Goal: Task Accomplishment & Management: Complete application form

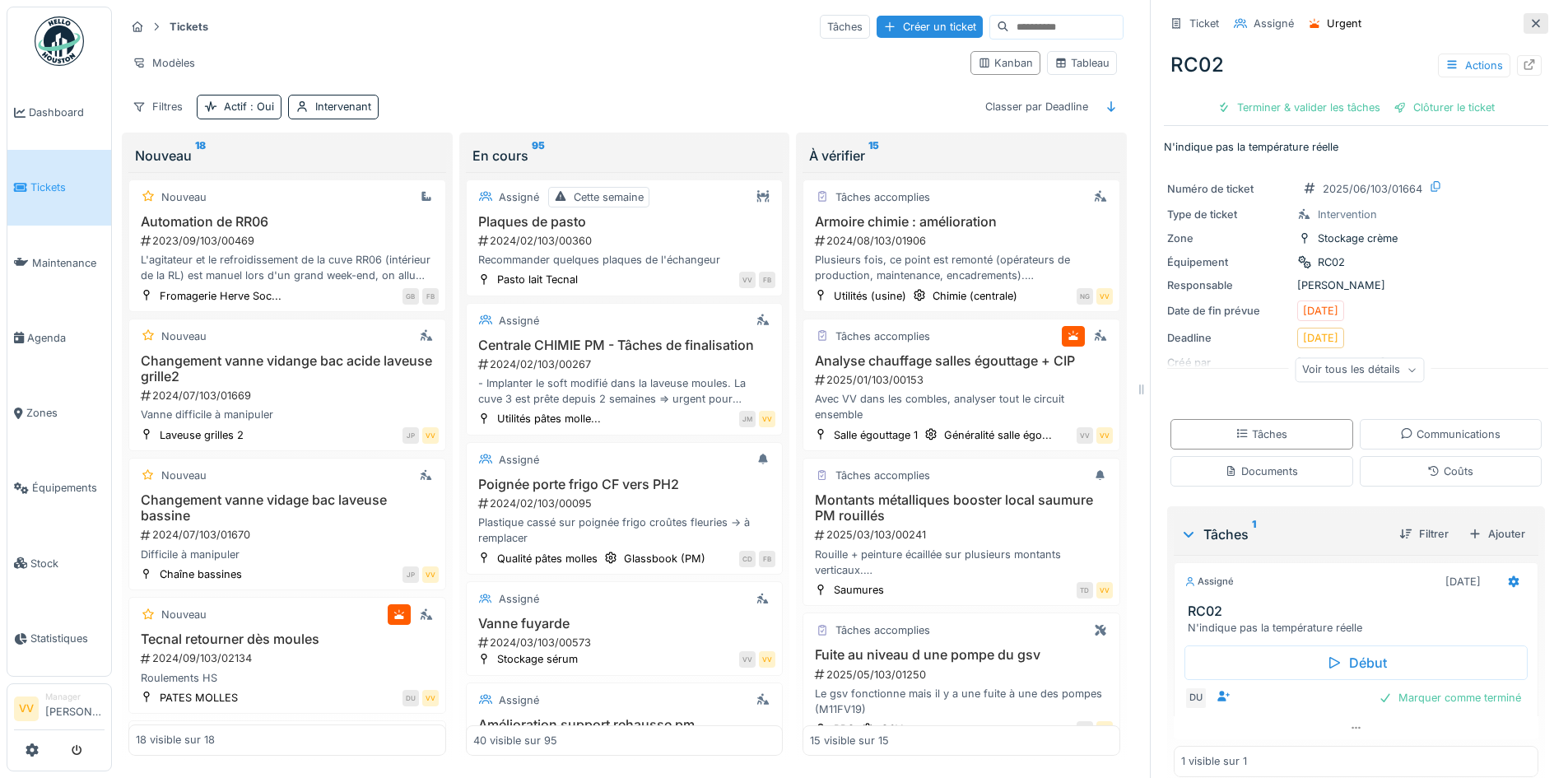
click at [1524, 20] on div at bounding box center [1536, 23] width 25 height 21
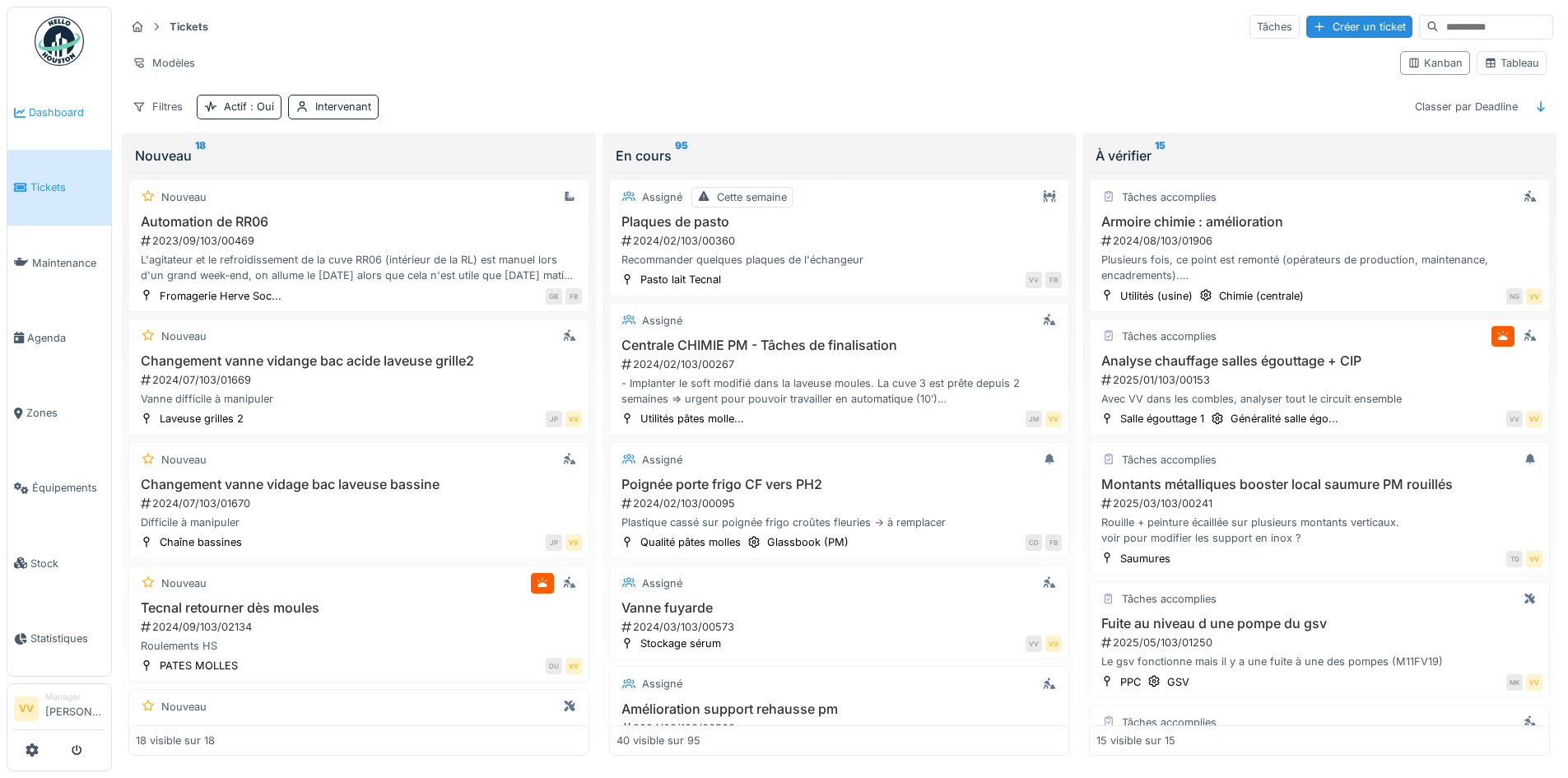
click at [68, 116] on span "Dashboard" at bounding box center [66, 112] width 75 height 16
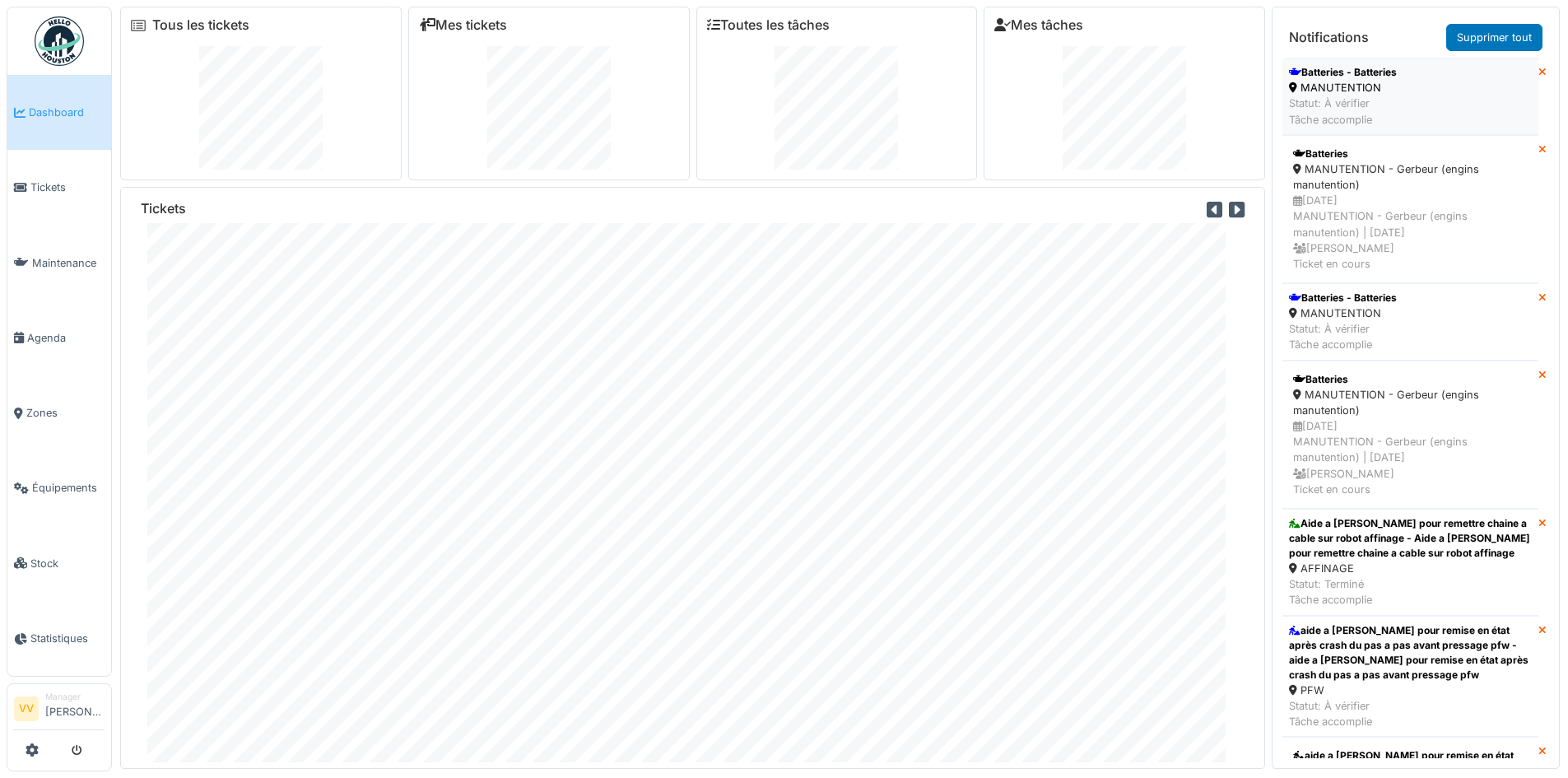
click at [1403, 125] on li "Batteries - Batteries MANUTENTION Statut: À vérifier Tâche accomplie" at bounding box center [1411, 96] width 256 height 77
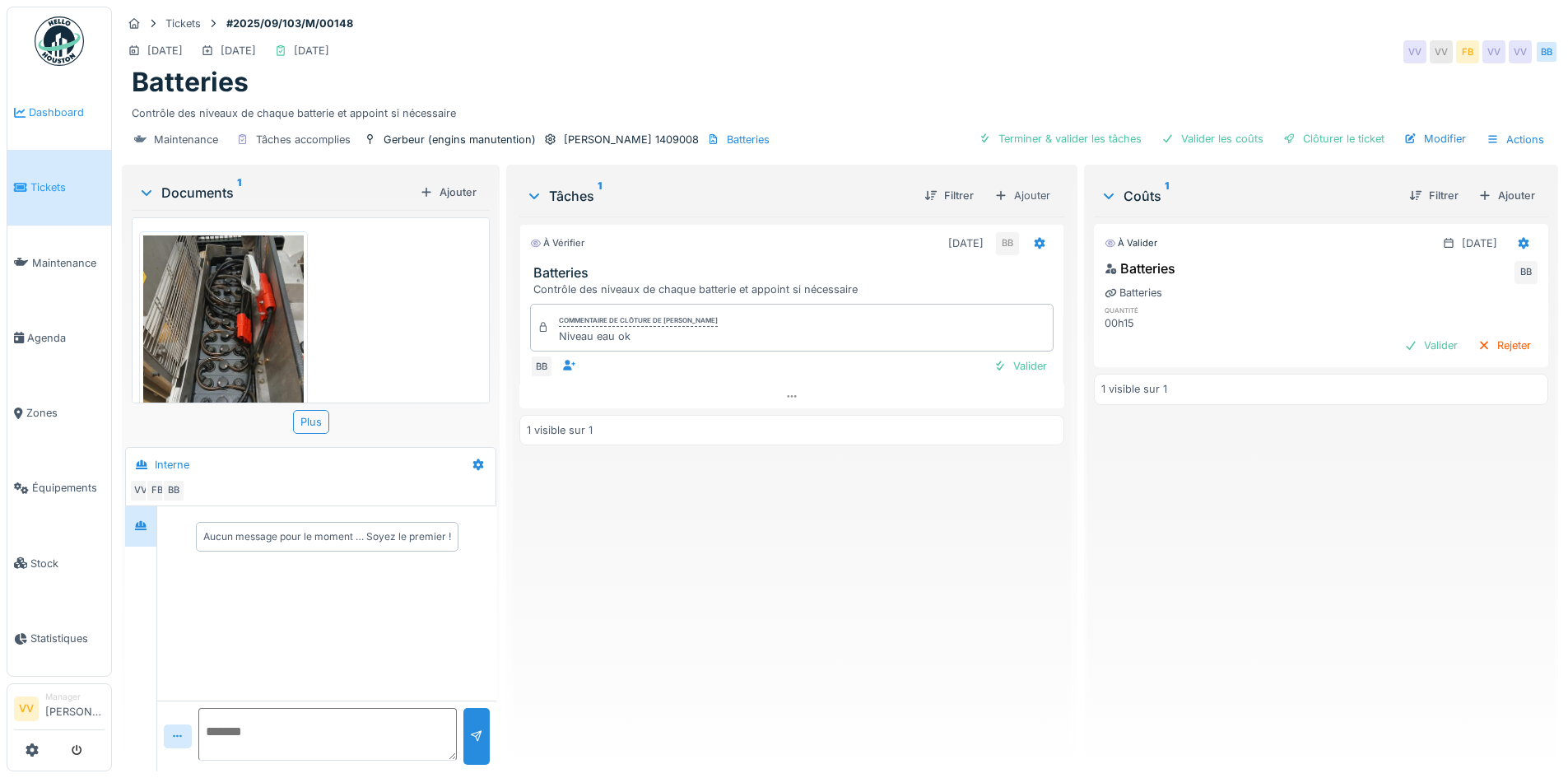
click at [59, 105] on span "Dashboard" at bounding box center [66, 112] width 75 height 16
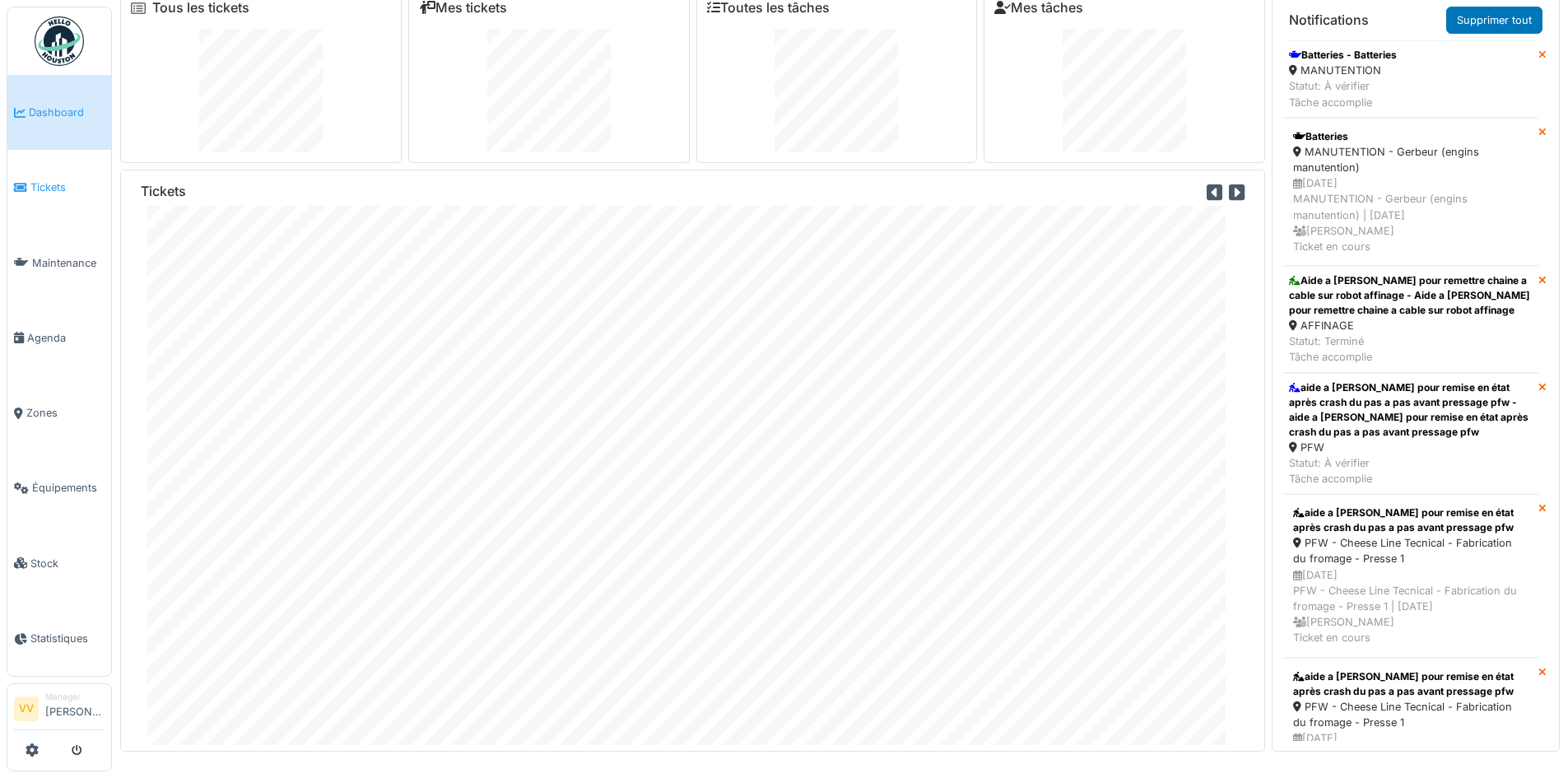
click at [28, 179] on li "Tickets" at bounding box center [59, 187] width 90 height 16
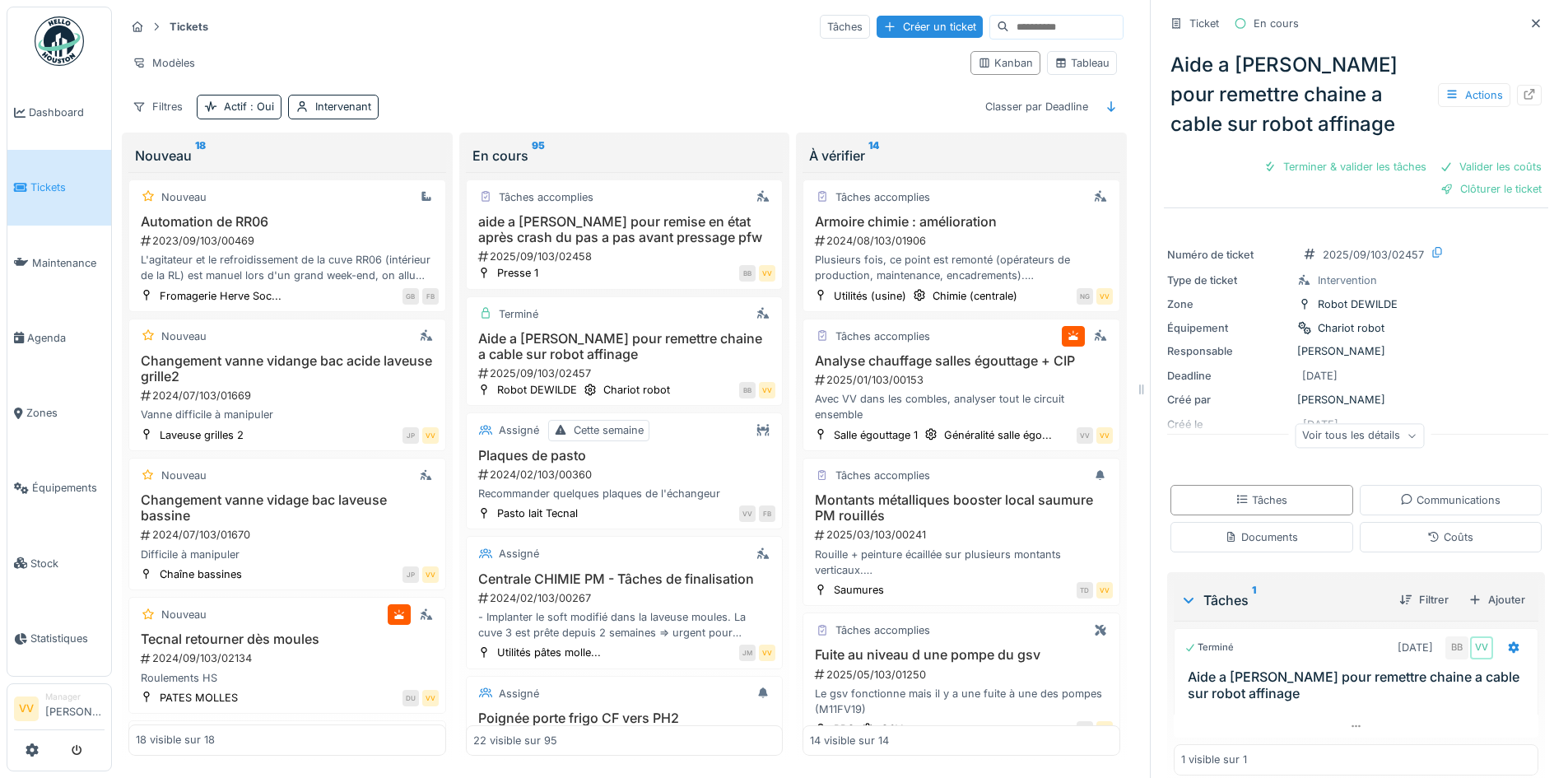
scroll to position [1438, 0]
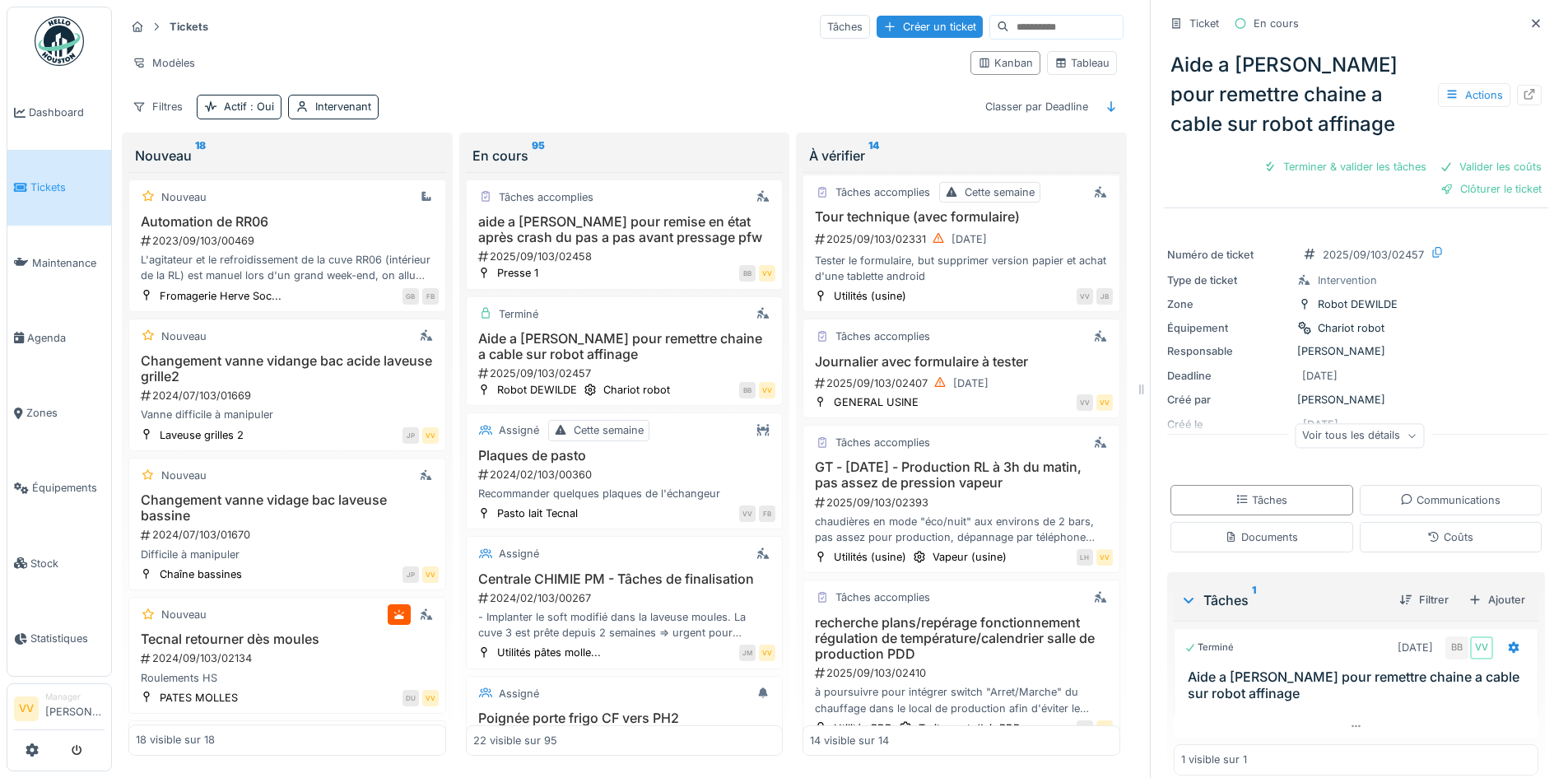
click at [53, 199] on link "Tickets" at bounding box center [59, 187] width 104 height 75
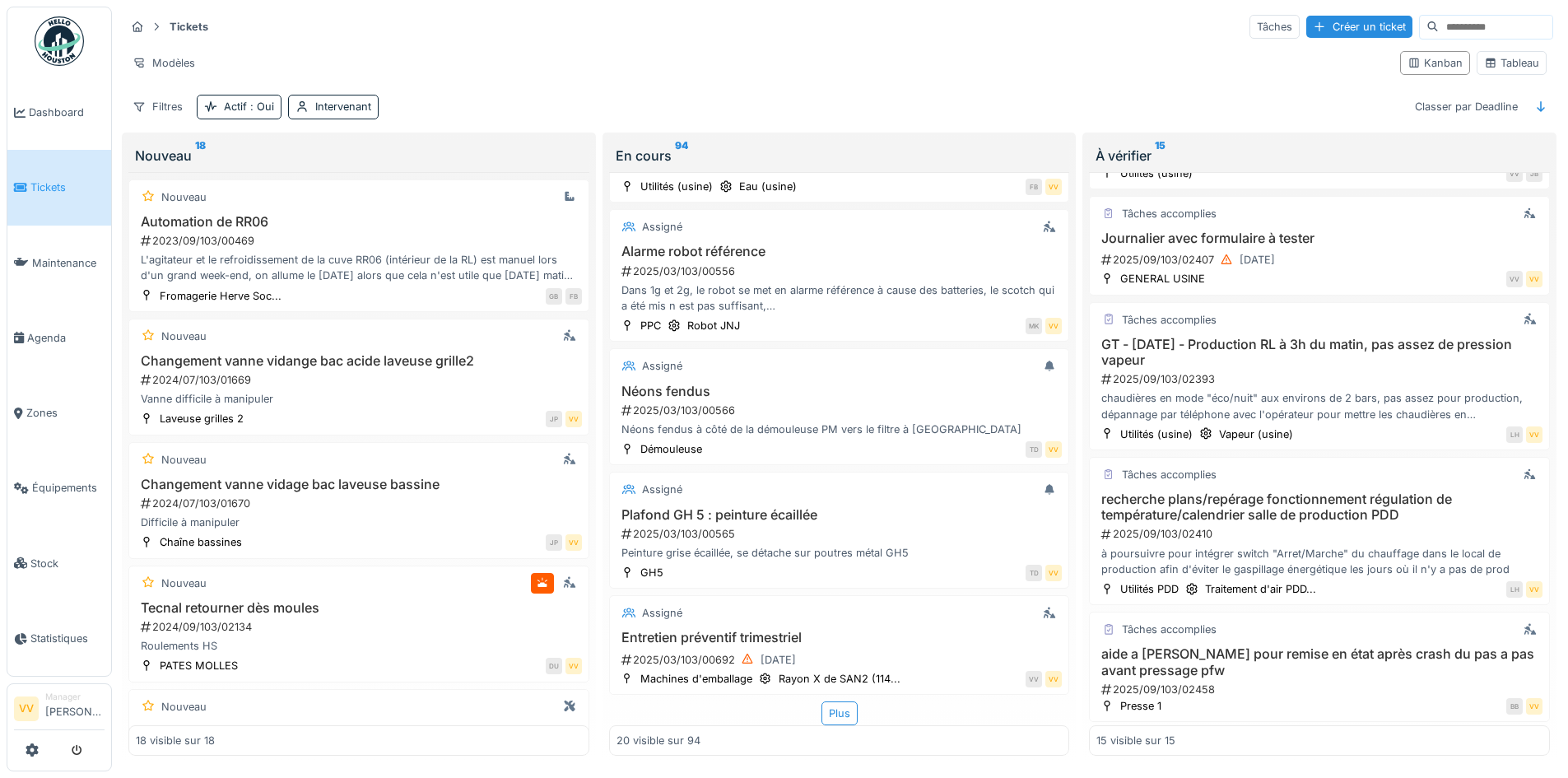
scroll to position [1415, 0]
click at [1318, 643] on h3 "aide a [PERSON_NAME] pour remise en état après crash du pas a pas avant pressag…" at bounding box center [1319, 658] width 446 height 31
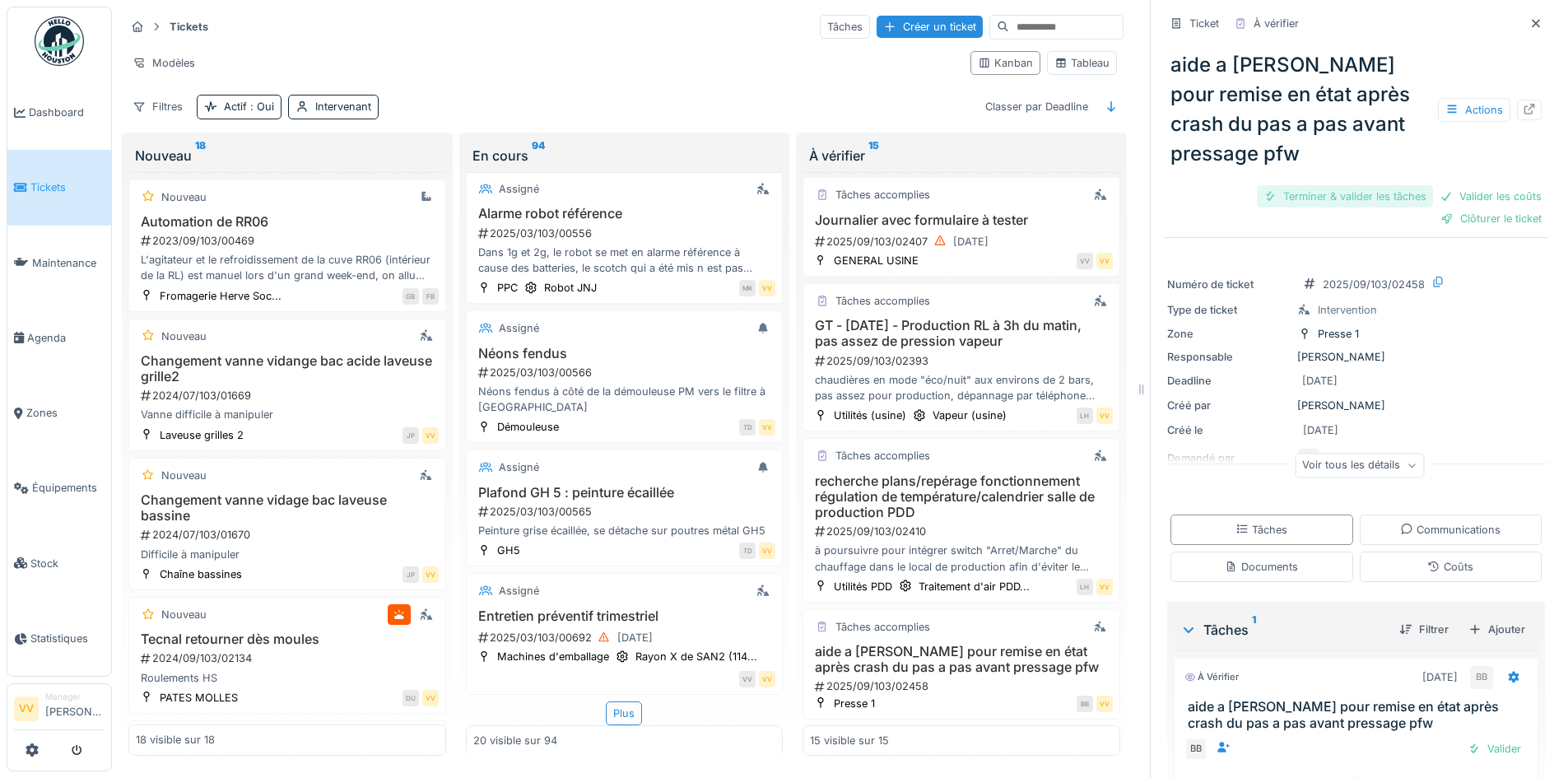
click at [1325, 185] on div "Terminer & valider les tâches" at bounding box center [1345, 196] width 176 height 23
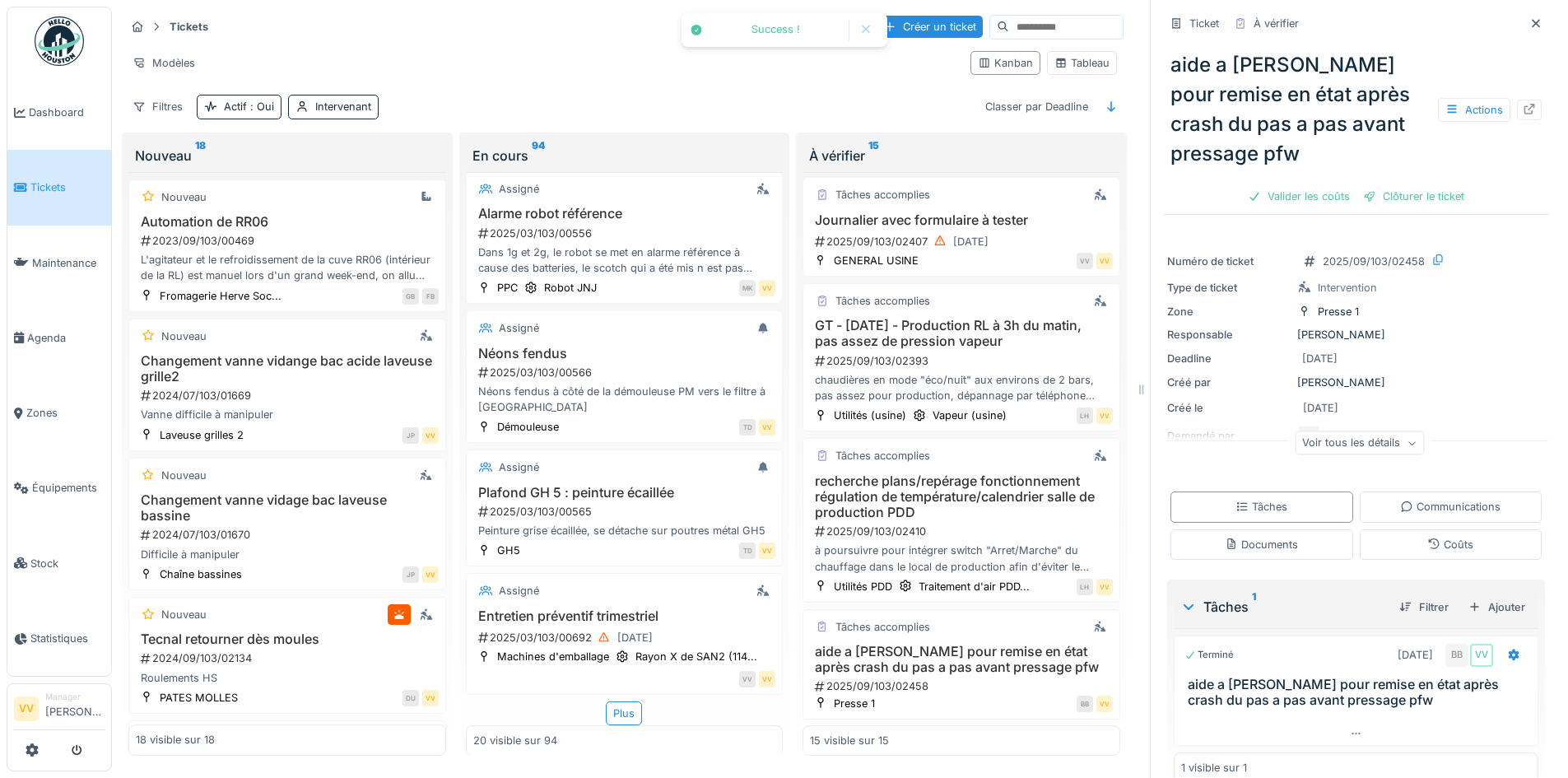
click at [1290, 142] on div "aide a Valmir pour remise en état après crash du pas a pas avant pressage pfw A…" at bounding box center [1356, 123] width 384 height 173
click at [1288, 185] on div "Valider les coûts" at bounding box center [1299, 196] width 116 height 23
click at [1314, 185] on div "Clôturer le ticket" at bounding box center [1356, 196] width 115 height 23
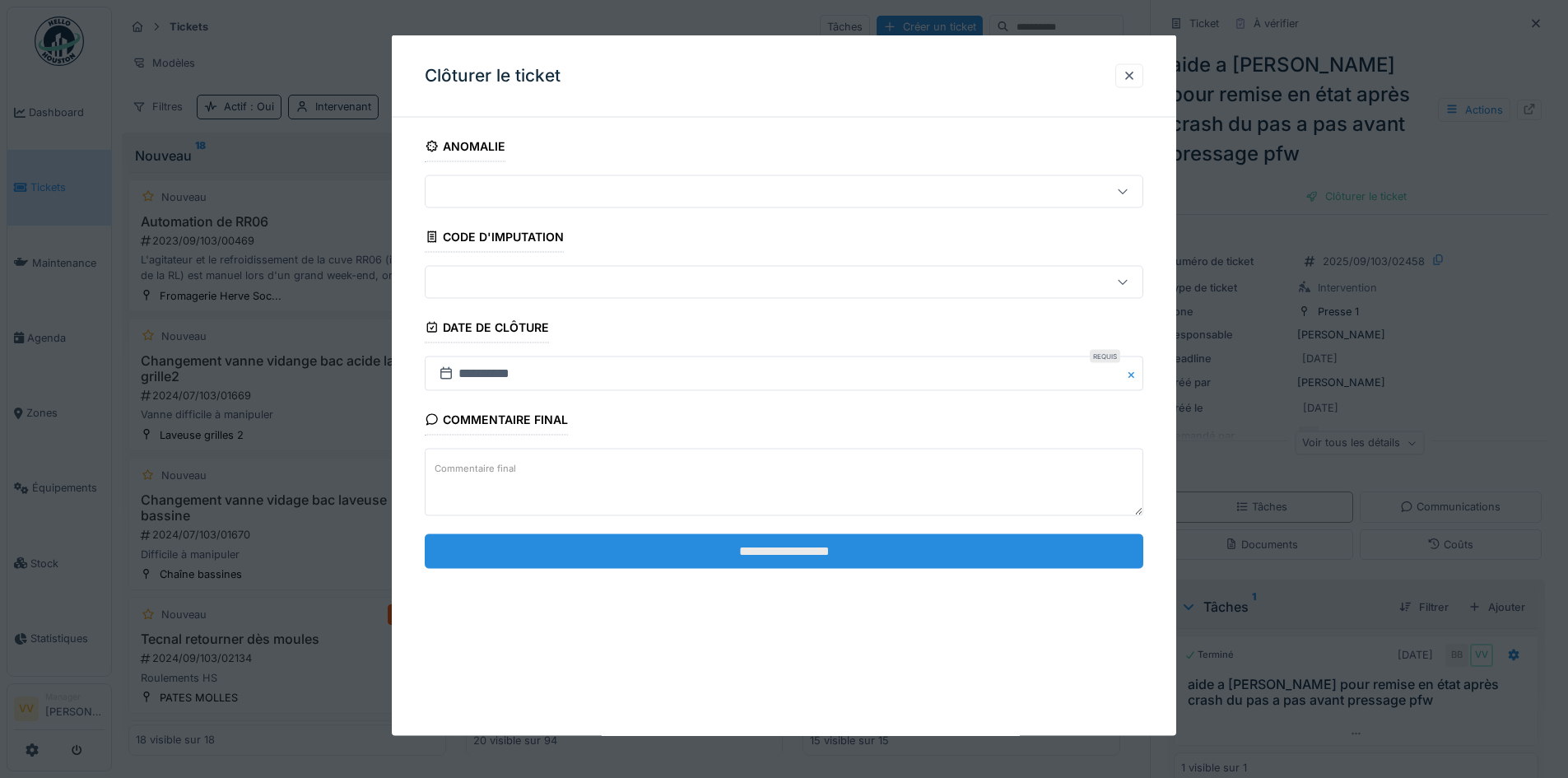
click at [822, 554] on input "**********" at bounding box center [784, 550] width 718 height 34
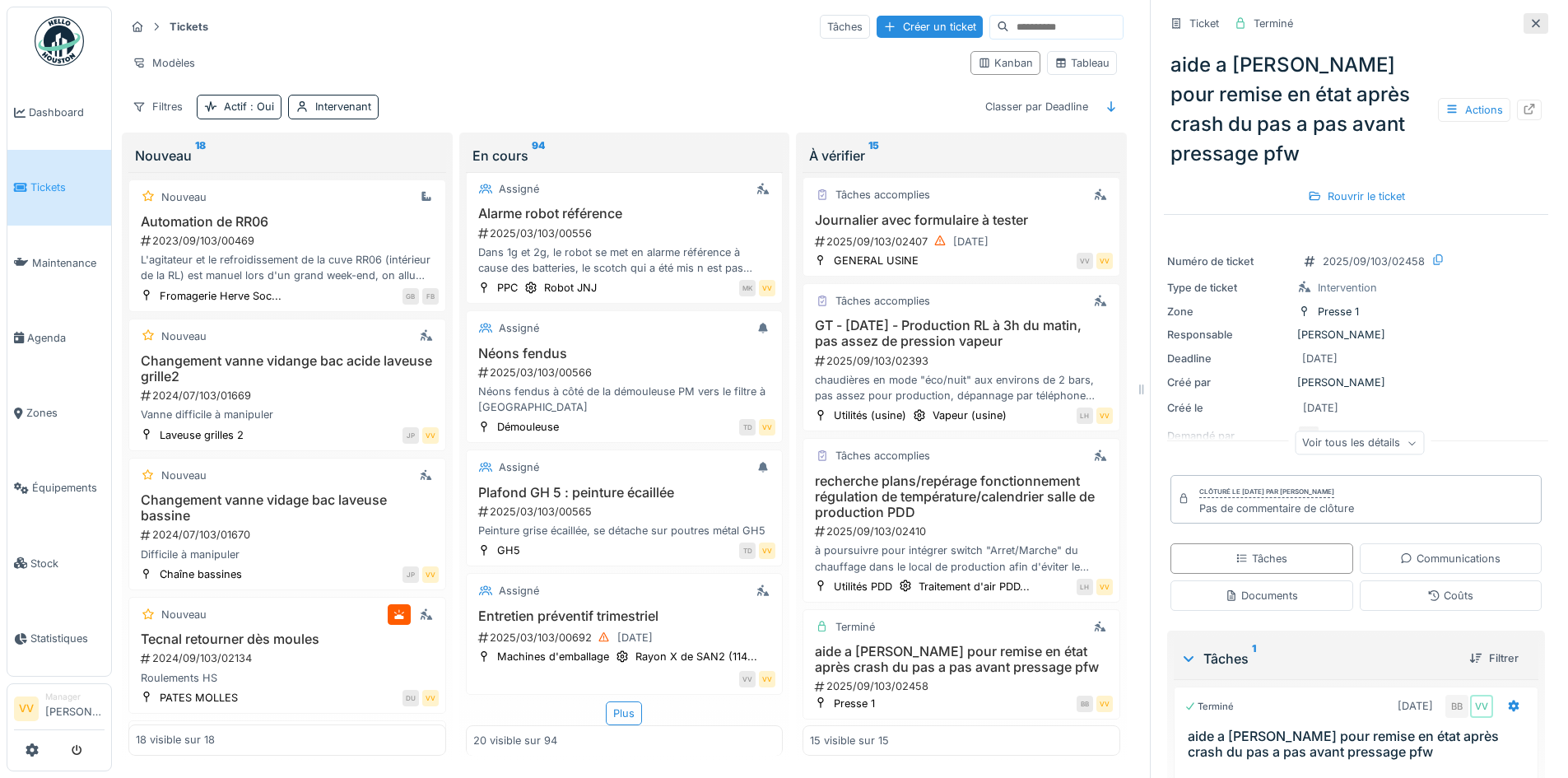
click at [1529, 18] on icon at bounding box center [1536, 23] width 13 height 11
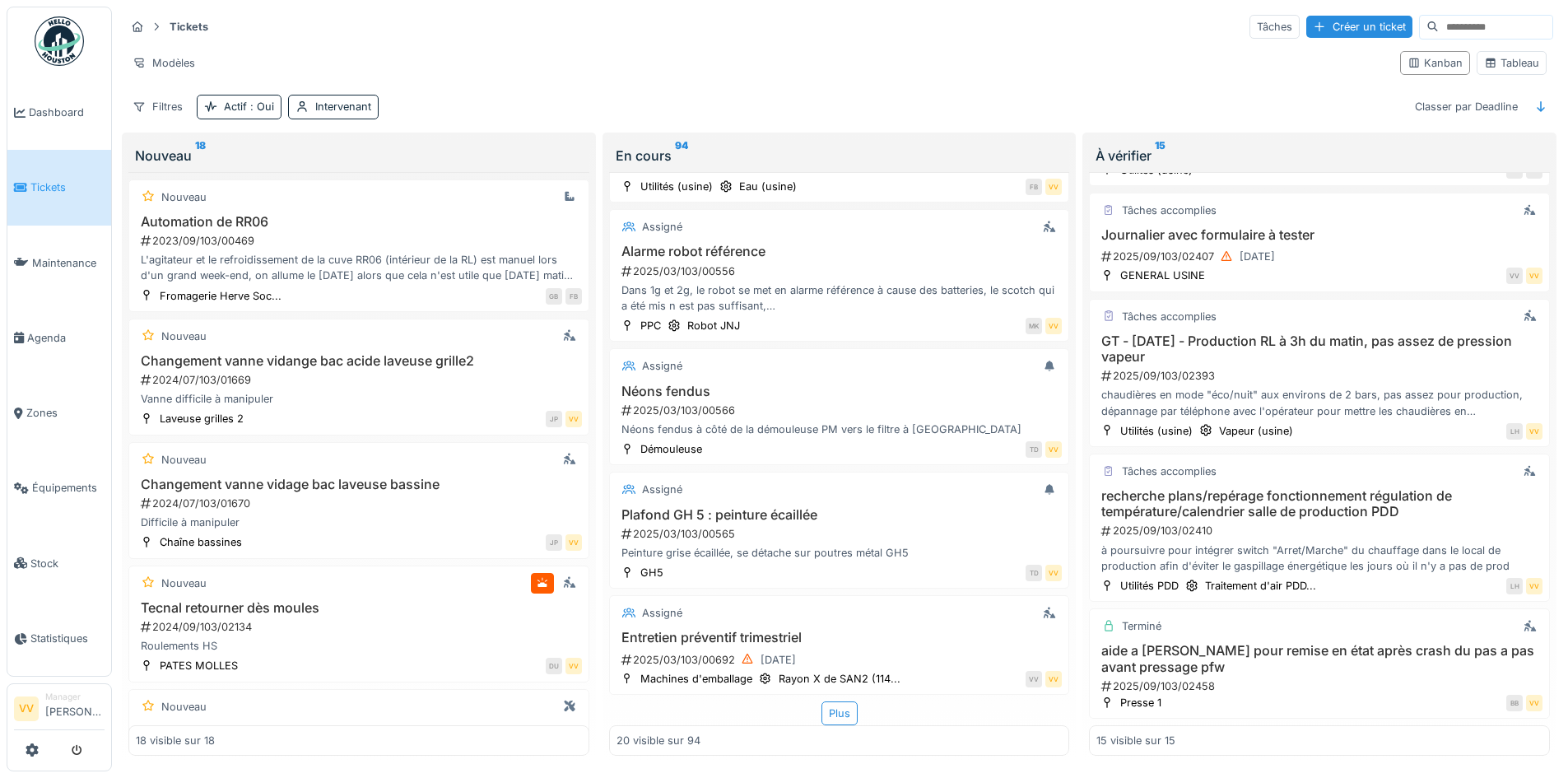
scroll to position [1415, 0]
click at [34, 182] on span "Tickets" at bounding box center [67, 187] width 75 height 16
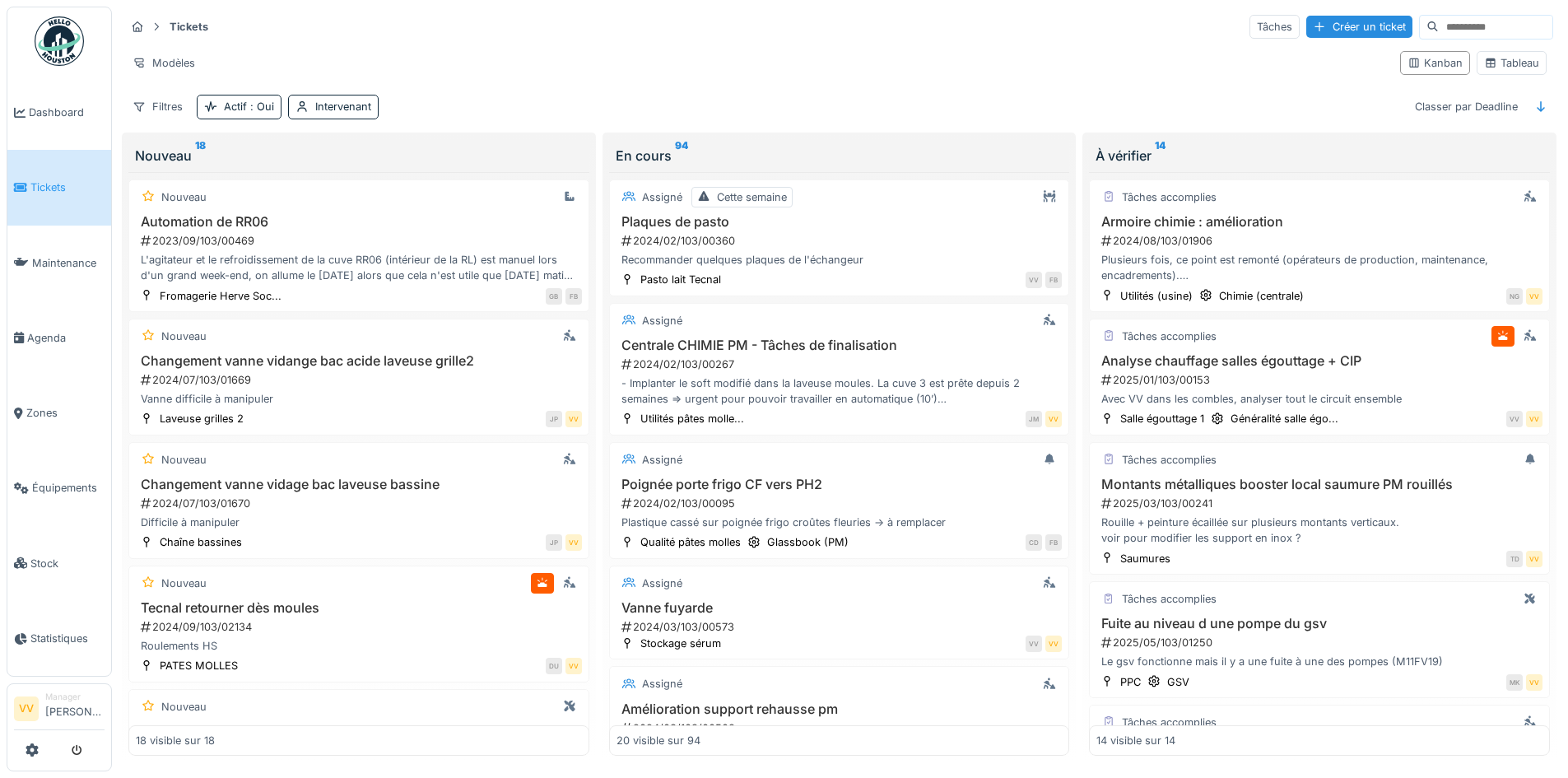
click at [41, 187] on span "Tickets" at bounding box center [67, 187] width 75 height 16
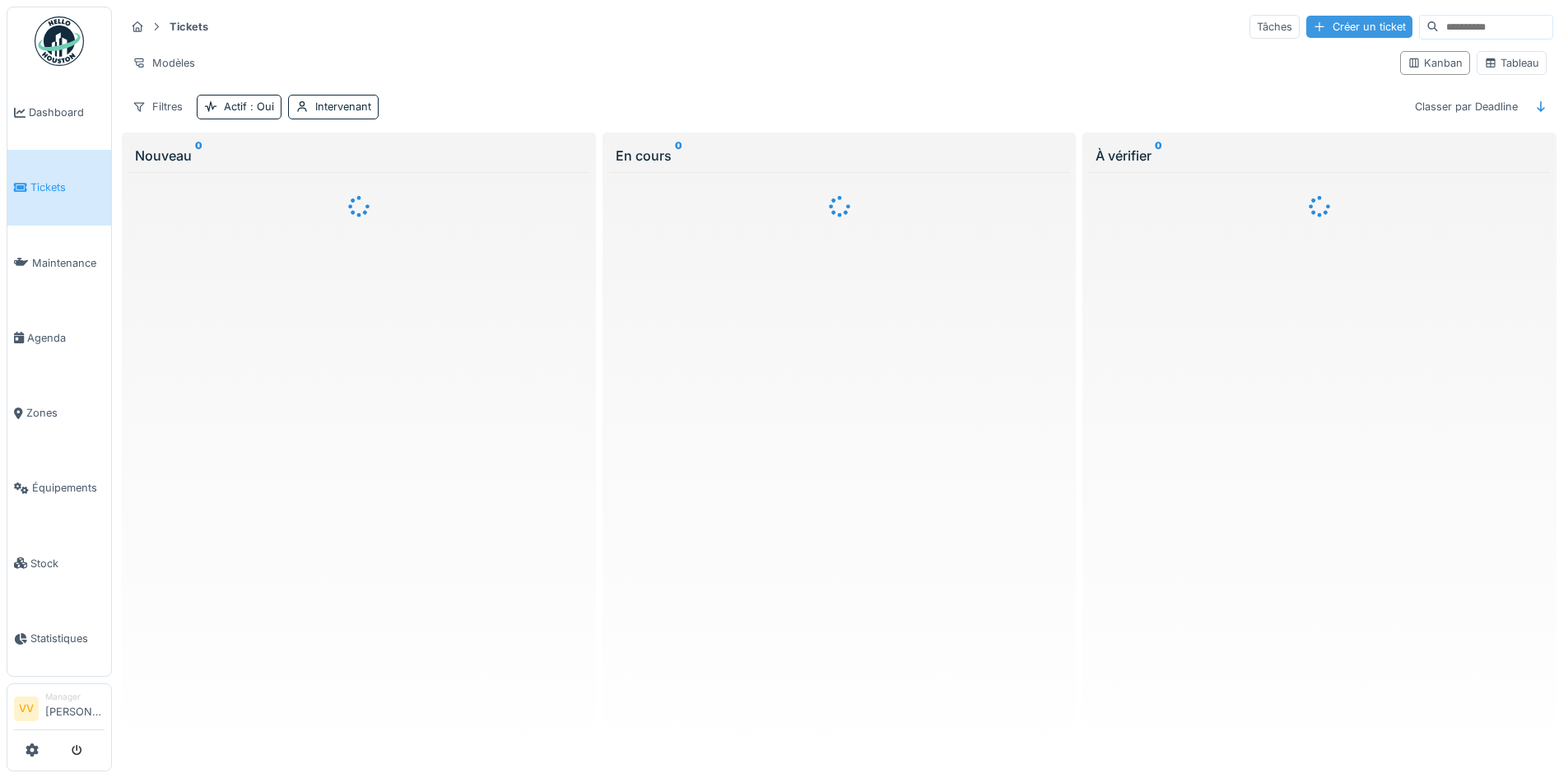
click at [1315, 25] on div "Créer un ticket" at bounding box center [1360, 27] width 106 height 23
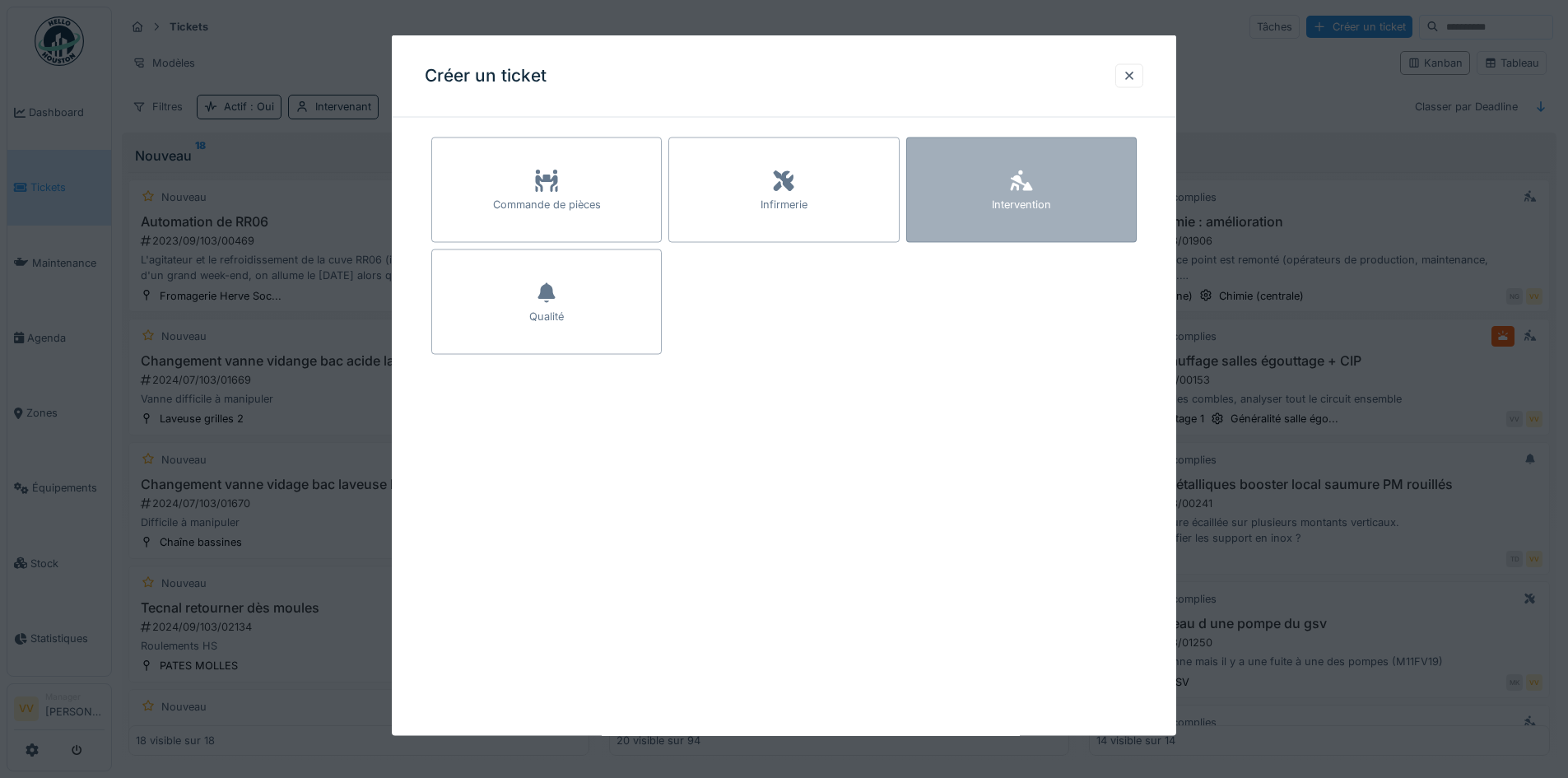
click at [1078, 216] on div "Intervention" at bounding box center [1021, 190] width 230 height 106
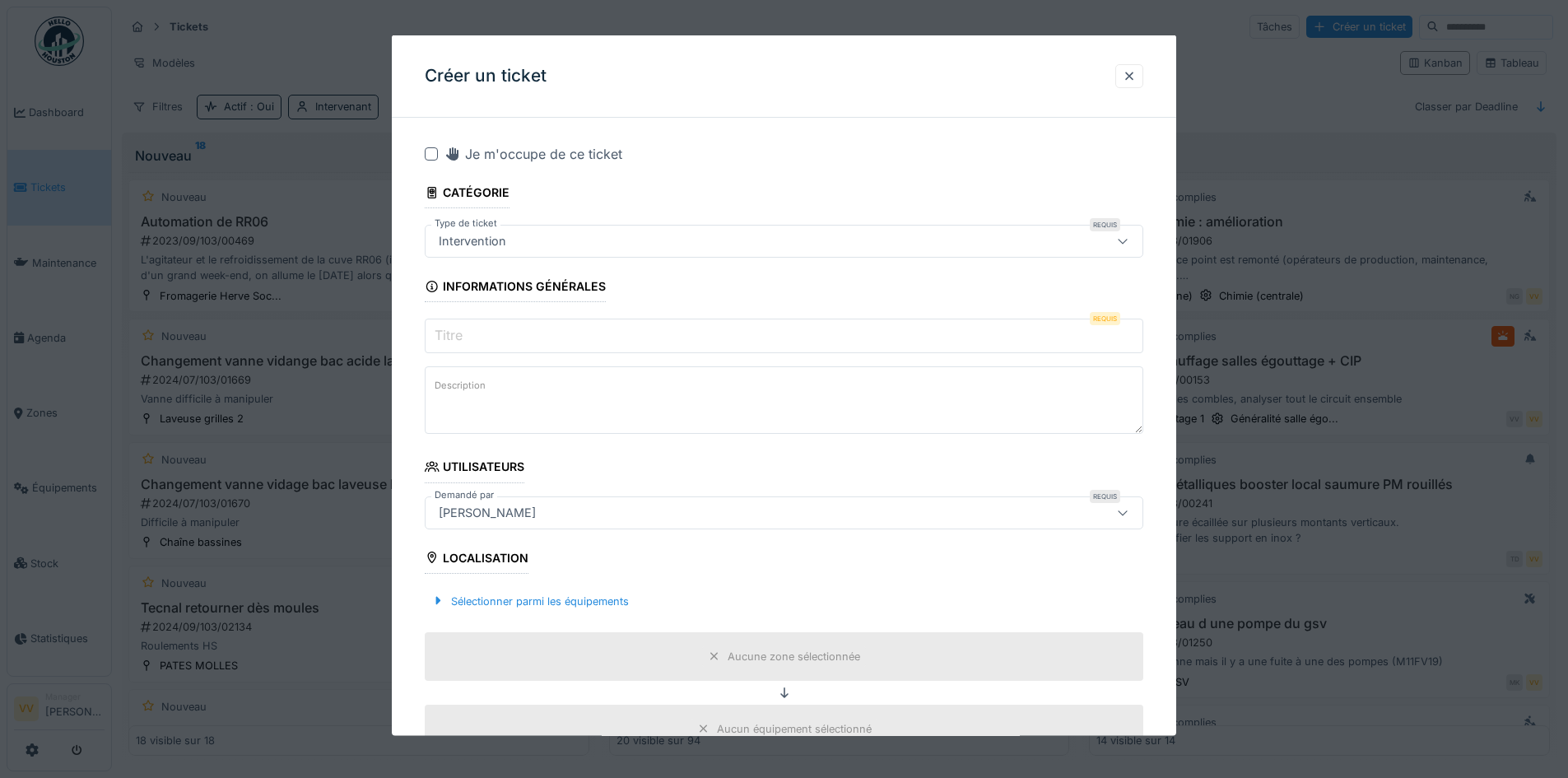
click at [653, 332] on input "Titre" at bounding box center [784, 336] width 718 height 34
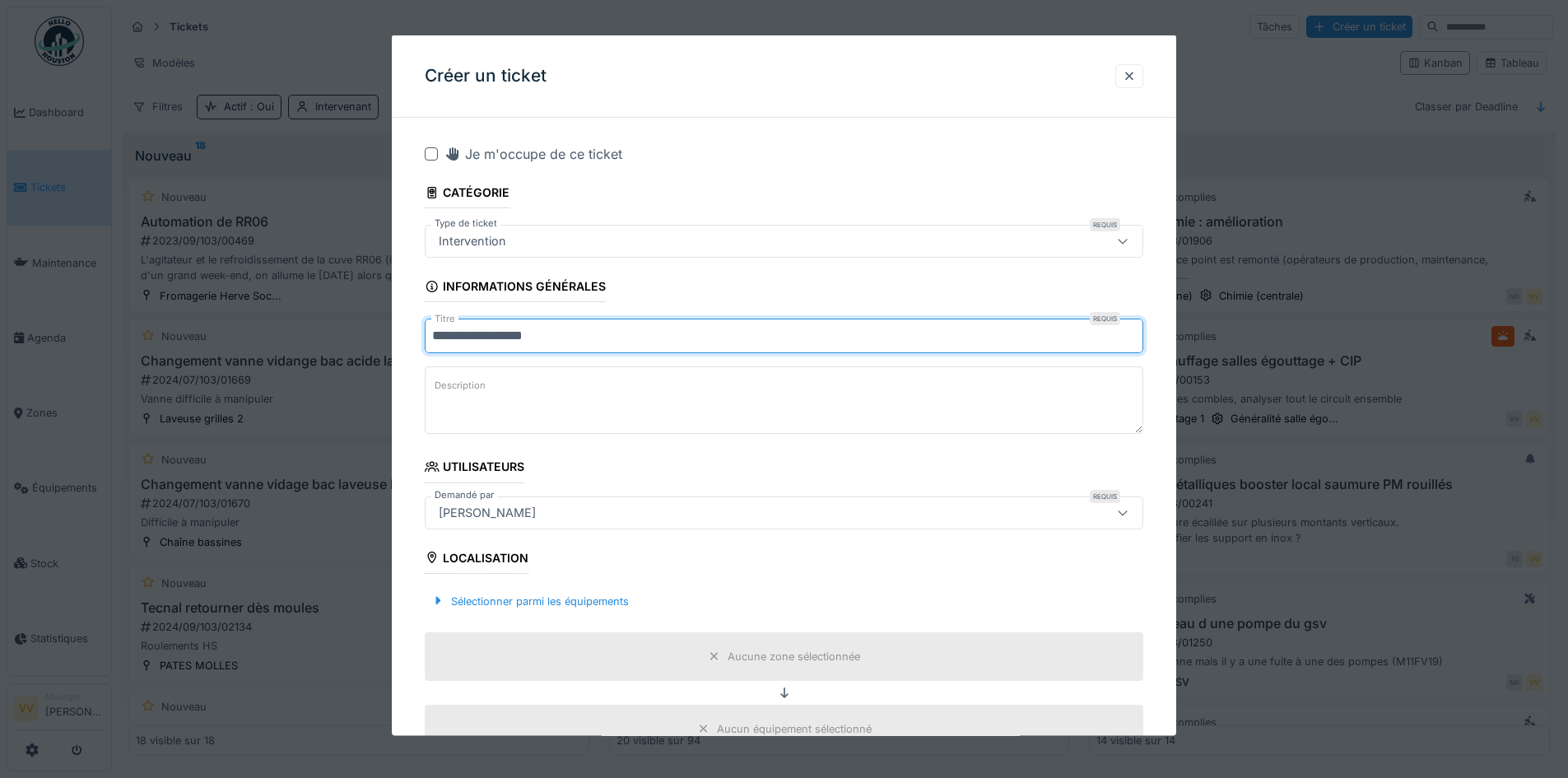
type input "**********"
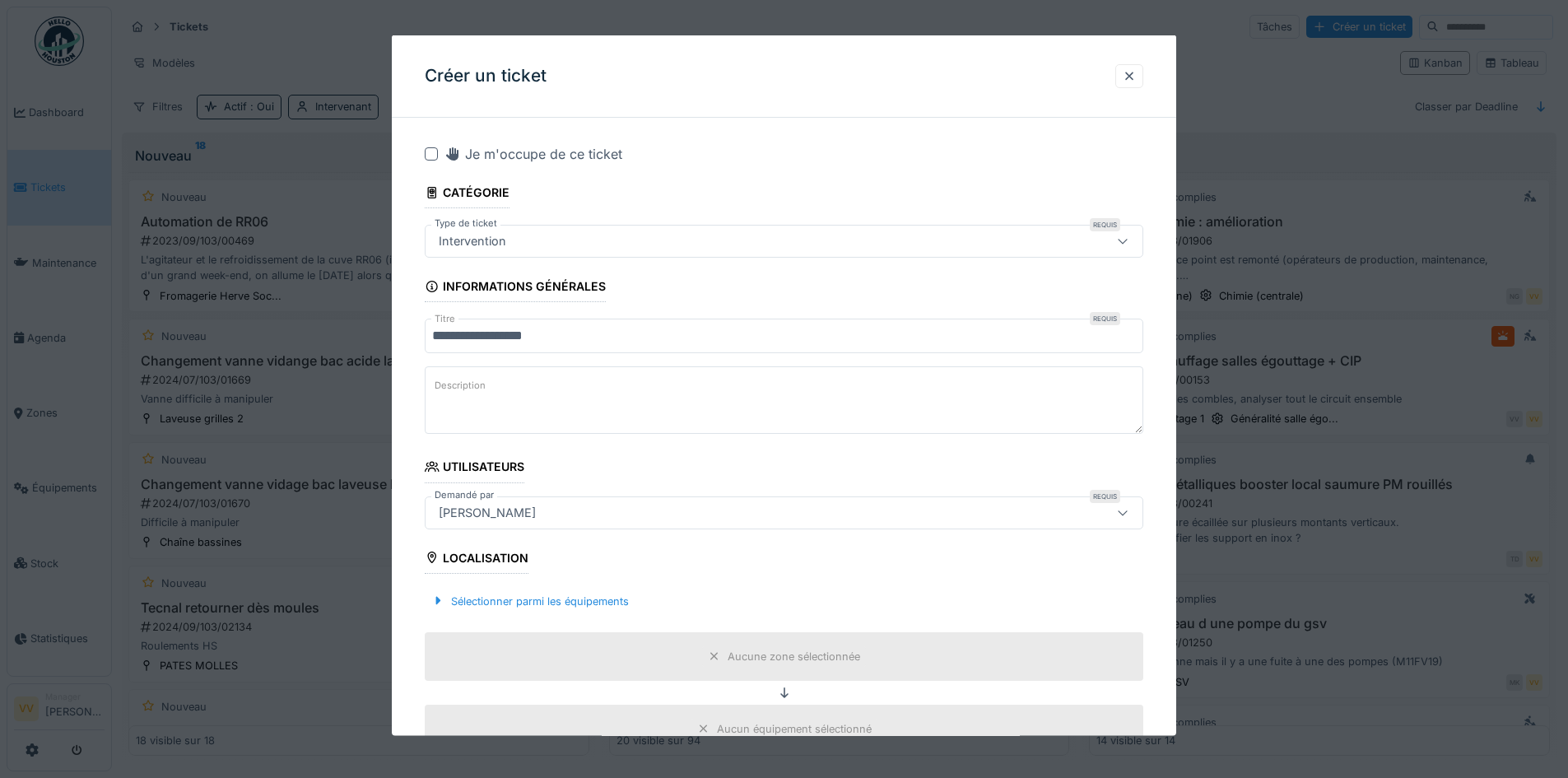
click at [621, 399] on textarea "Description" at bounding box center [784, 400] width 718 height 68
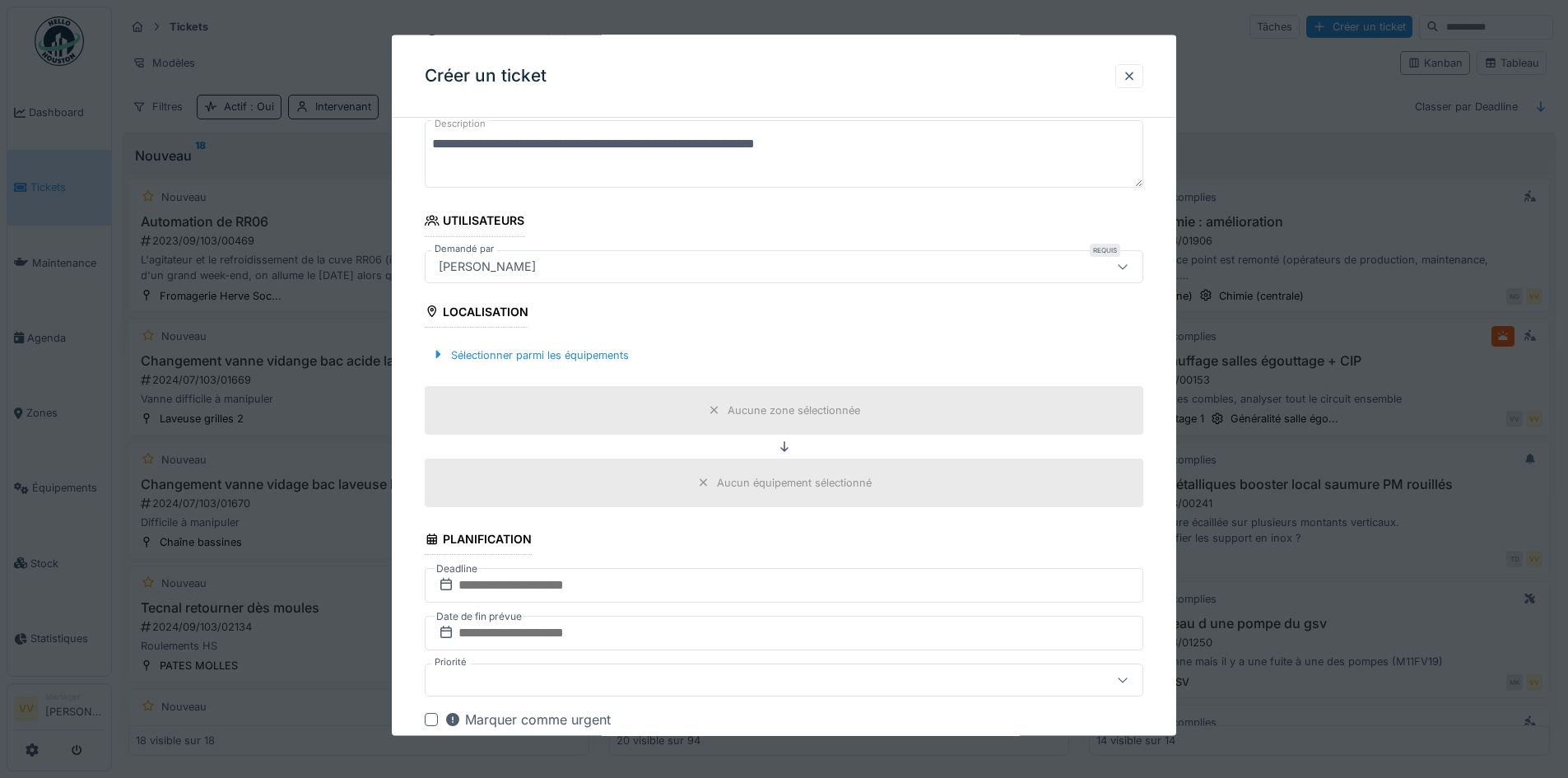
scroll to position [247, 0]
type textarea "**********"
click at [534, 346] on div "Sélectionner parmi les équipements" at bounding box center [530, 353] width 211 height 23
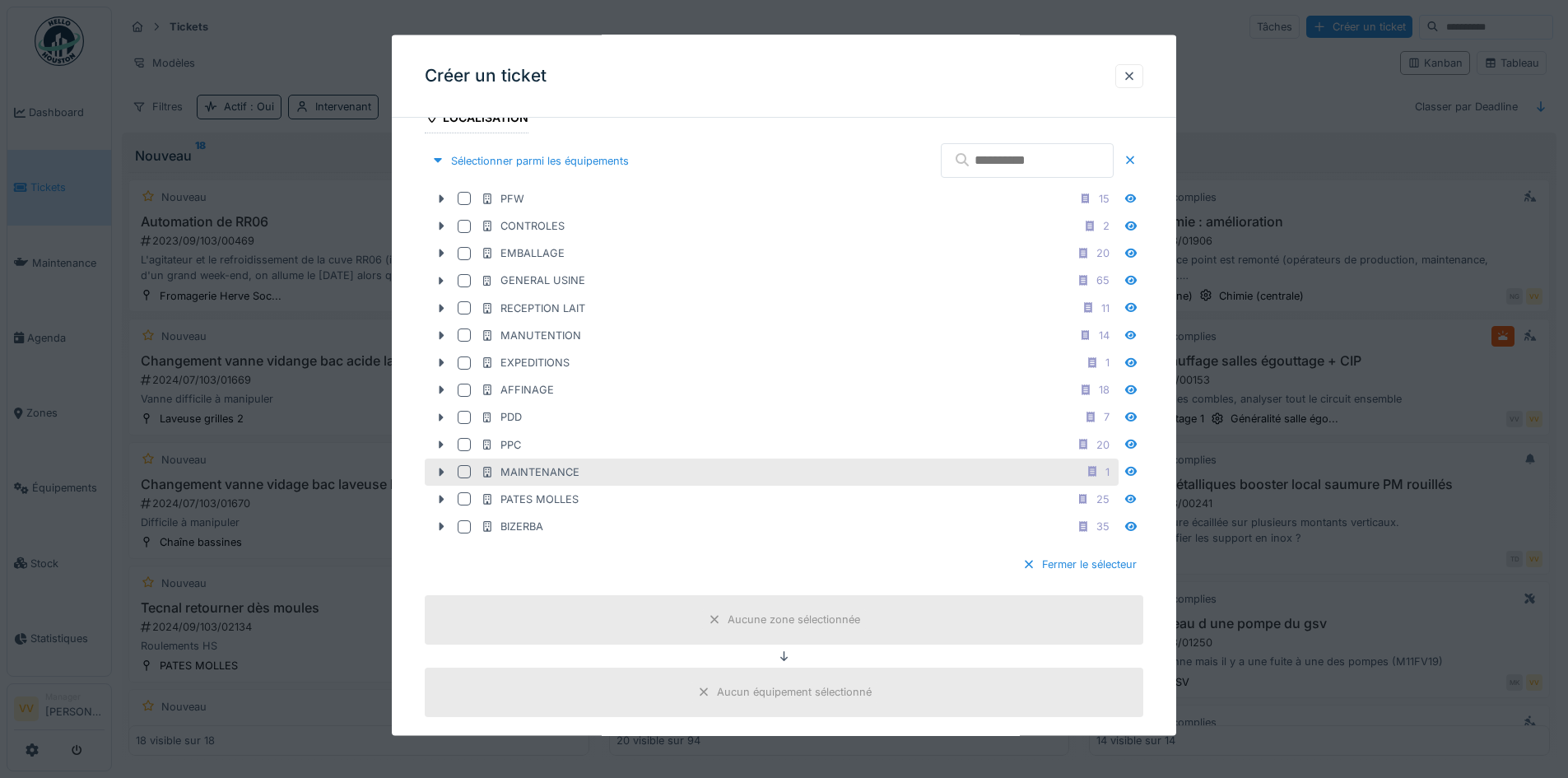
scroll to position [412, 0]
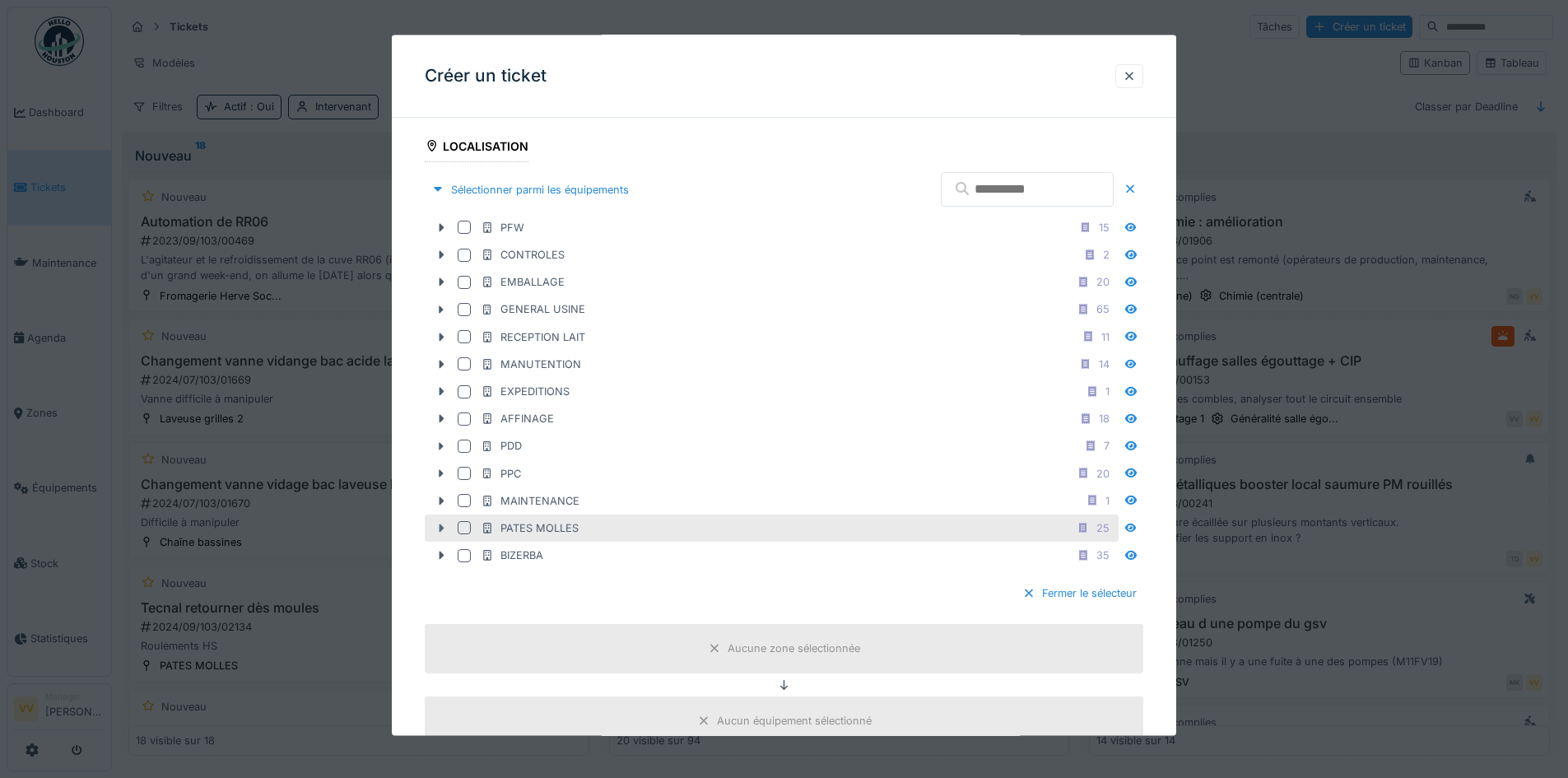
click at [439, 531] on icon at bounding box center [441, 528] width 13 height 11
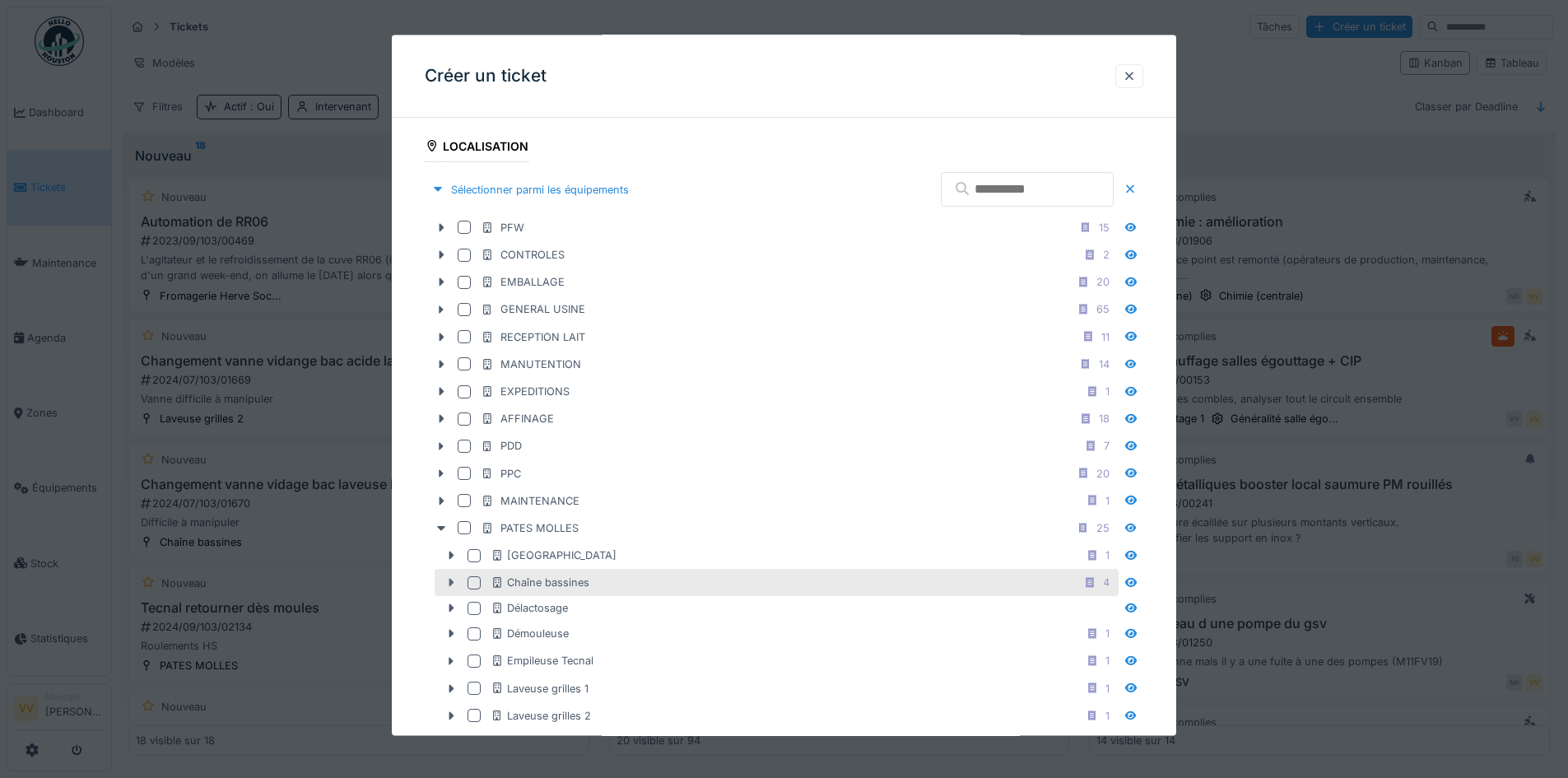
click at [447, 583] on icon at bounding box center [451, 582] width 13 height 11
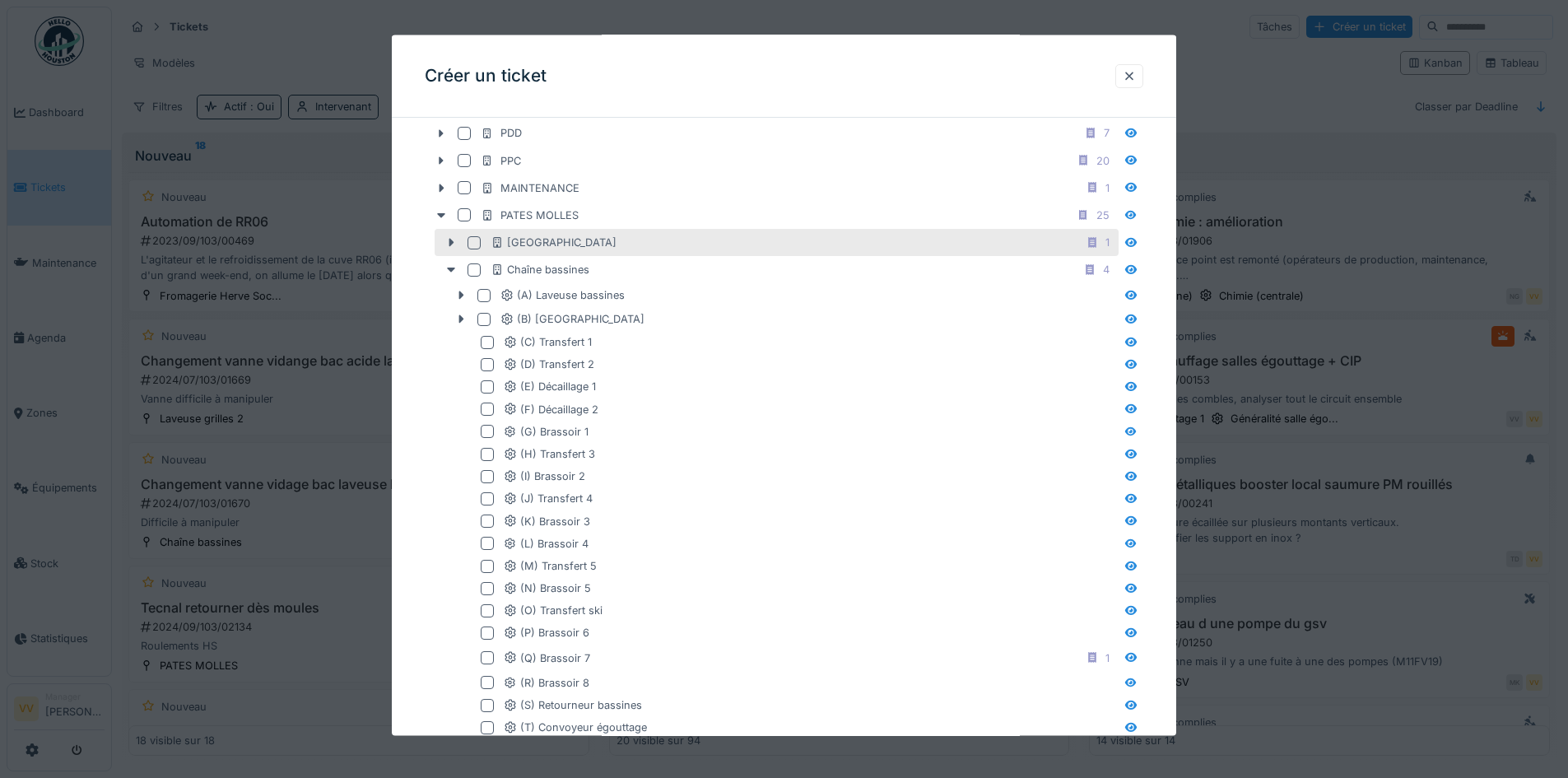
scroll to position [906, 0]
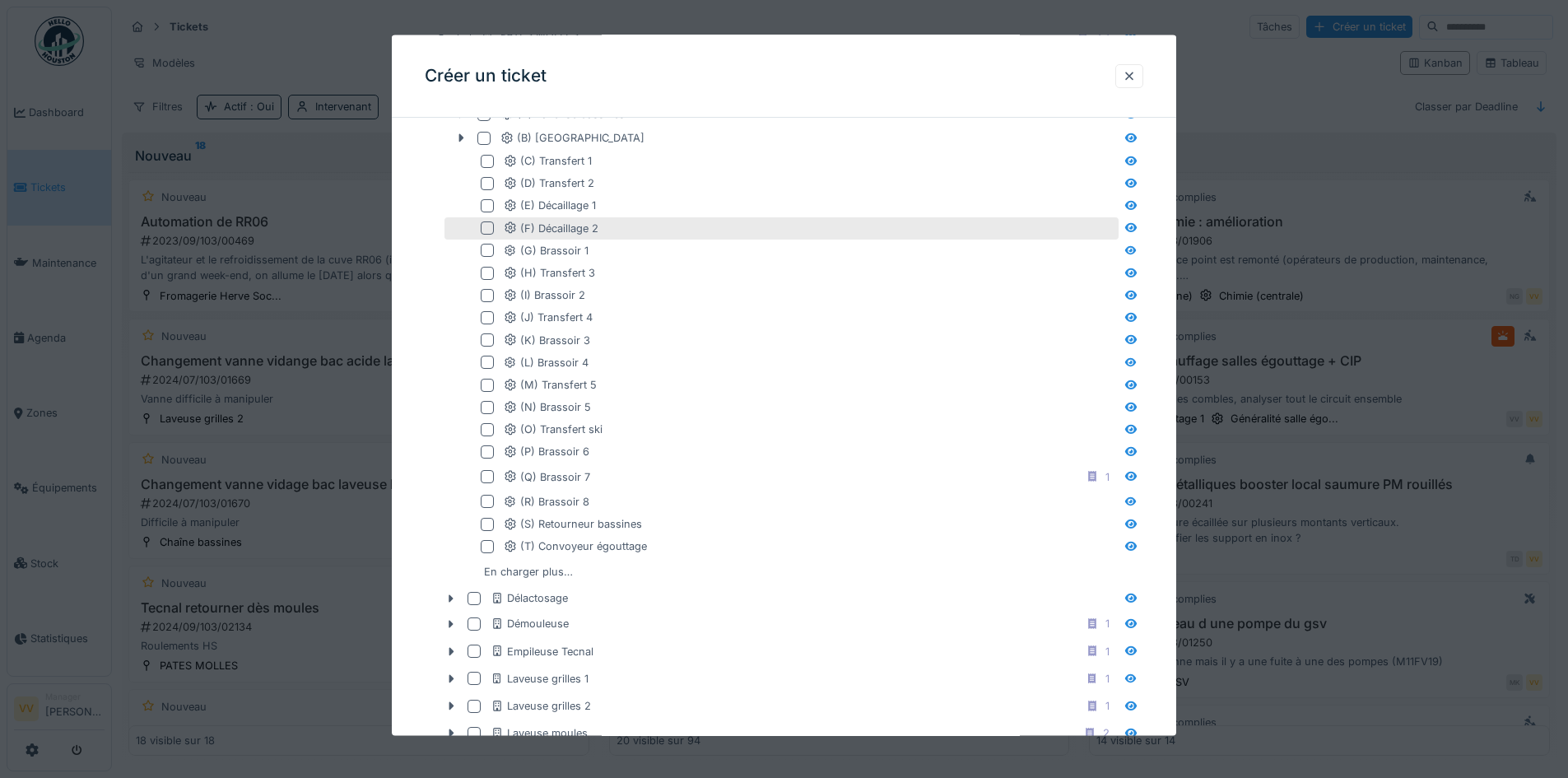
click at [487, 225] on div at bounding box center [487, 229] width 13 height 13
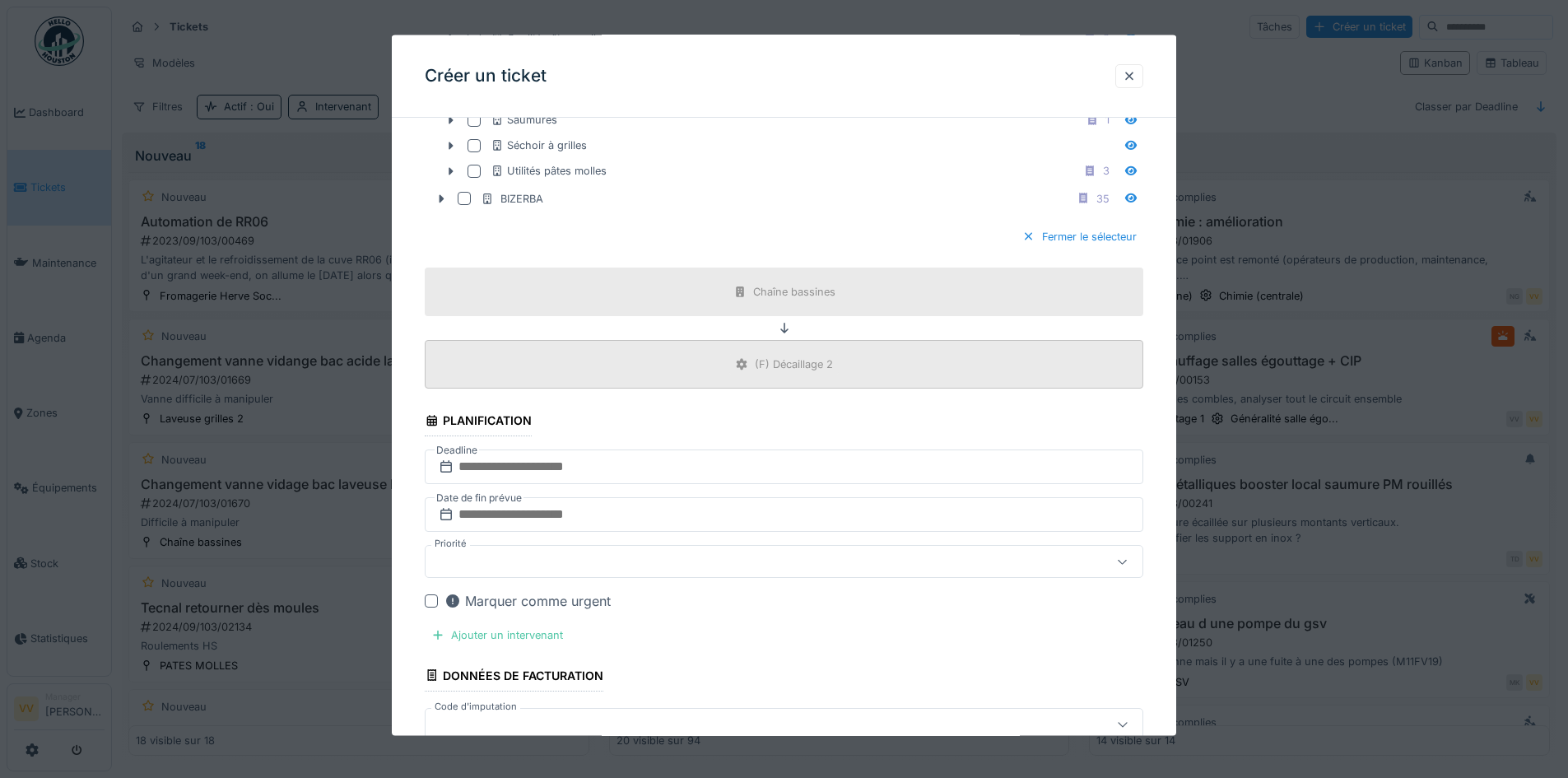
scroll to position [1674, 0]
click at [672, 461] on input "text" at bounding box center [784, 468] width 718 height 34
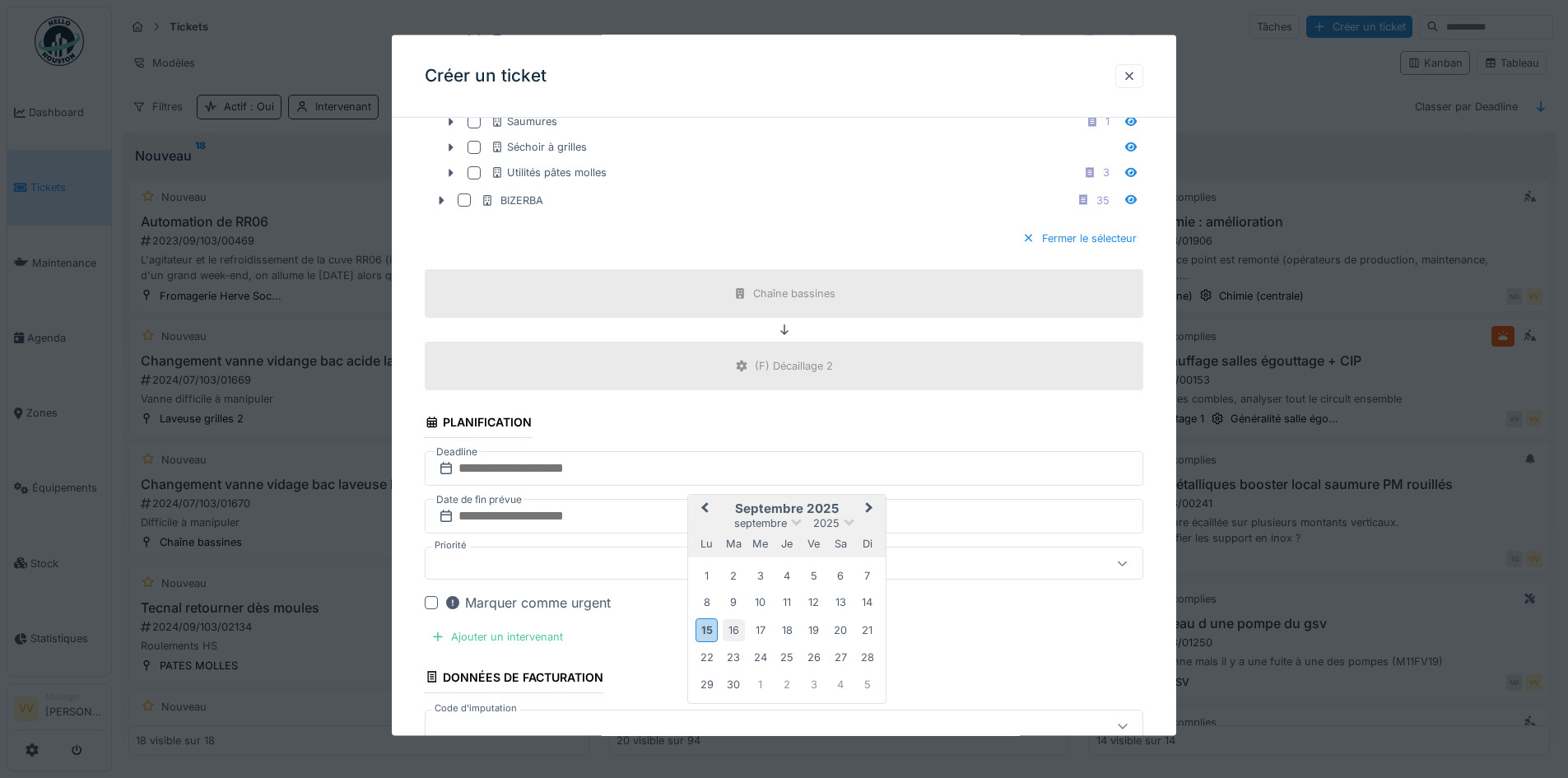
click at [734, 628] on div "16" at bounding box center [733, 630] width 23 height 23
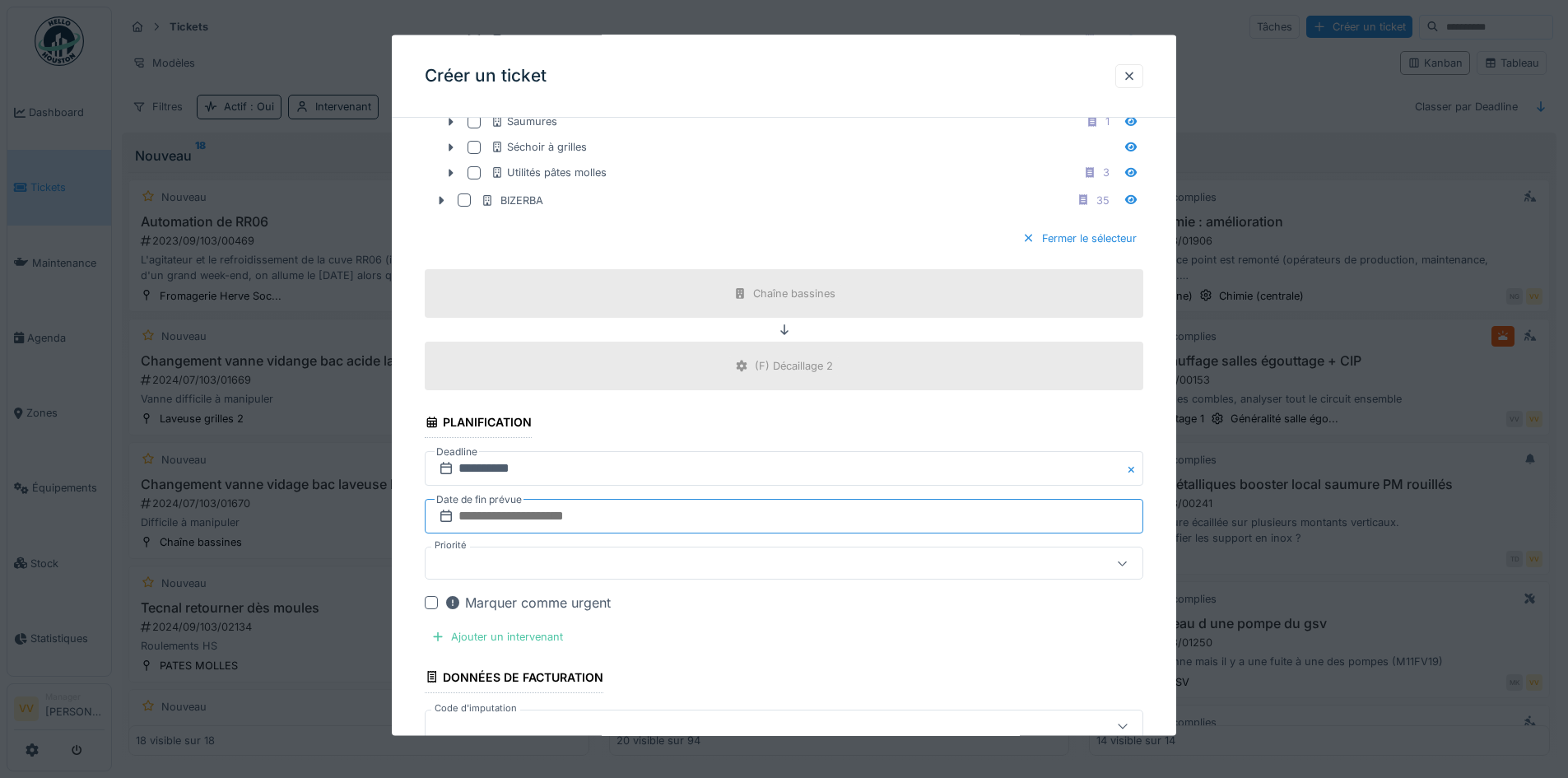
click at [675, 513] on input "text" at bounding box center [784, 516] width 718 height 34
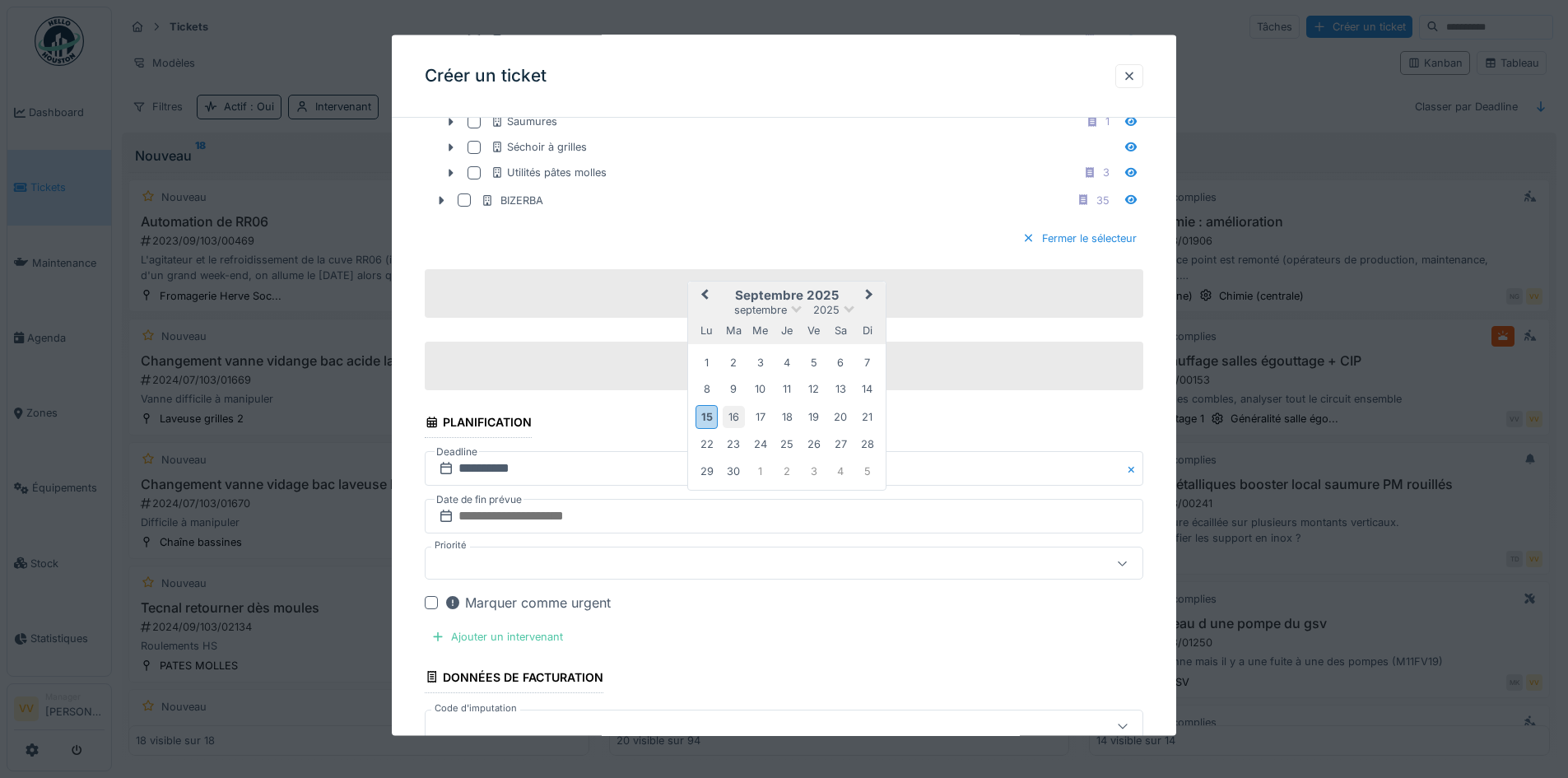
click at [732, 415] on div "16" at bounding box center [733, 416] width 23 height 23
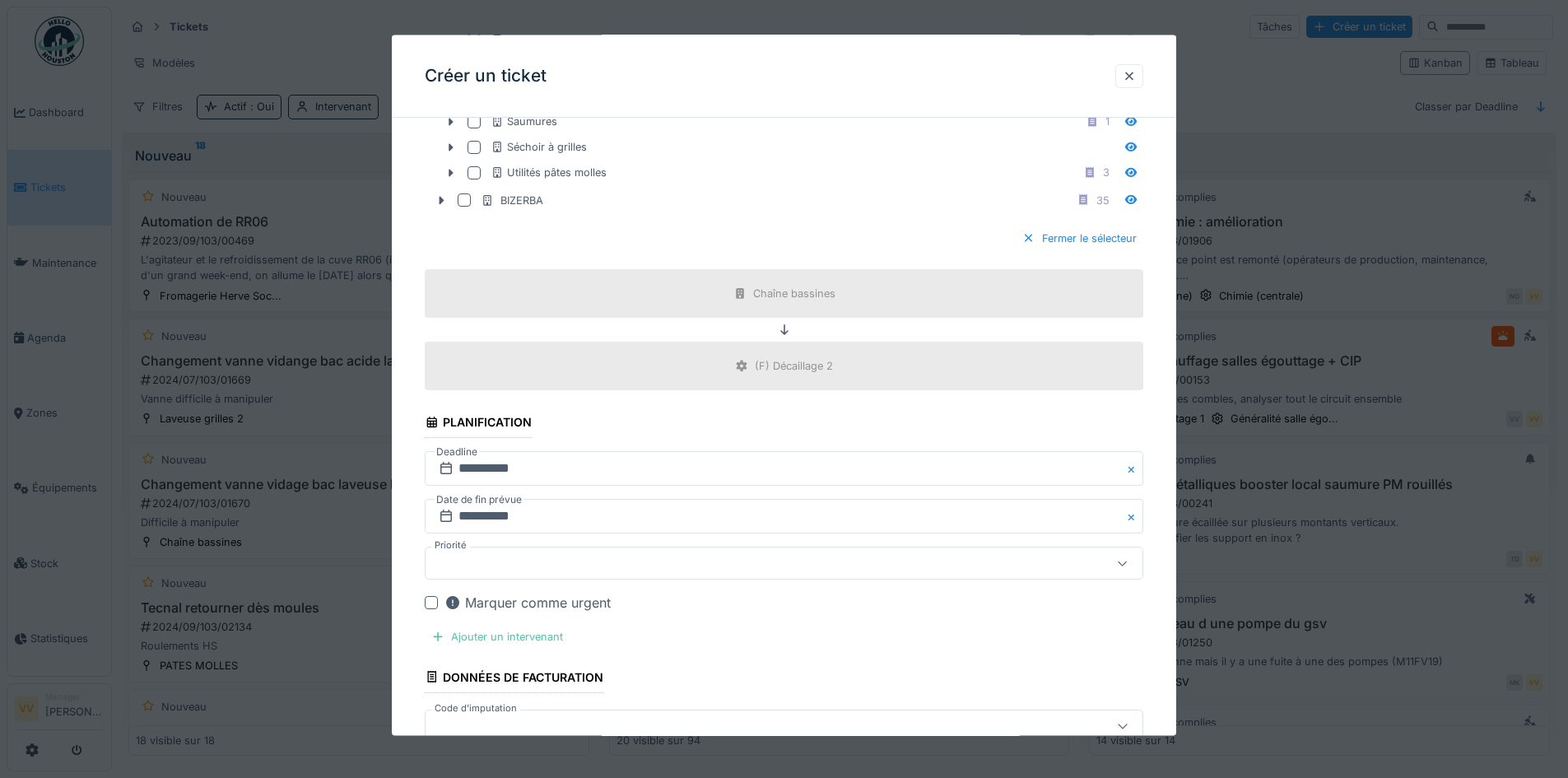
click at [568, 611] on div "Marquer comme urgent" at bounding box center [527, 603] width 167 height 20
click at [533, 646] on div "Ajouter un intervenant" at bounding box center [496, 636] width 145 height 23
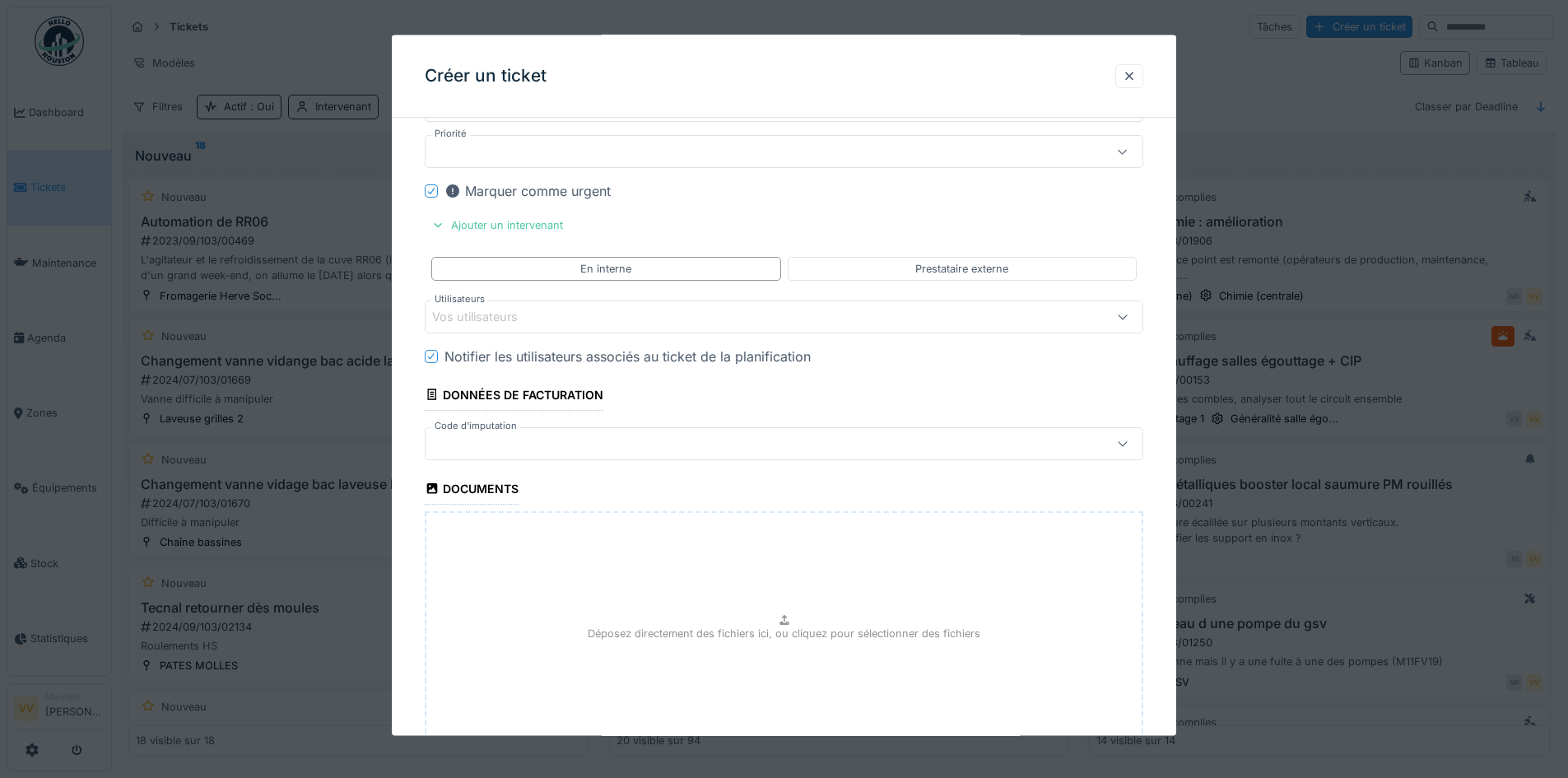
click at [586, 322] on div "Vos utilisateurs" at bounding box center [742, 317] width 619 height 18
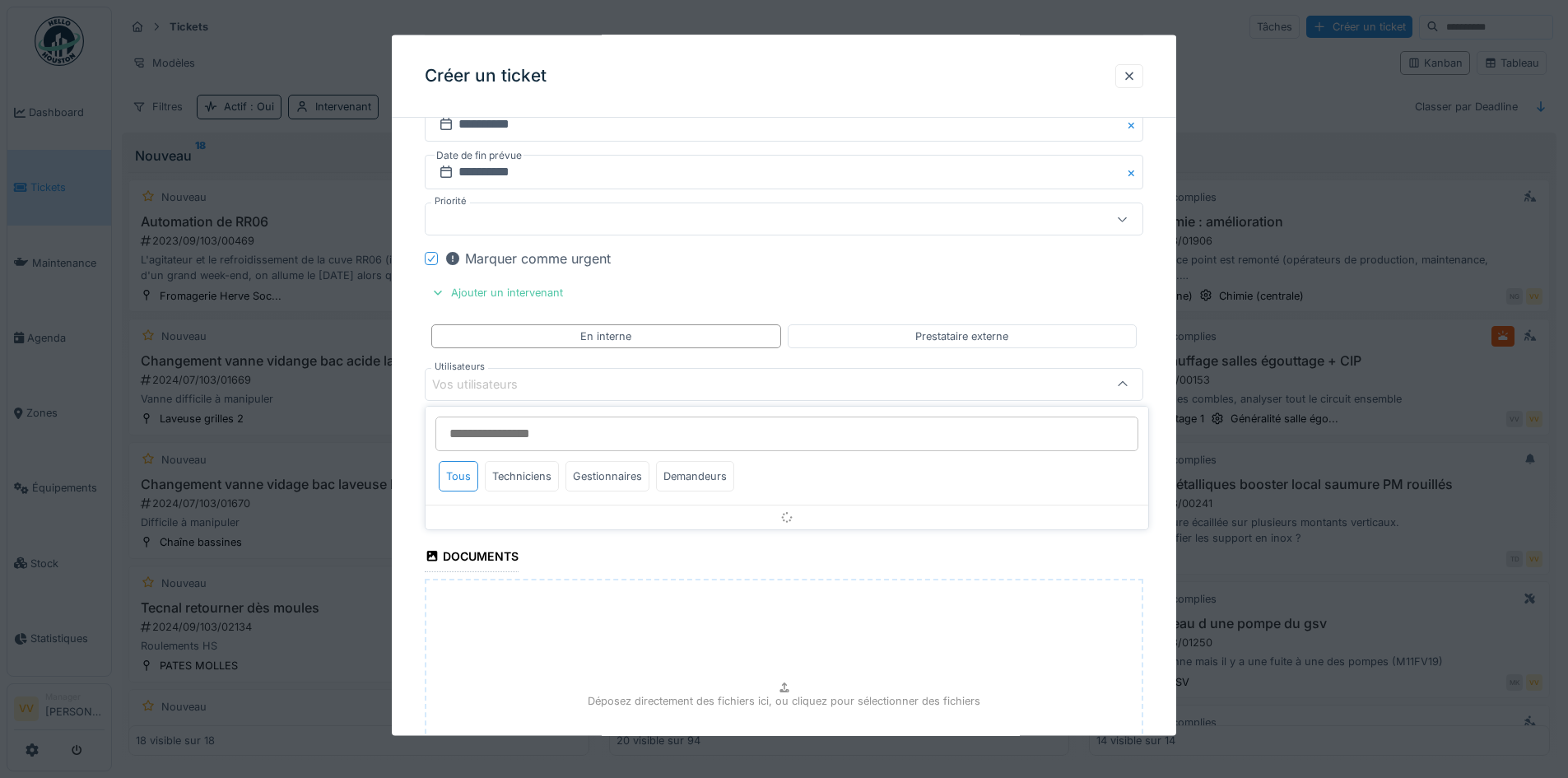
scroll to position [2017, 0]
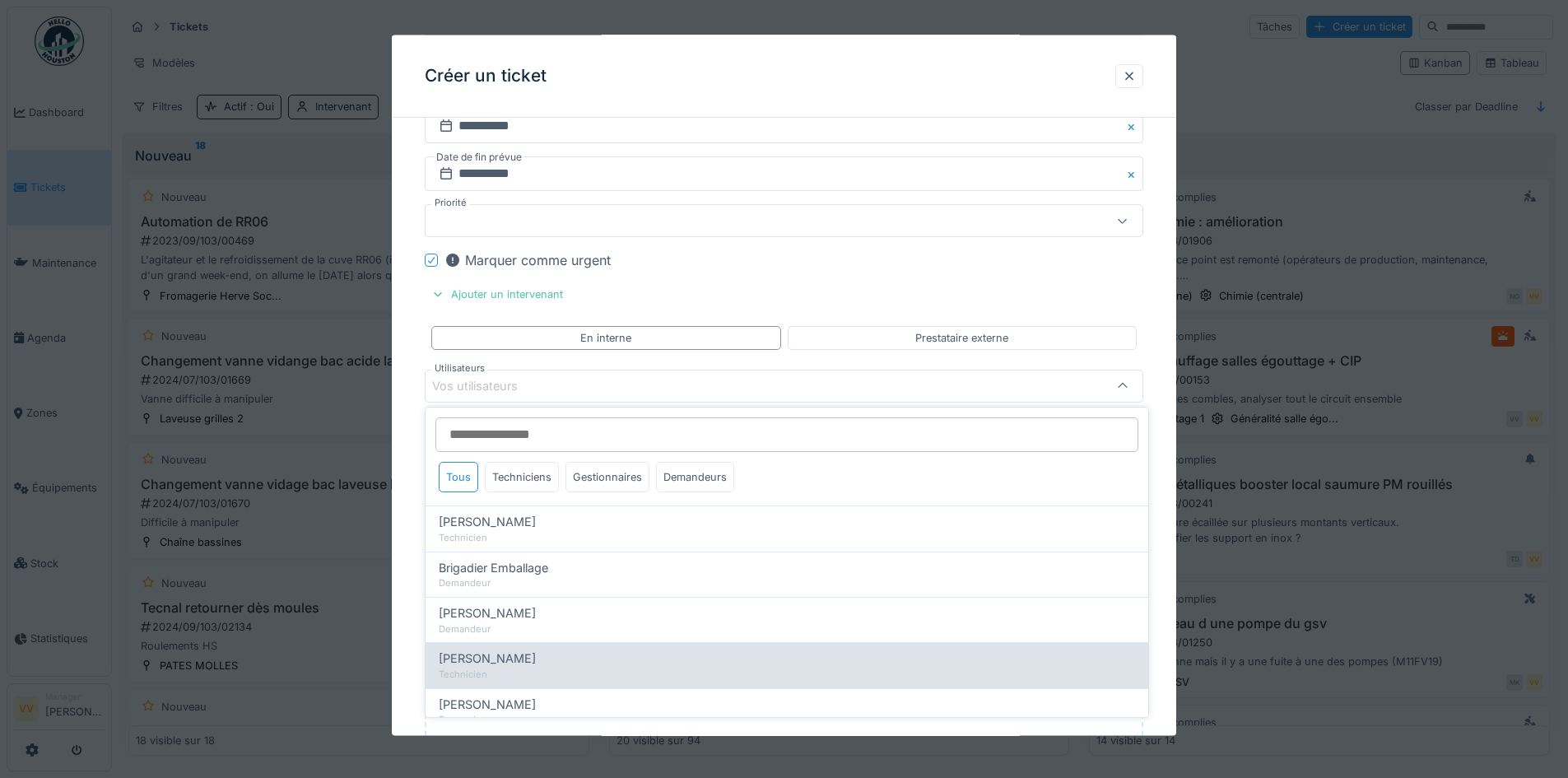
click at [518, 669] on div "Technicien" at bounding box center [787, 675] width 697 height 14
type input "****"
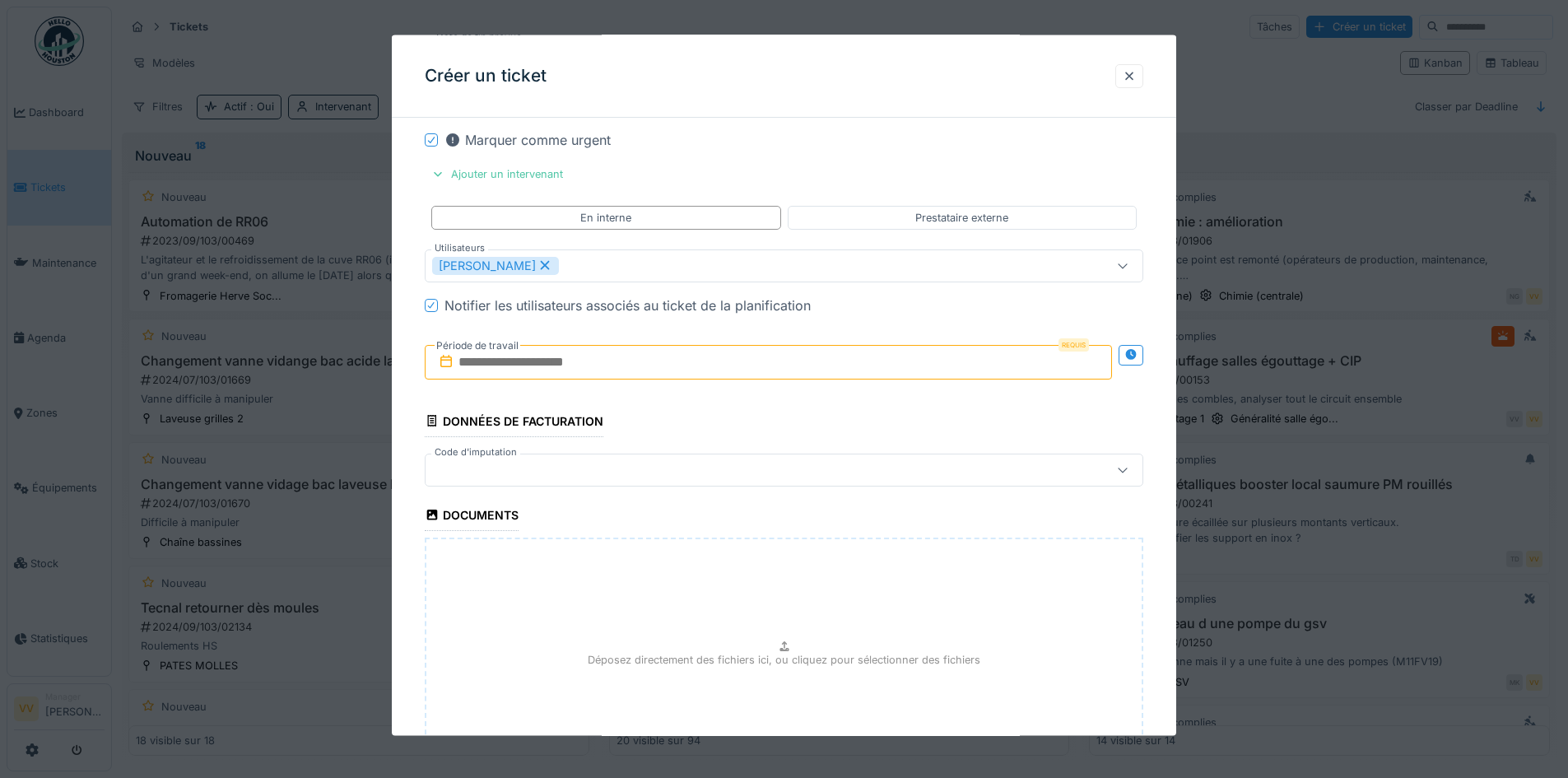
scroll to position [2293, 0]
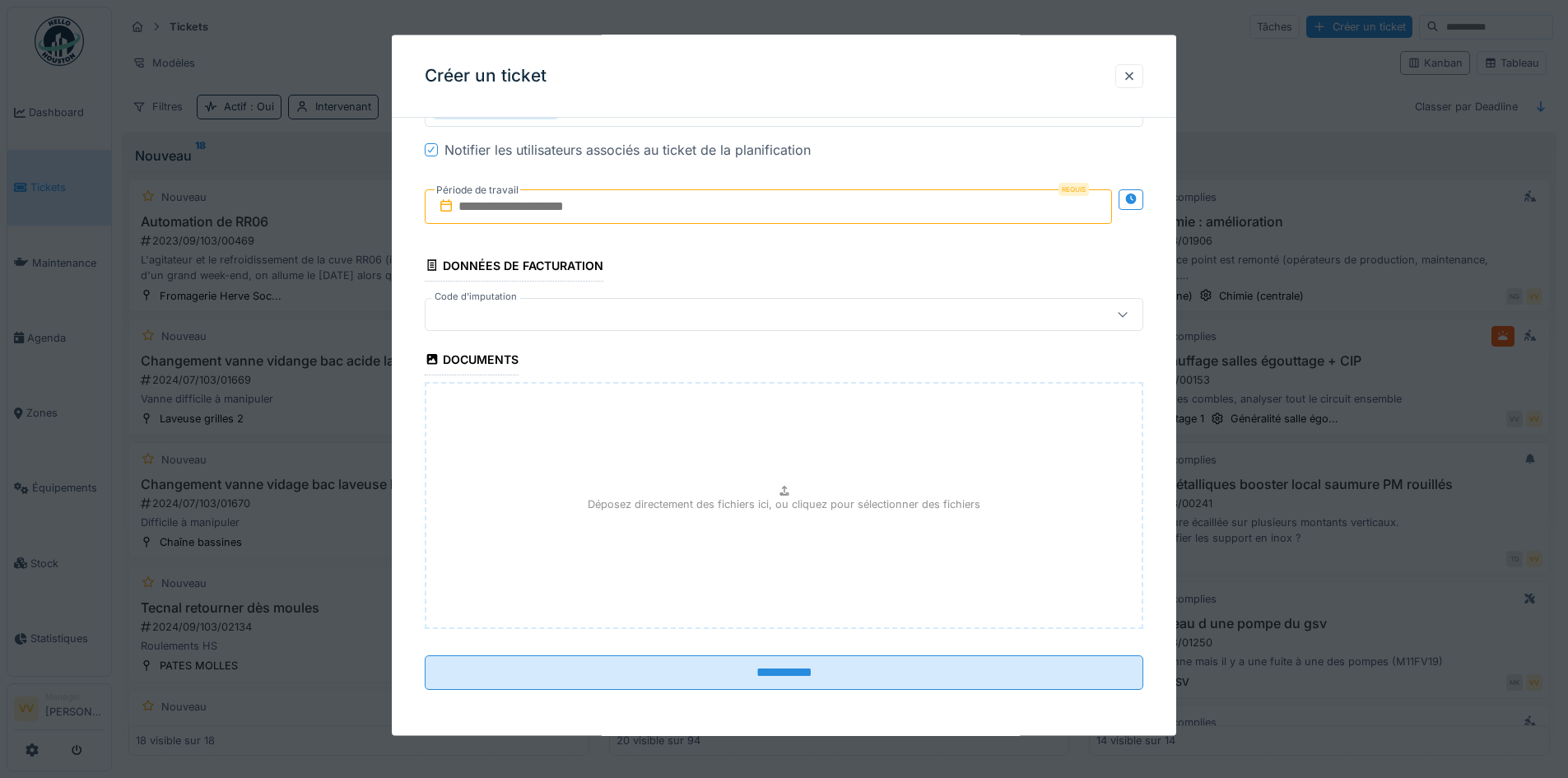
click at [564, 208] on input "text" at bounding box center [768, 205] width 687 height 34
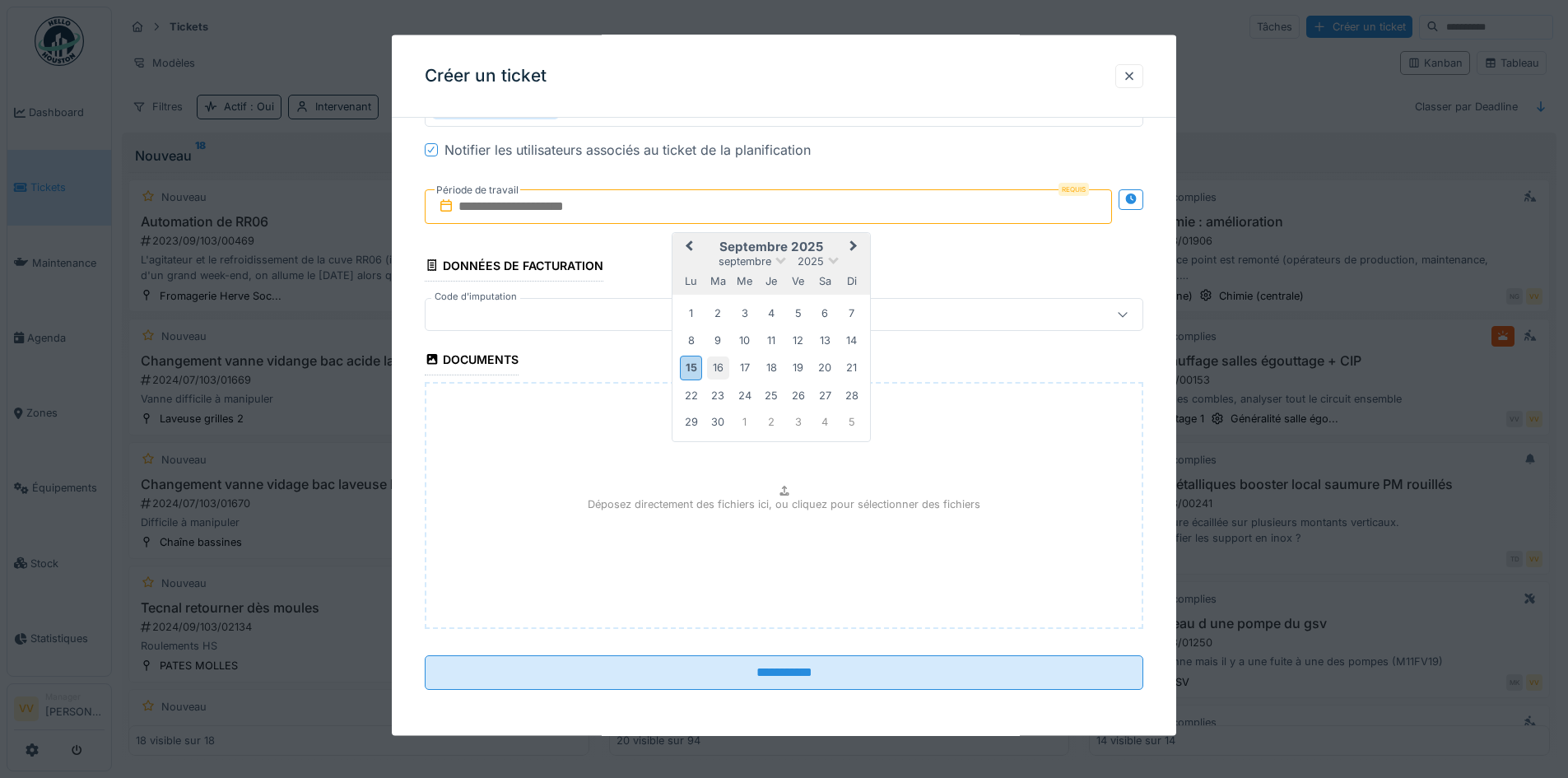
click at [719, 367] on div "16" at bounding box center [718, 368] width 23 height 23
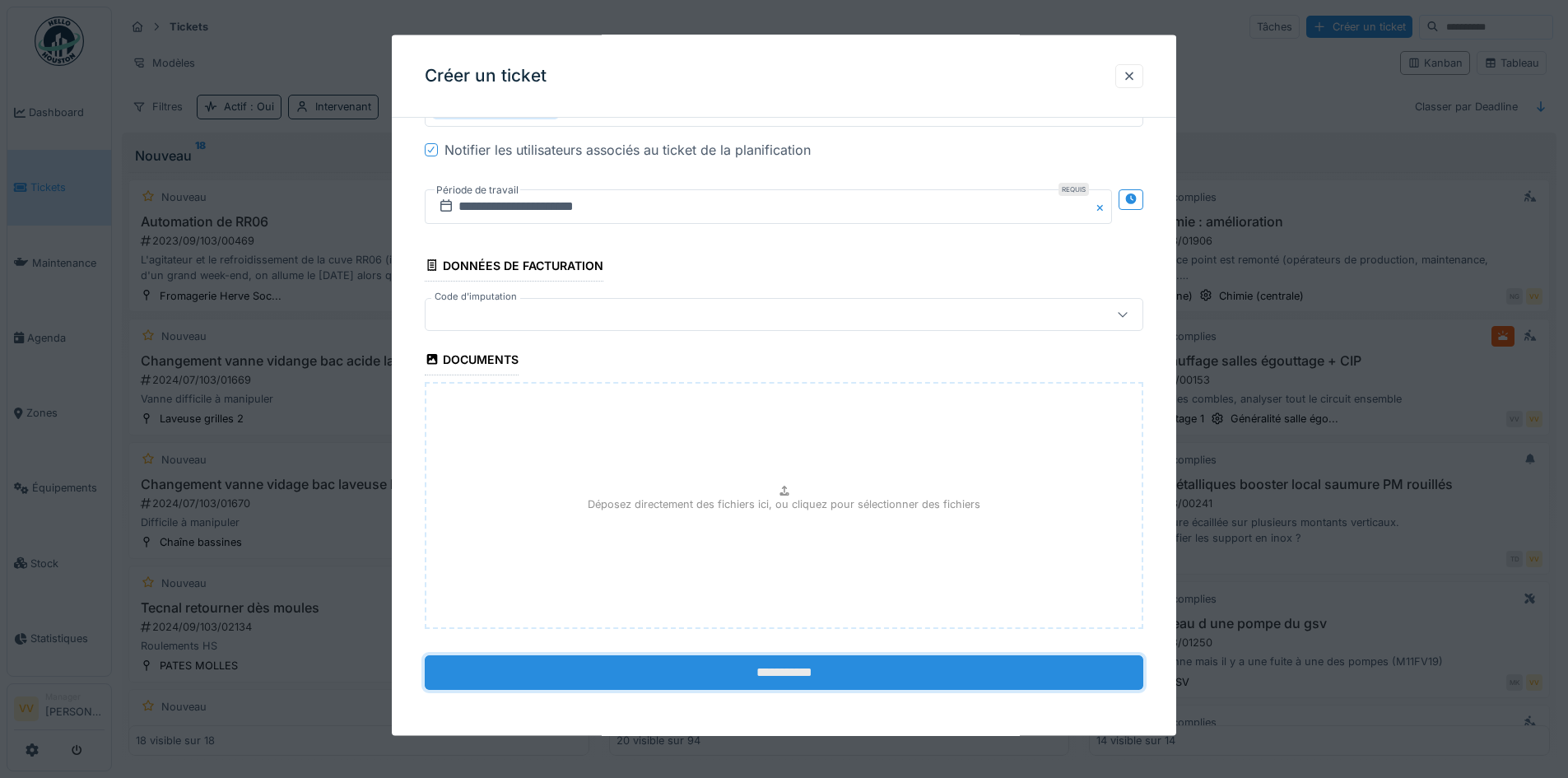
click at [787, 670] on input "**********" at bounding box center [784, 672] width 718 height 34
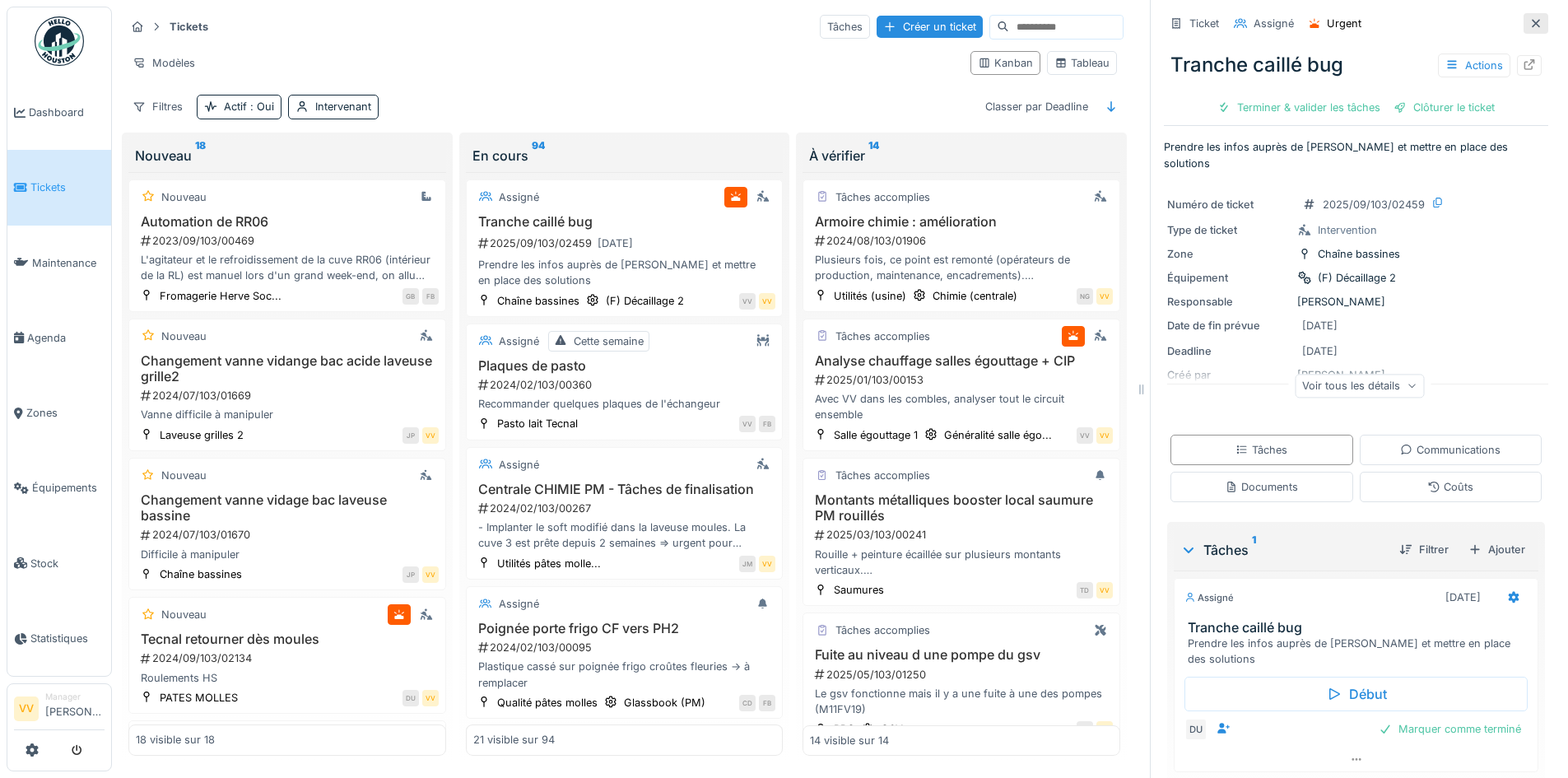
click at [1529, 18] on icon at bounding box center [1536, 23] width 13 height 11
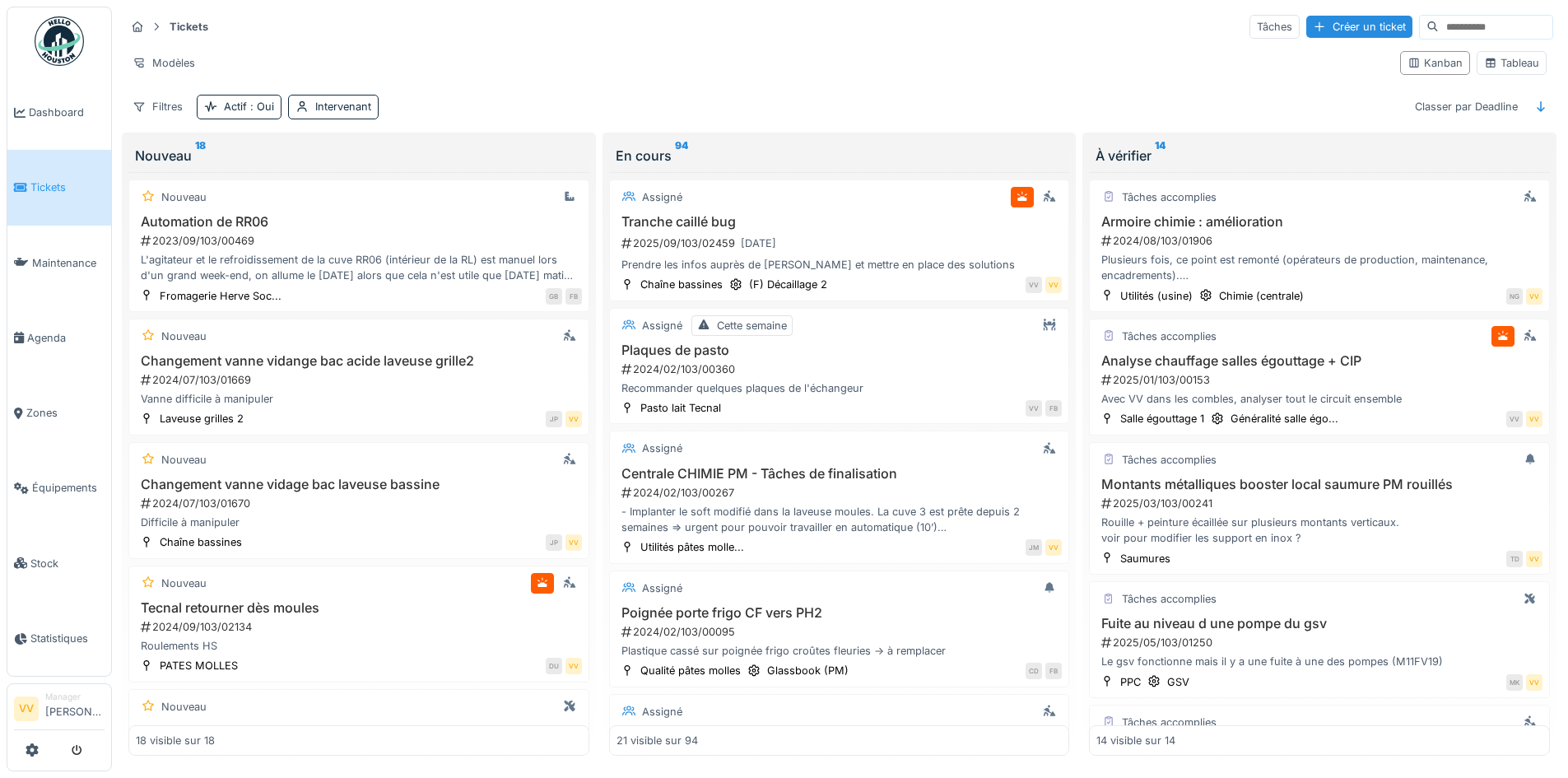
click at [0, 178] on div "Annuler Tickets Tâches Créer un ticket Modèles Kanban Tableau Filtres Actif : O…" at bounding box center [784, 389] width 1568 height 778
click at [40, 179] on span "Tickets" at bounding box center [67, 187] width 75 height 16
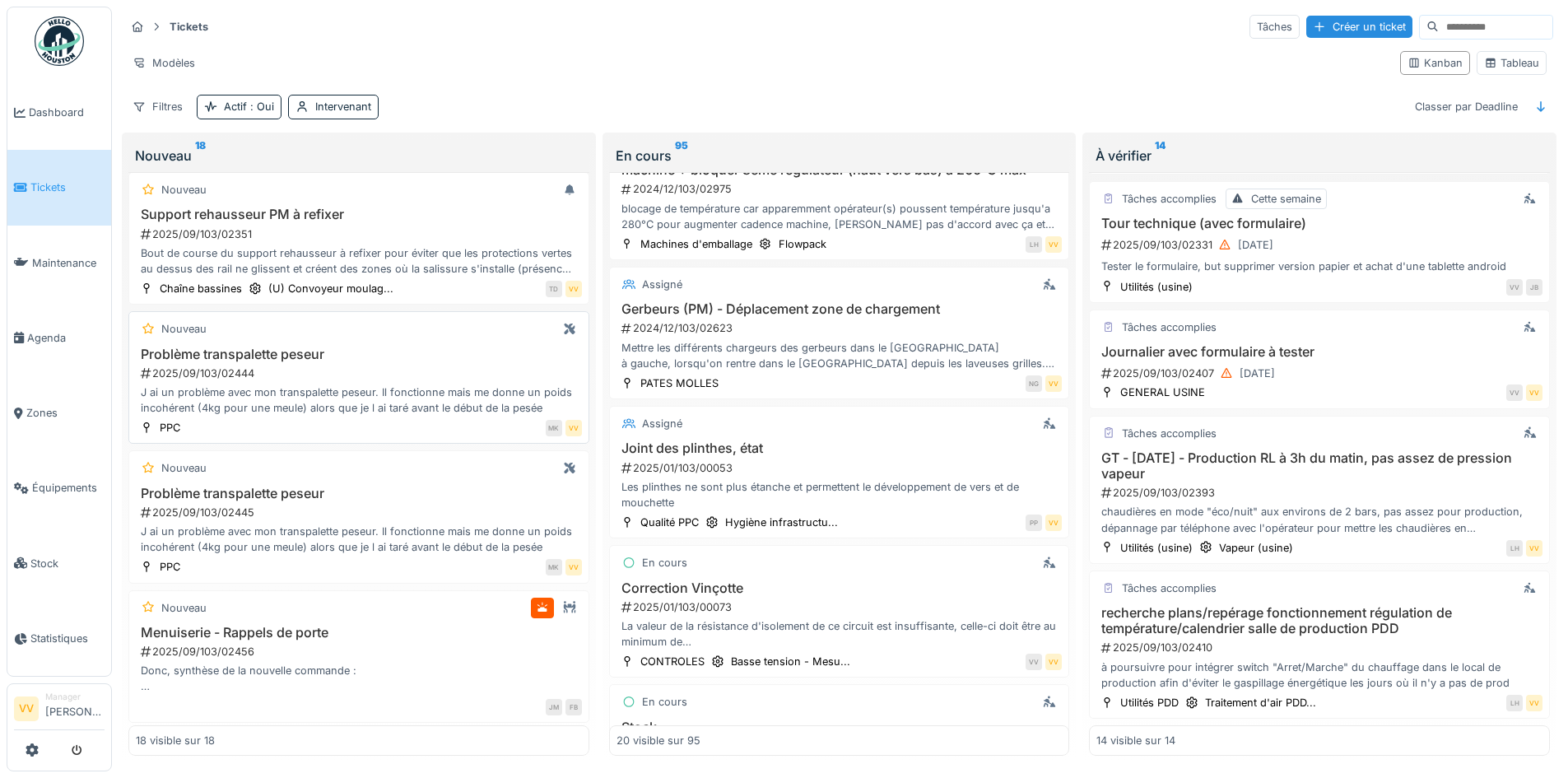
scroll to position [1881, 0]
click at [342, 606] on div "Nouveau Menuiserie - Rappels de porte 2025/09/103/02456 Donc, synthèse de la no…" at bounding box center [358, 653] width 461 height 132
click at [221, 641] on div "2025/09/103/02456" at bounding box center [360, 648] width 443 height 16
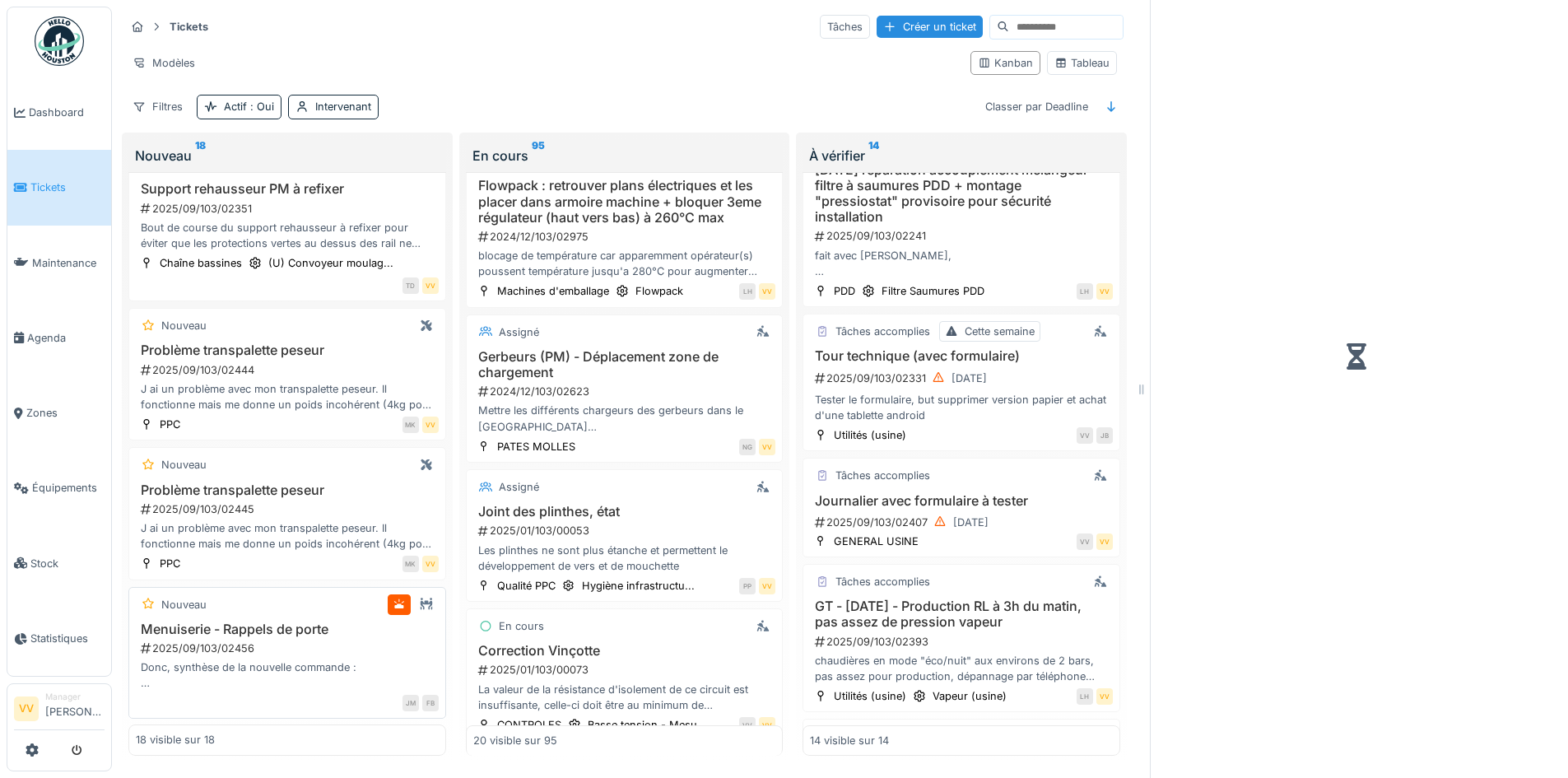
scroll to position [1438, 0]
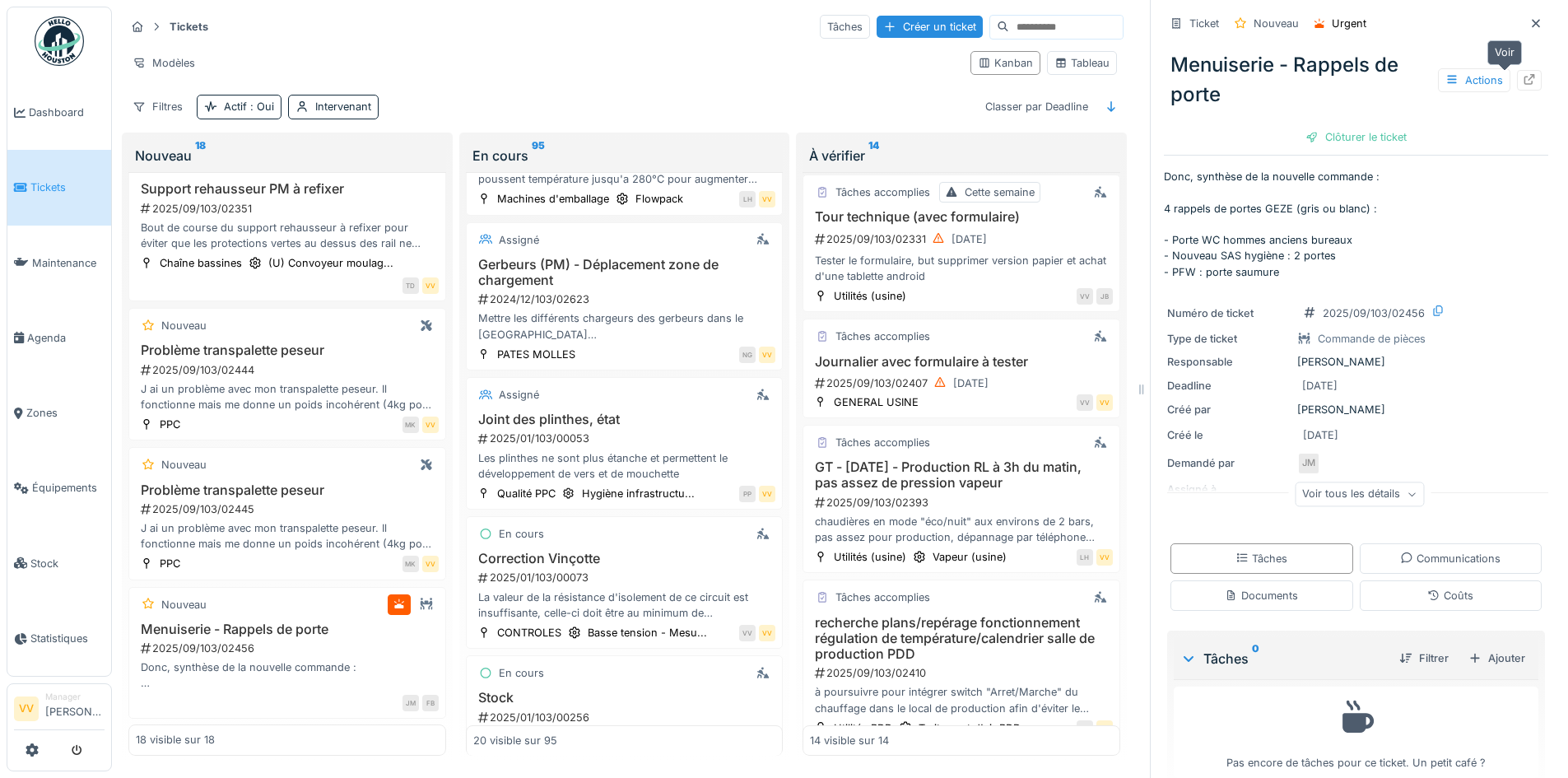
click at [1524, 75] on icon at bounding box center [1529, 80] width 11 height 11
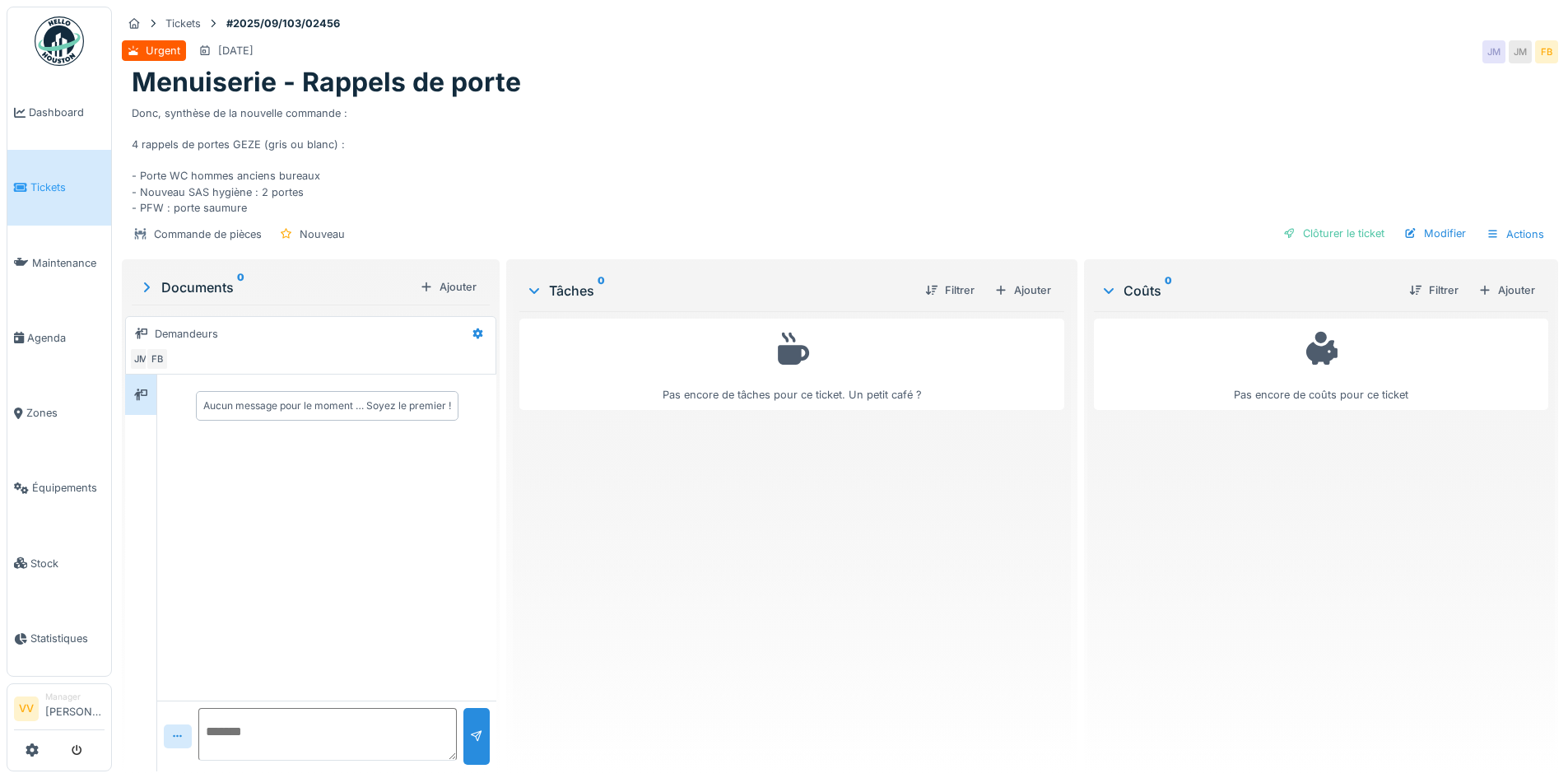
click at [327, 739] on textarea at bounding box center [327, 734] width 259 height 53
type textarea "*"
click at [61, 245] on link "Maintenance" at bounding box center [59, 262] width 104 height 75
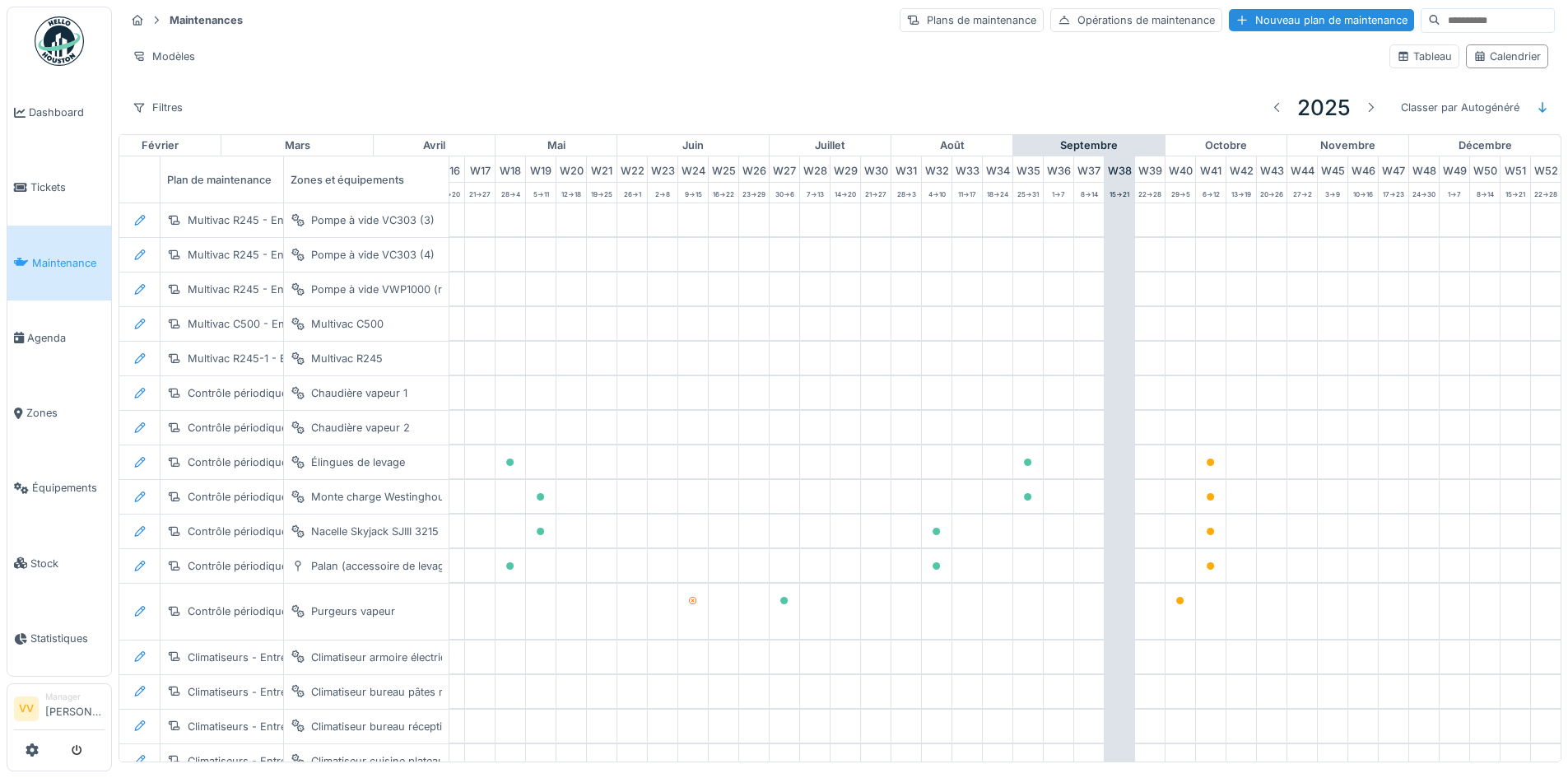
scroll to position [0, 539]
click at [166, 100] on div "Filtres" at bounding box center [157, 107] width 65 height 24
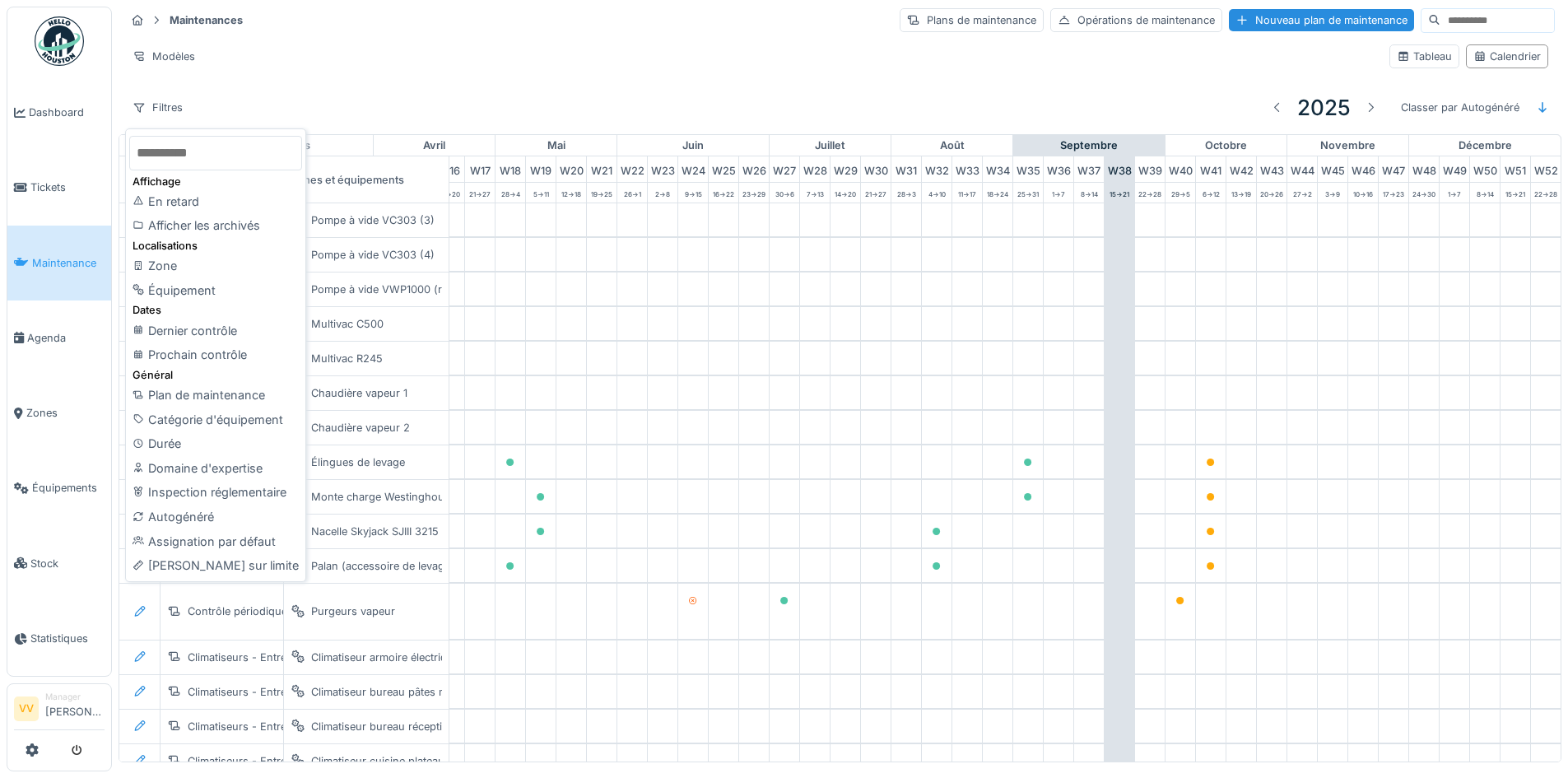
click at [364, 94] on div "Filtres 2025 Classer par Autogénéré" at bounding box center [840, 107] width 1430 height 39
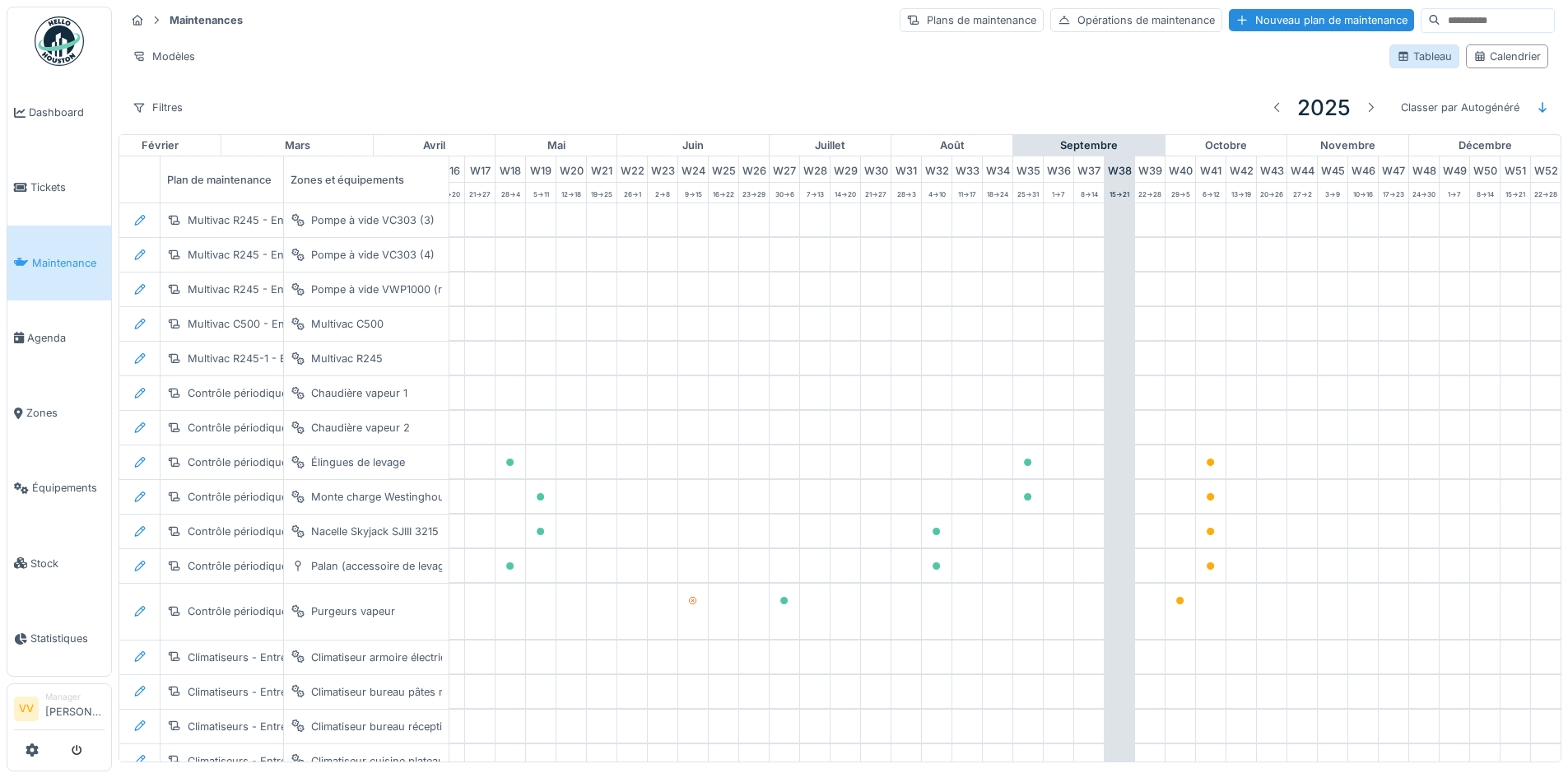
click at [1423, 62] on div "Tableau" at bounding box center [1425, 56] width 55 height 16
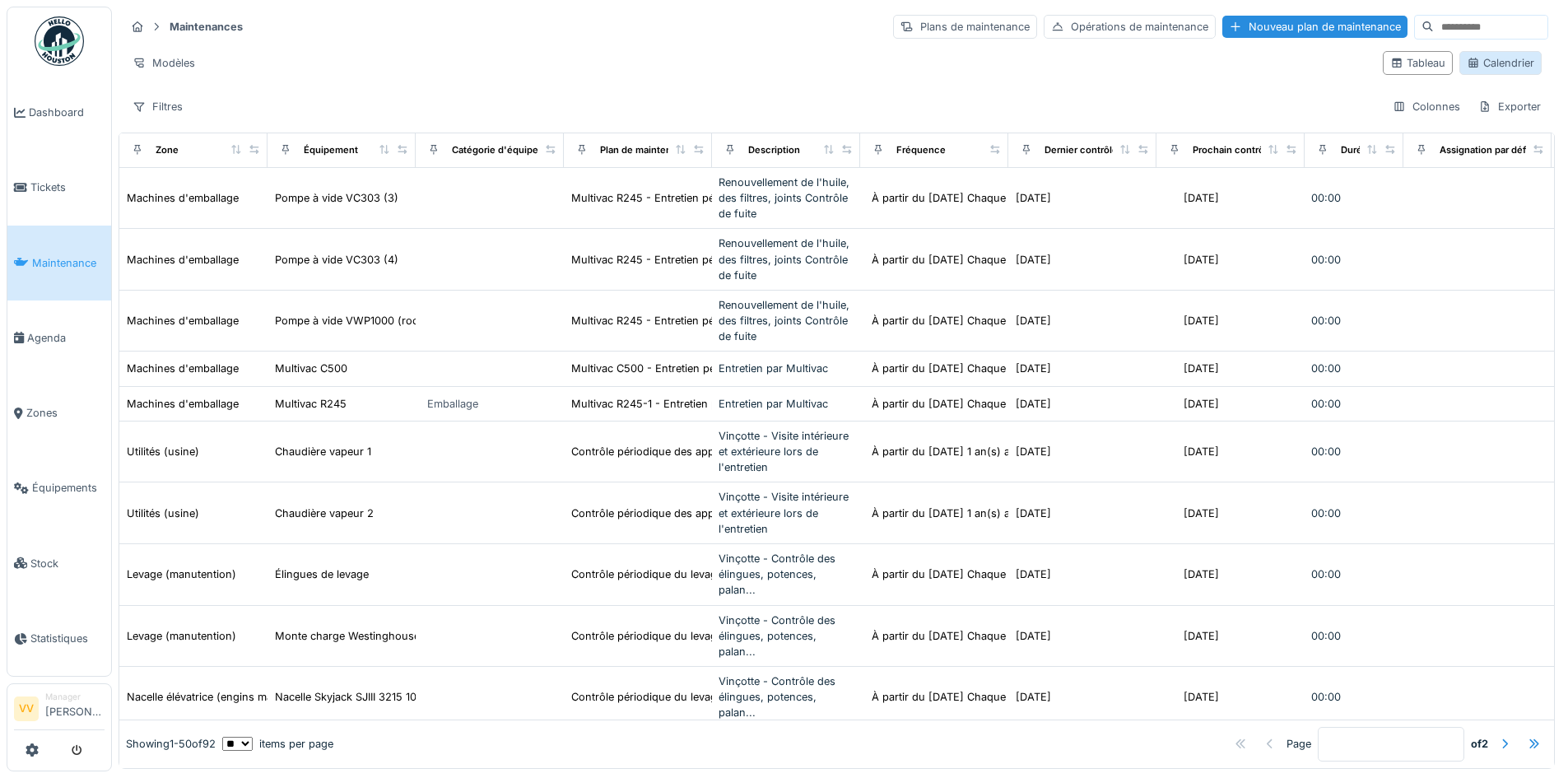
click at [1486, 60] on div "Calendrier" at bounding box center [1500, 63] width 68 height 16
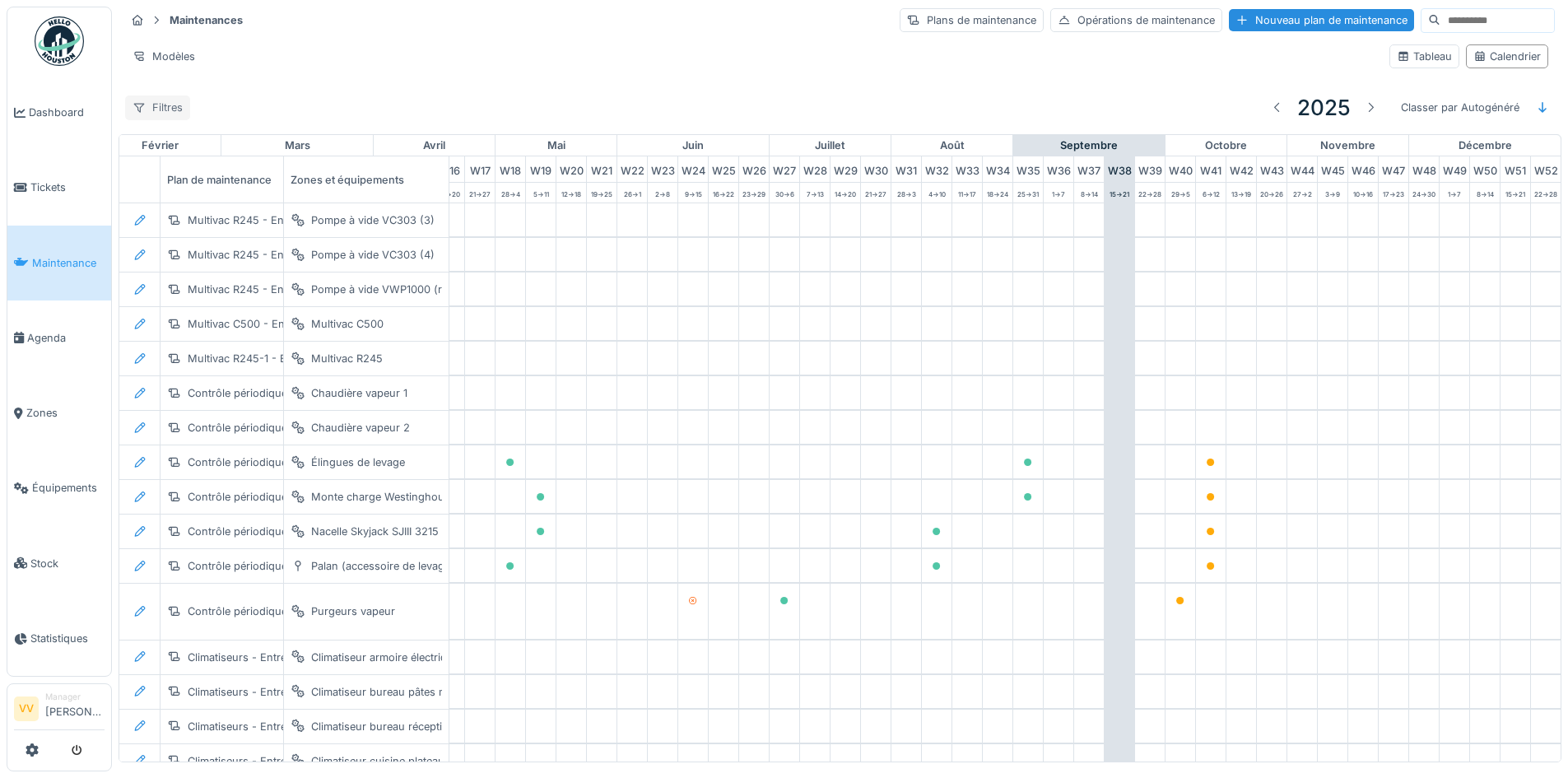
click at [166, 104] on div "Filtres" at bounding box center [157, 107] width 65 height 24
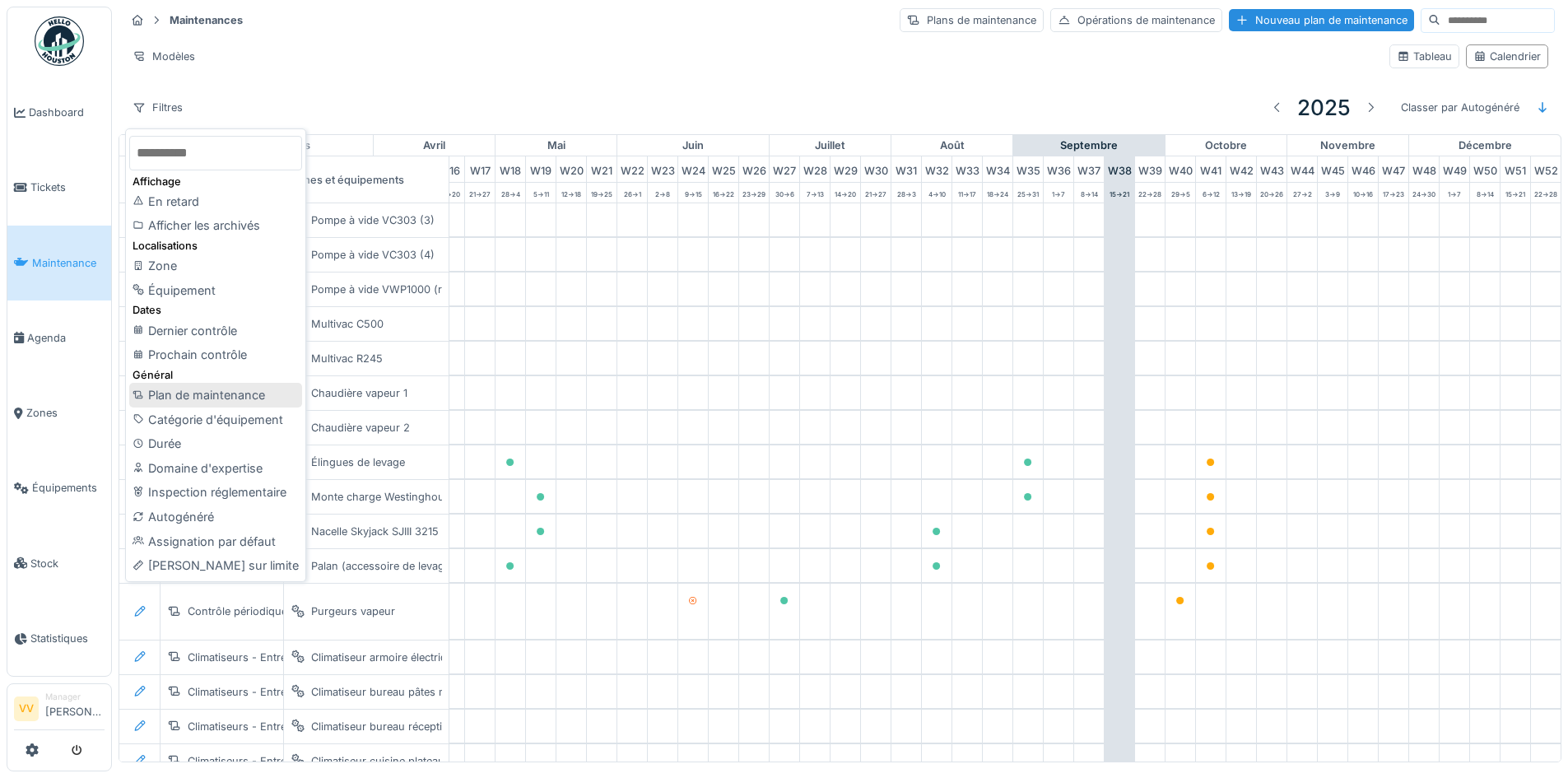
click at [238, 399] on div "Plan de maintenance" at bounding box center [215, 395] width 173 height 25
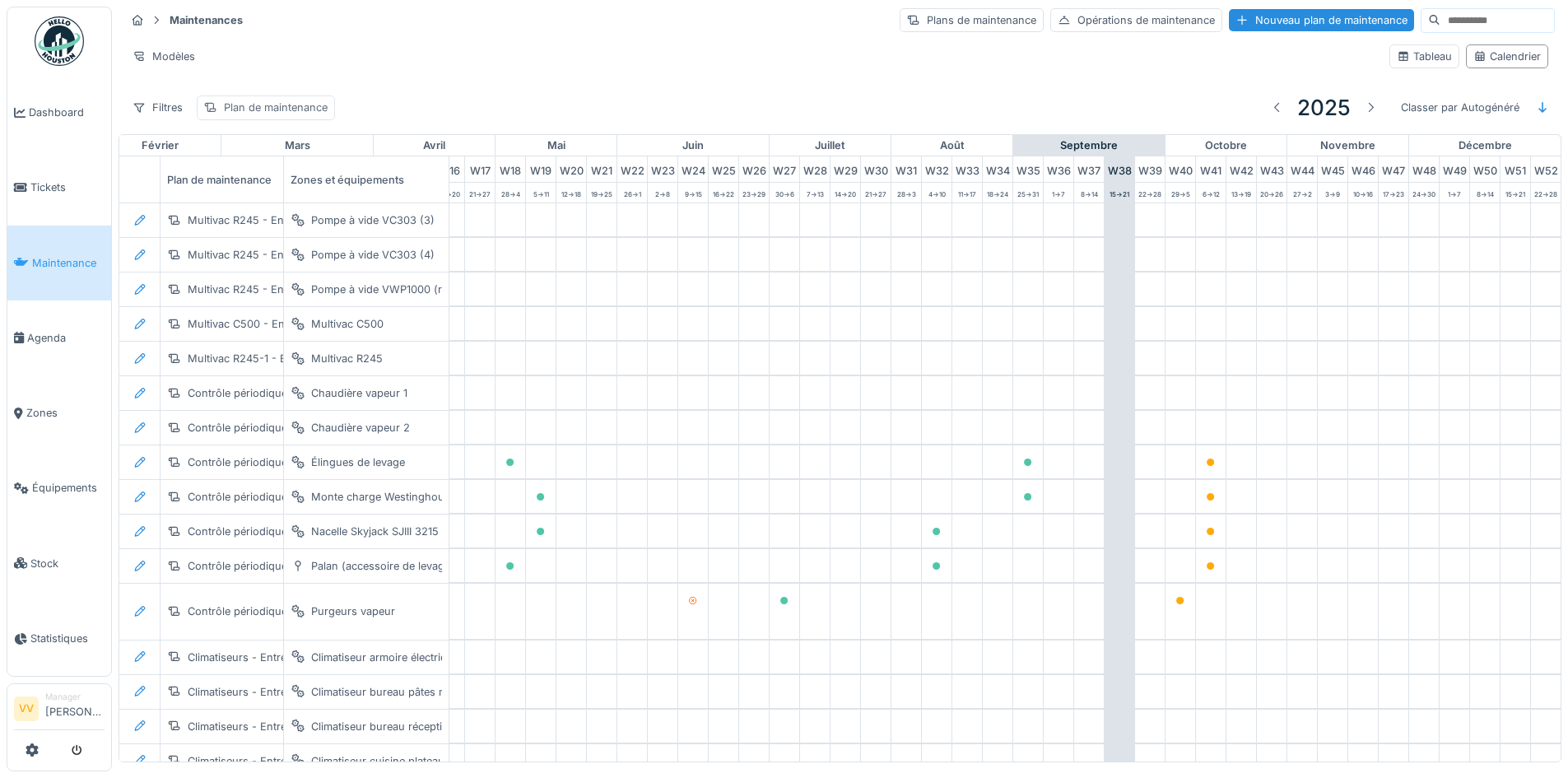
click at [308, 111] on div "Plan de maintenance" at bounding box center [275, 107] width 104 height 16
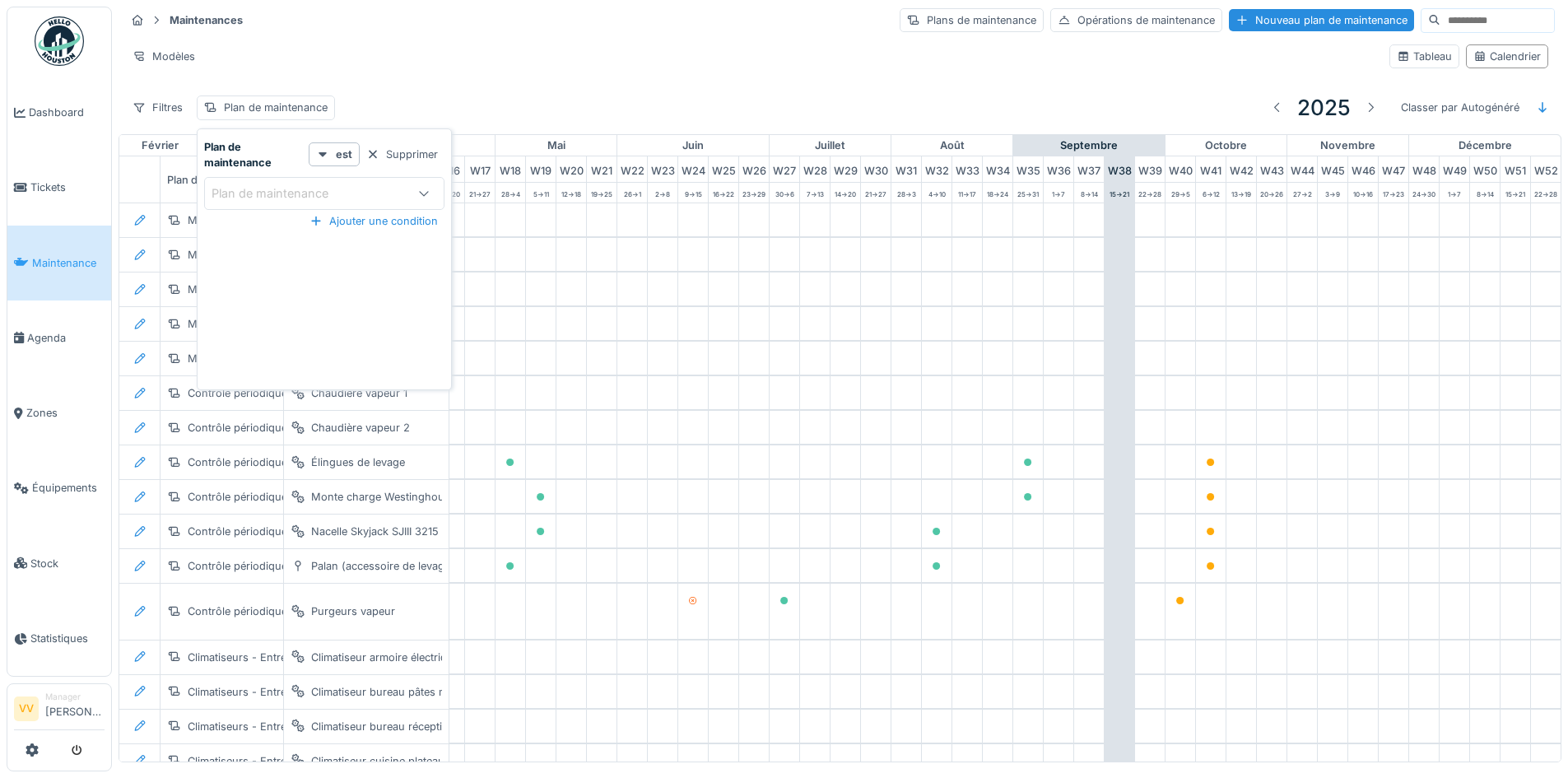
click at [320, 190] on div "Plan de maintenance" at bounding box center [281, 193] width 140 height 18
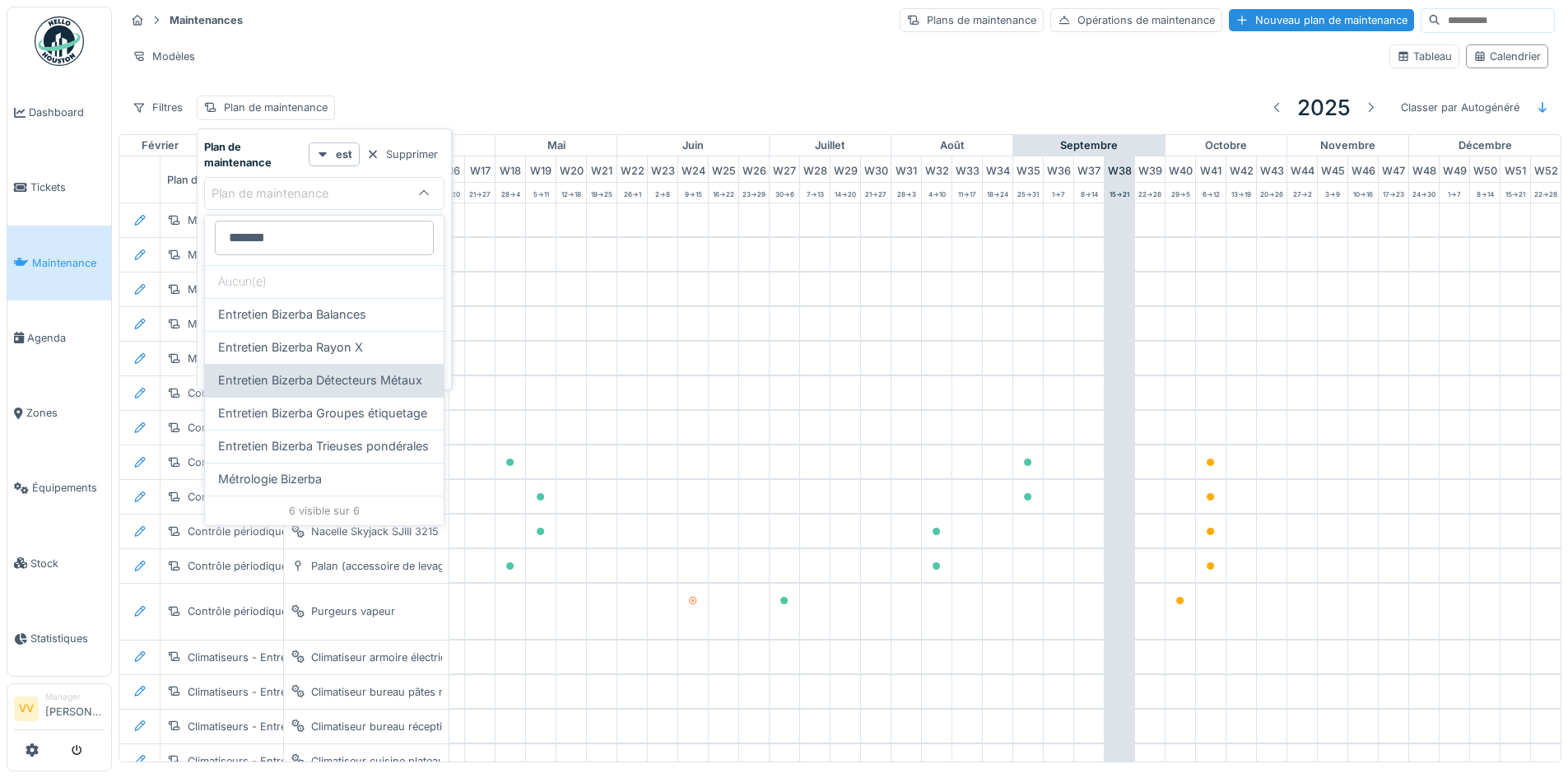
scroll to position [3, 0]
type maintenance_M2NTI "*******"
click at [332, 372] on span "Entretien Bizerba Détecteurs Métaux" at bounding box center [321, 381] width 204 height 18
type input "*****"
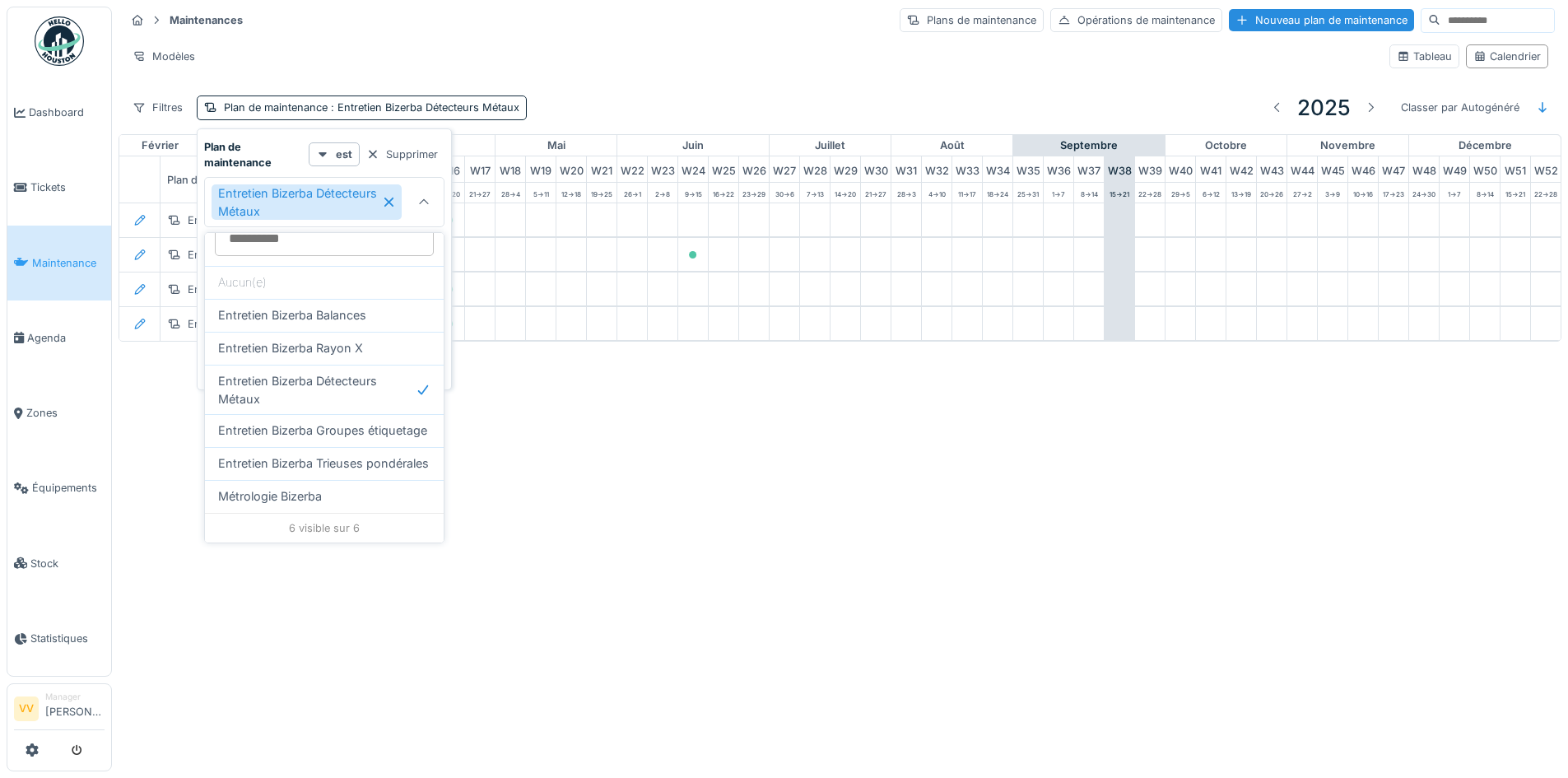
scroll to position [0, 0]
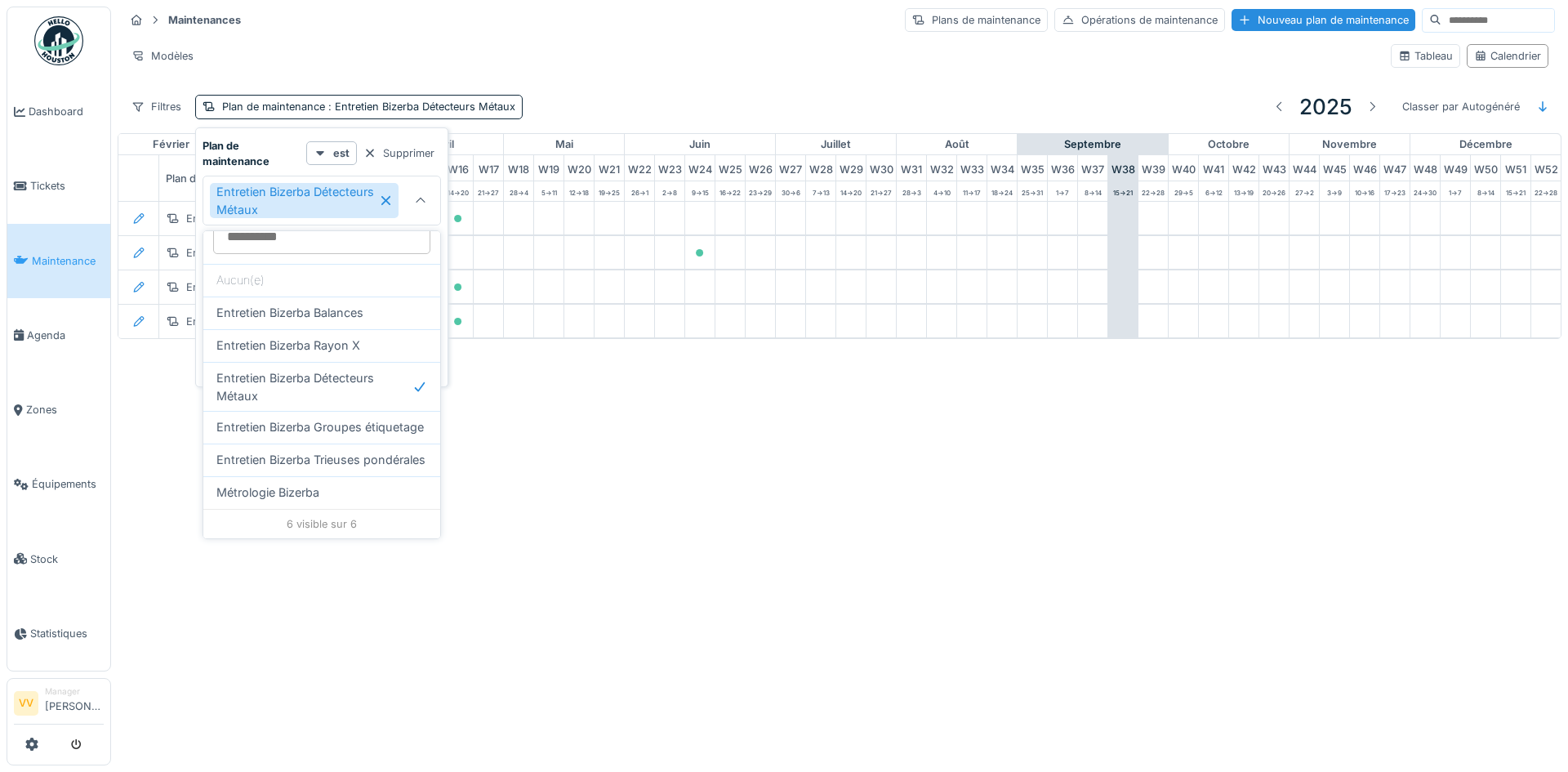
click at [410, 209] on div at bounding box center [420, 200] width 39 height 48
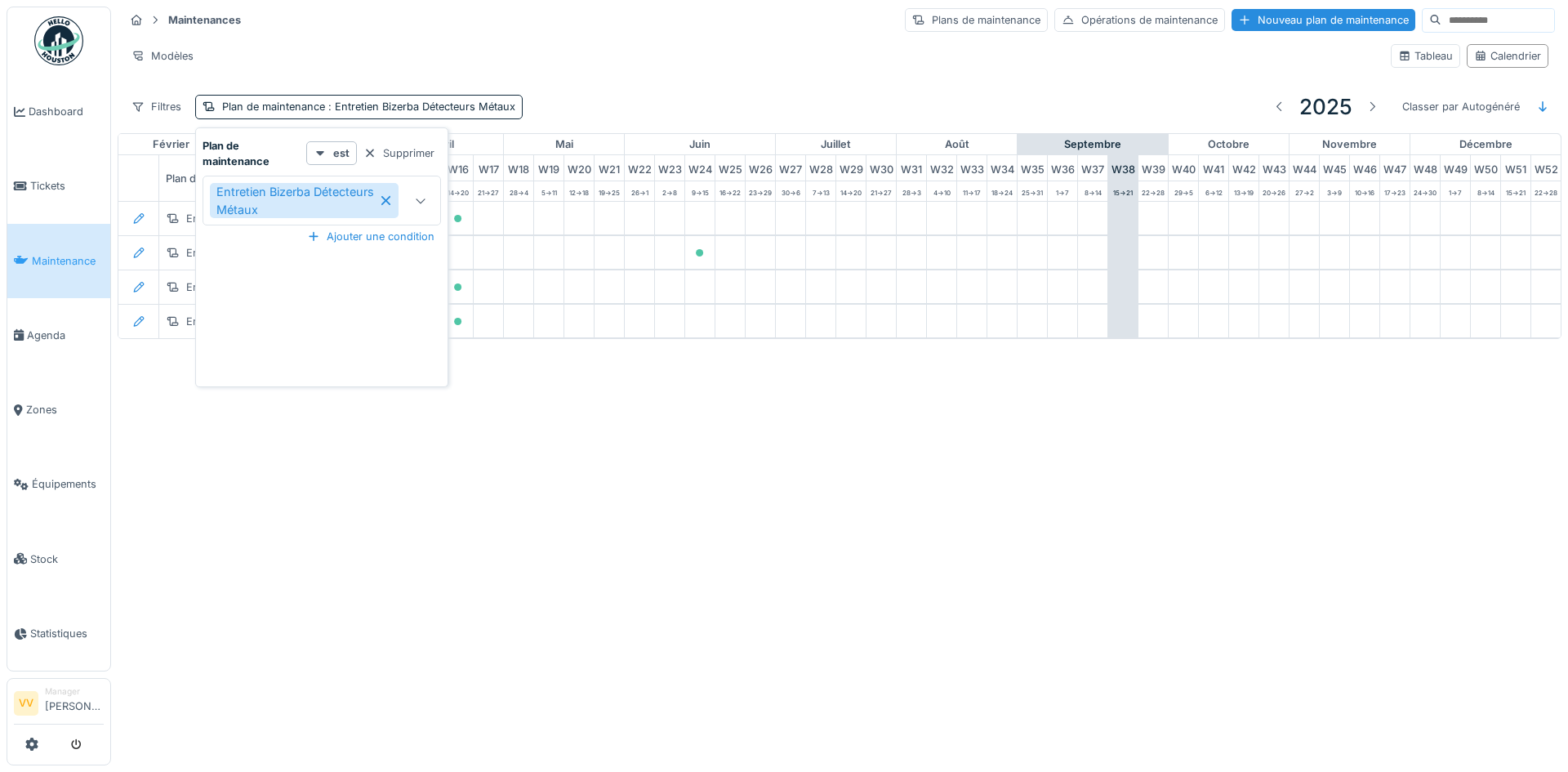
click at [410, 209] on div at bounding box center [420, 200] width 39 height 48
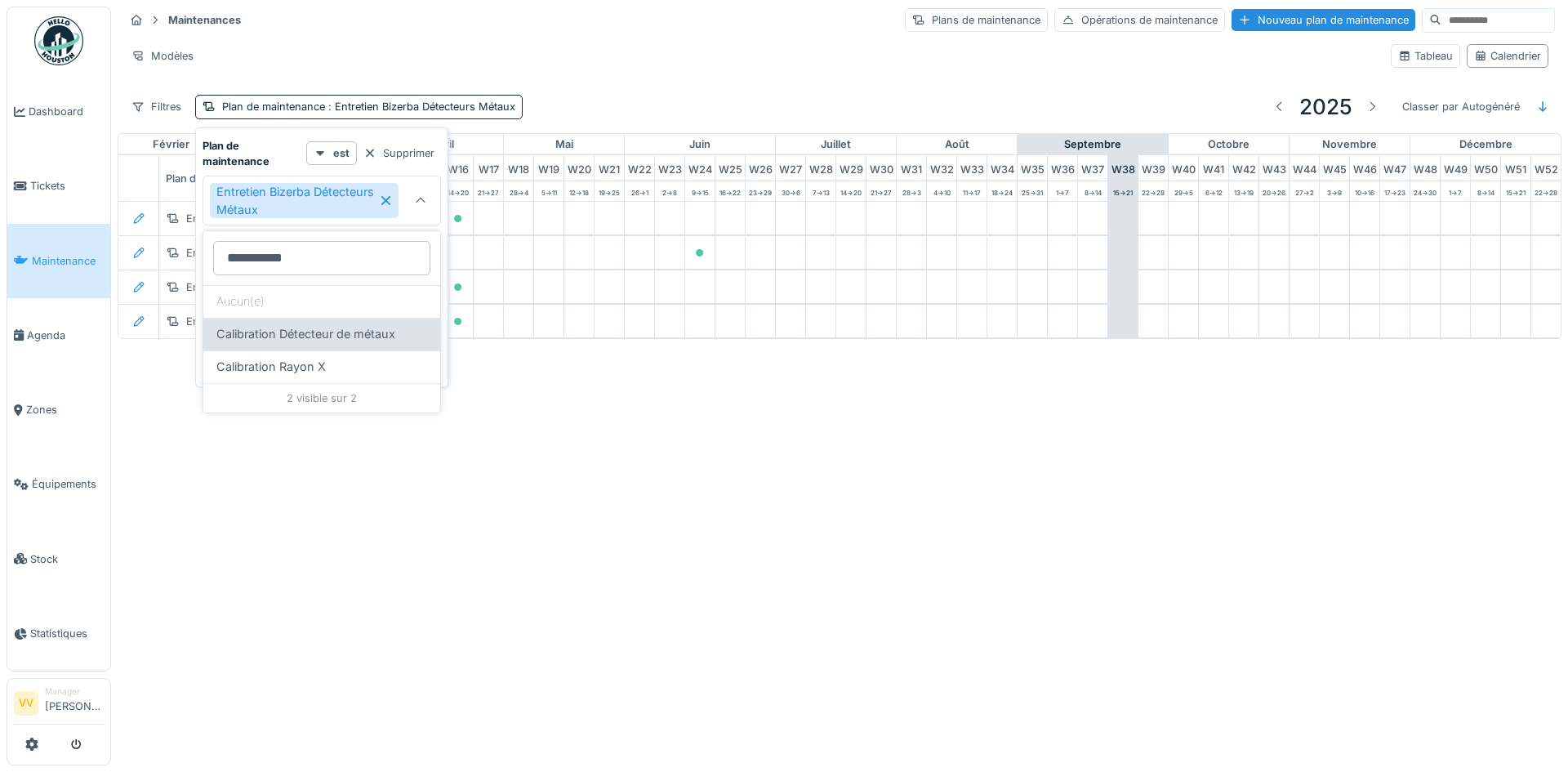
type maintenance_M2NTI "**********"
click at [356, 334] on span "Calibration Détecteur de métaux" at bounding box center [306, 334] width 179 height 18
type input "**********"
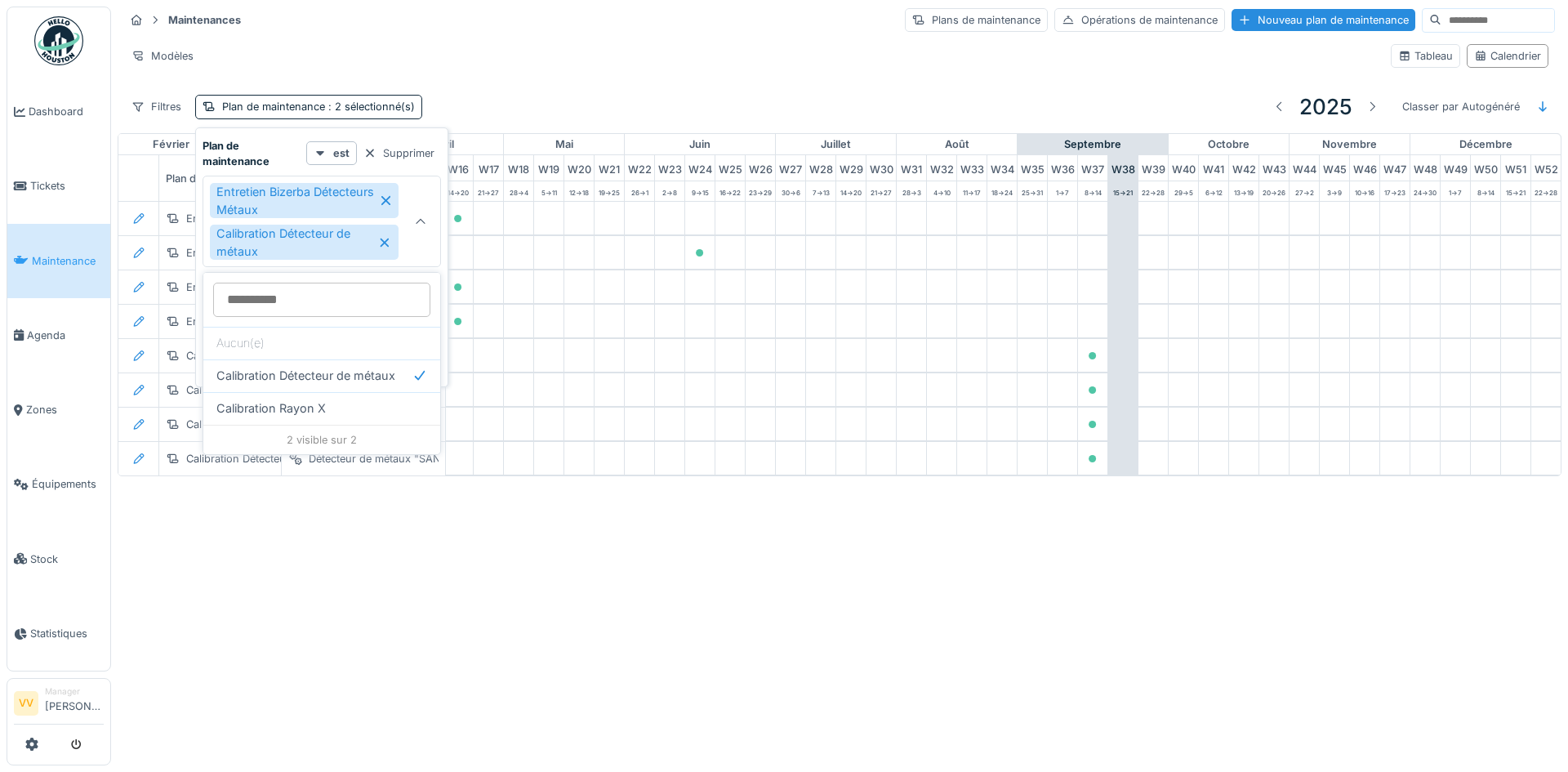
click at [661, 628] on div "Annuler Maintenances Plans de maintenance Opérations de maintenance Nouveau pla…" at bounding box center [784, 386] width 1568 height 772
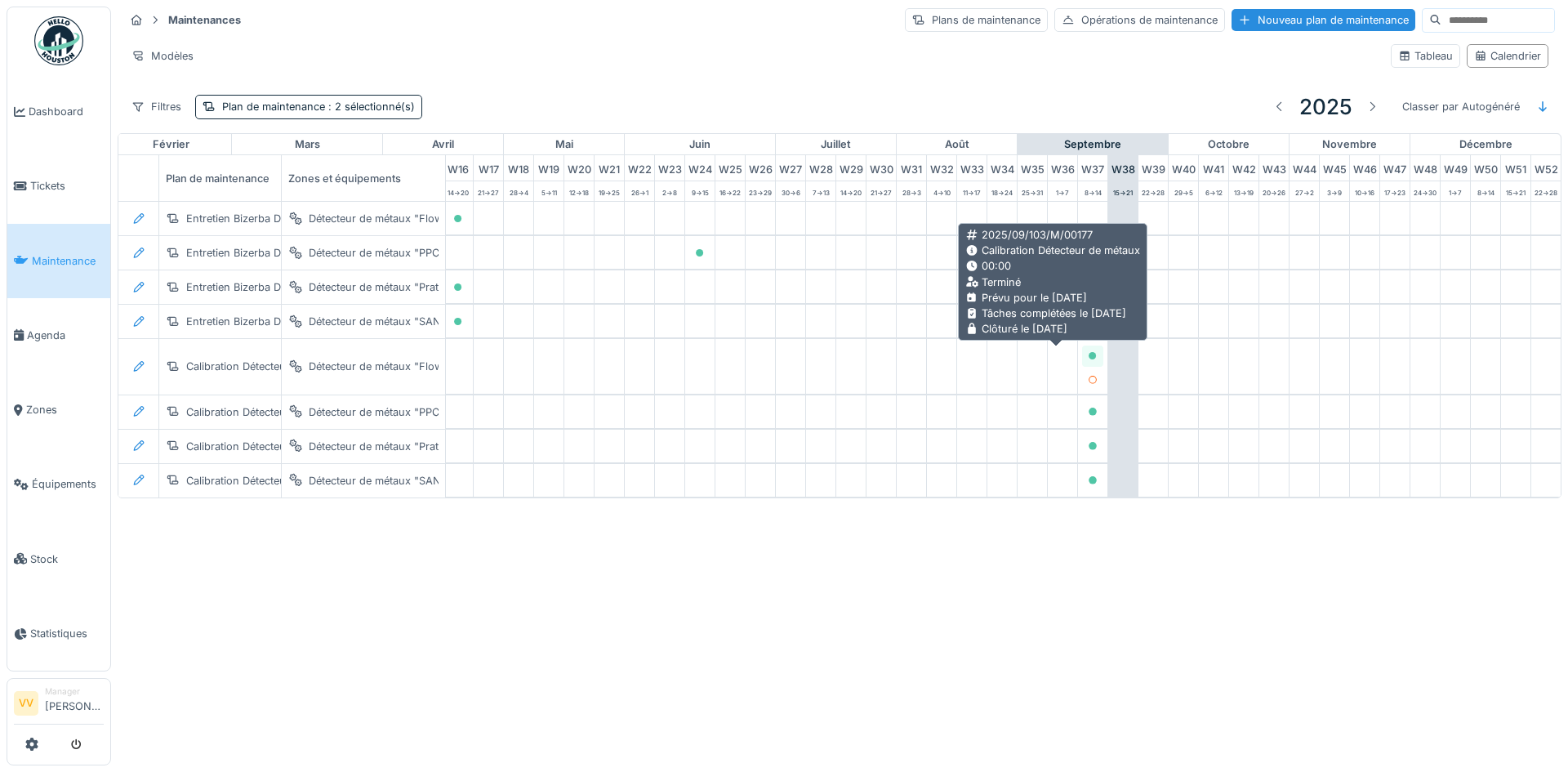
click at [1089, 357] on icon at bounding box center [1093, 356] width 8 height 8
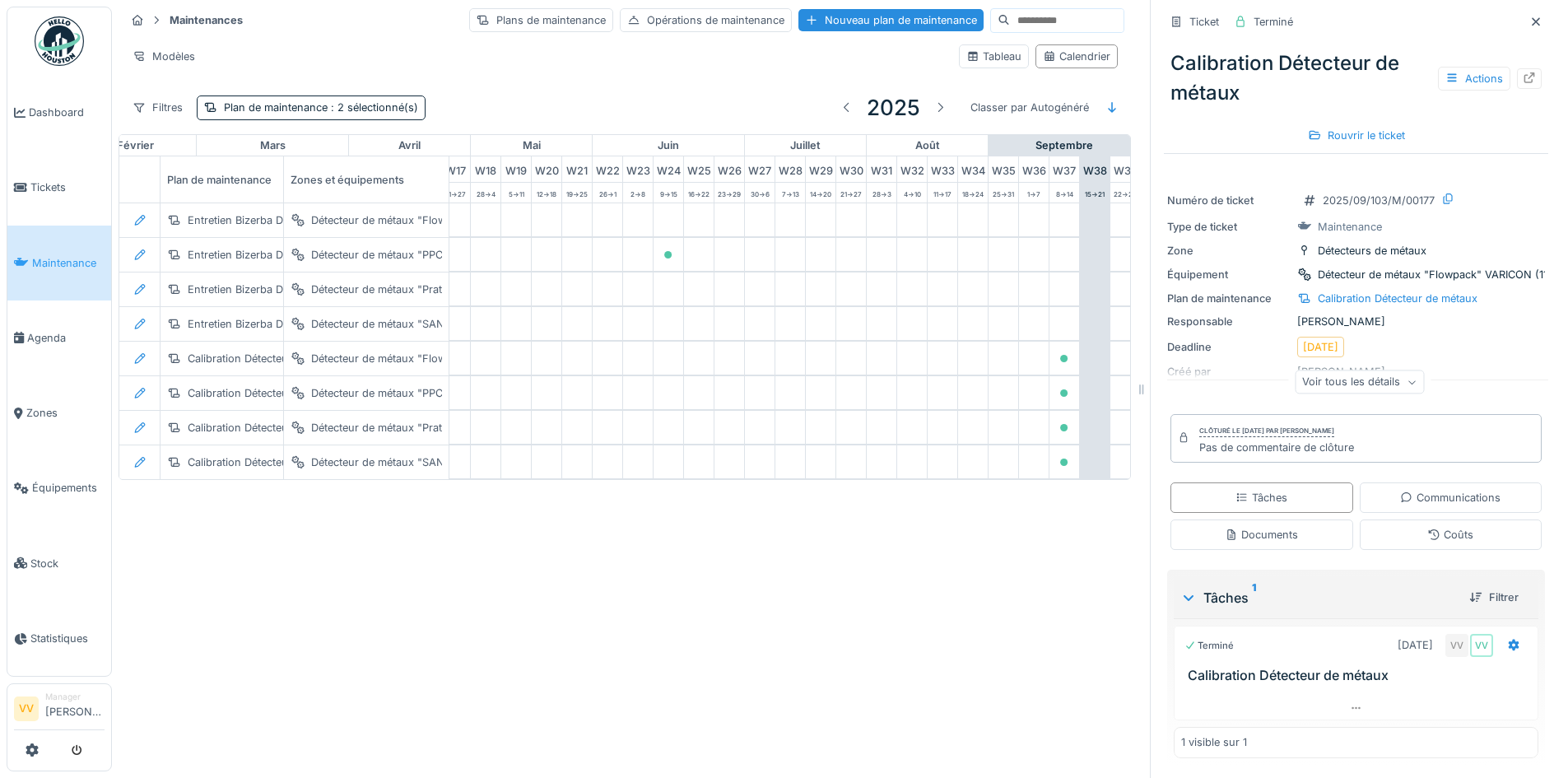
scroll to position [3, 0]
click at [1184, 596] on icon at bounding box center [1189, 598] width 10 height 6
click at [1180, 596] on icon at bounding box center [1189, 600] width 17 height 13
click at [1523, 80] on icon at bounding box center [1529, 80] width 13 height 11
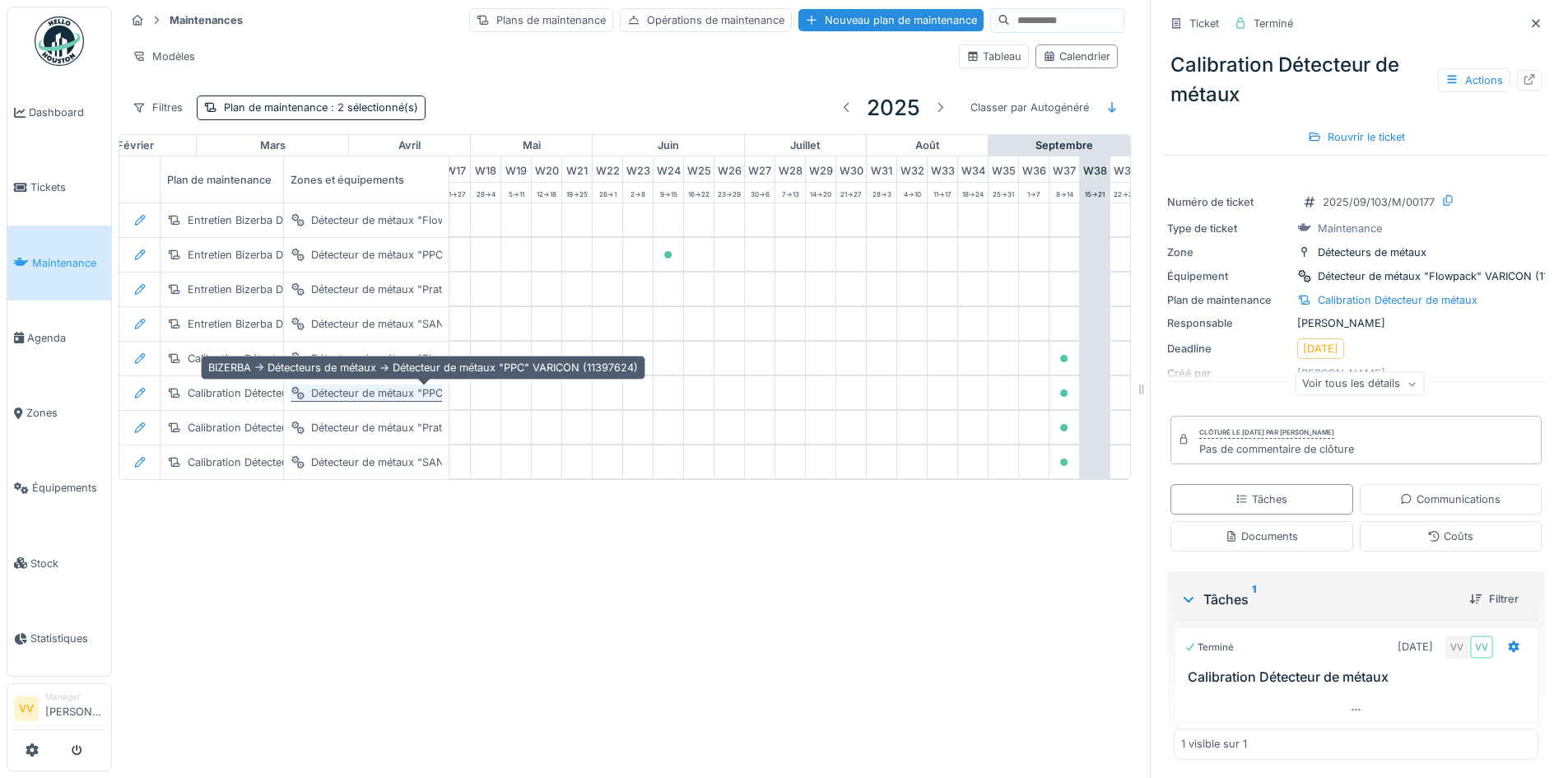
click at [388, 386] on div "Détecteur de métaux "PPC" VARICON (11397624)" at bounding box center [434, 393] width 245 height 16
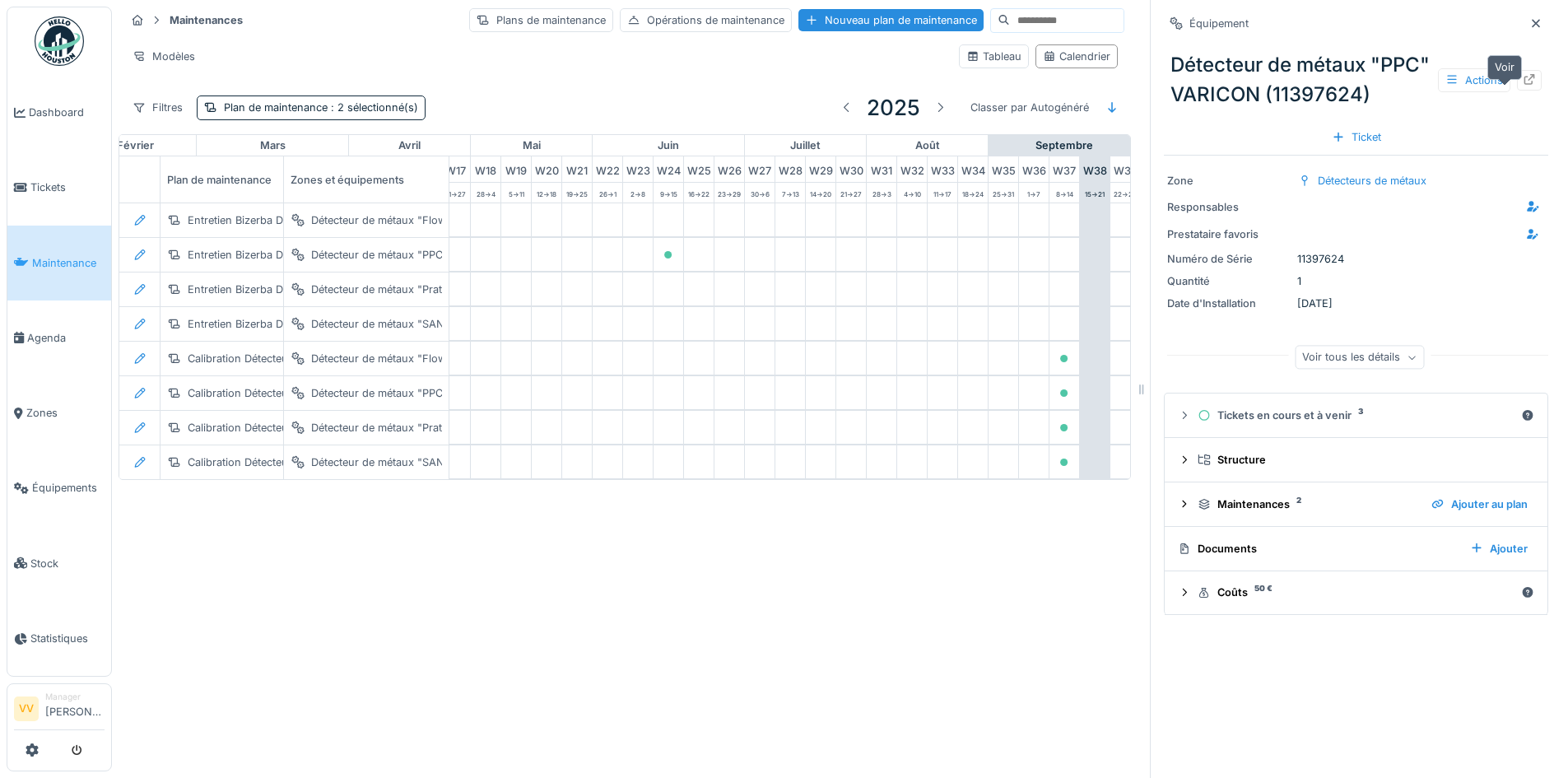
click at [1523, 85] on icon at bounding box center [1529, 80] width 13 height 11
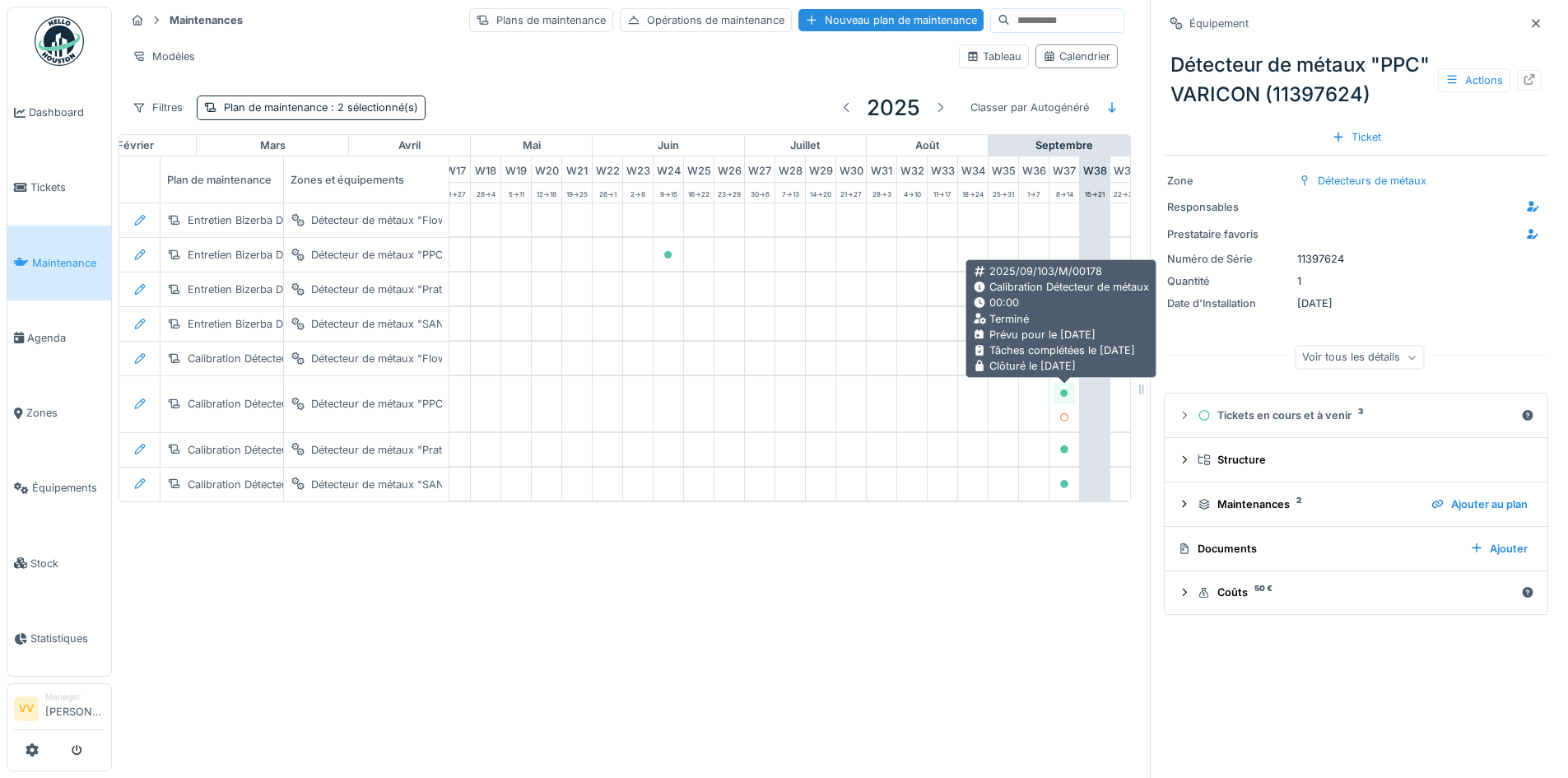
click at [1062, 394] on icon at bounding box center [1065, 394] width 8 height 8
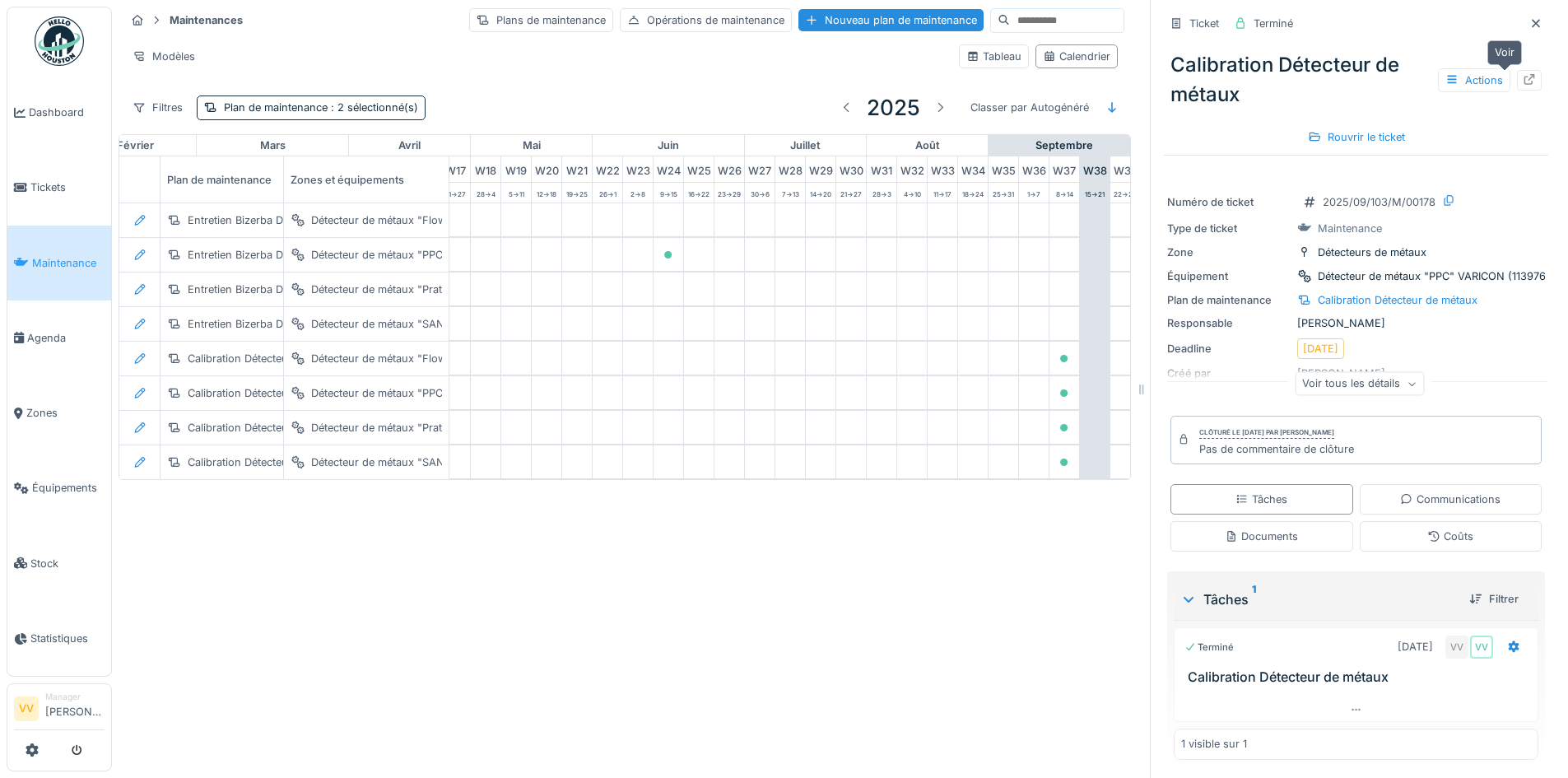
click at [1523, 75] on icon at bounding box center [1529, 80] width 13 height 11
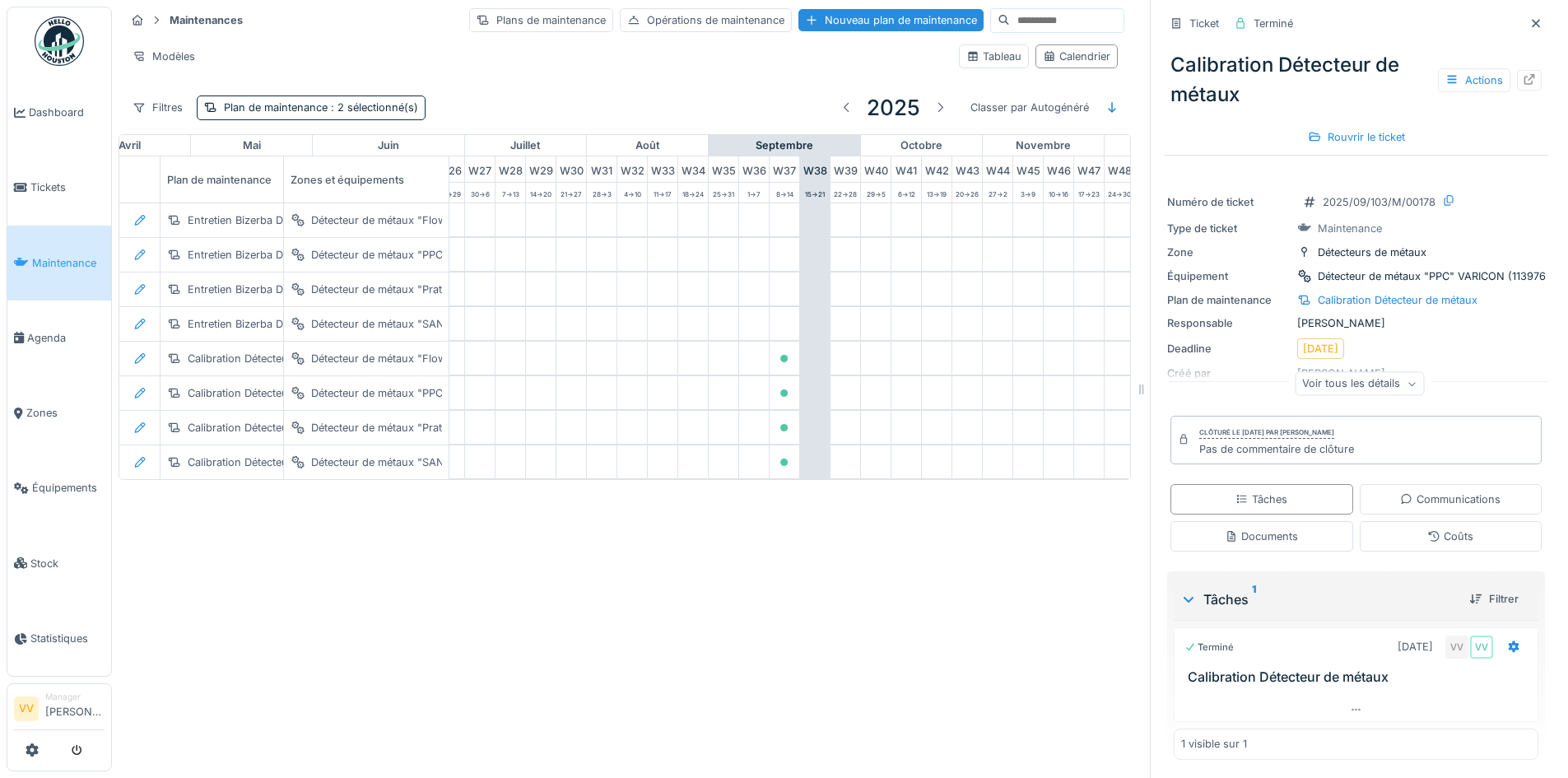
scroll to position [0, 967]
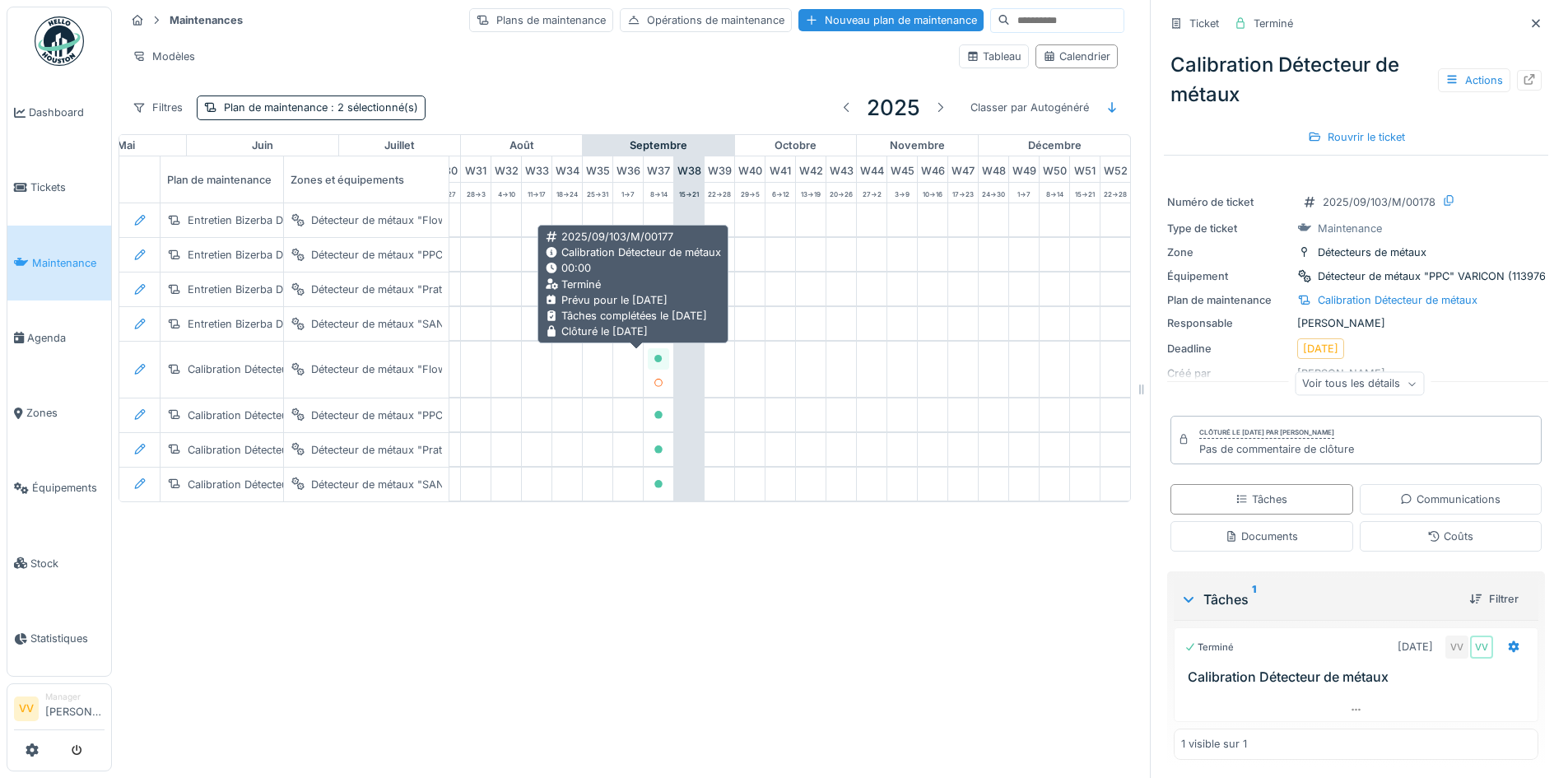
click at [648, 358] on div at bounding box center [659, 358] width 22 height 21
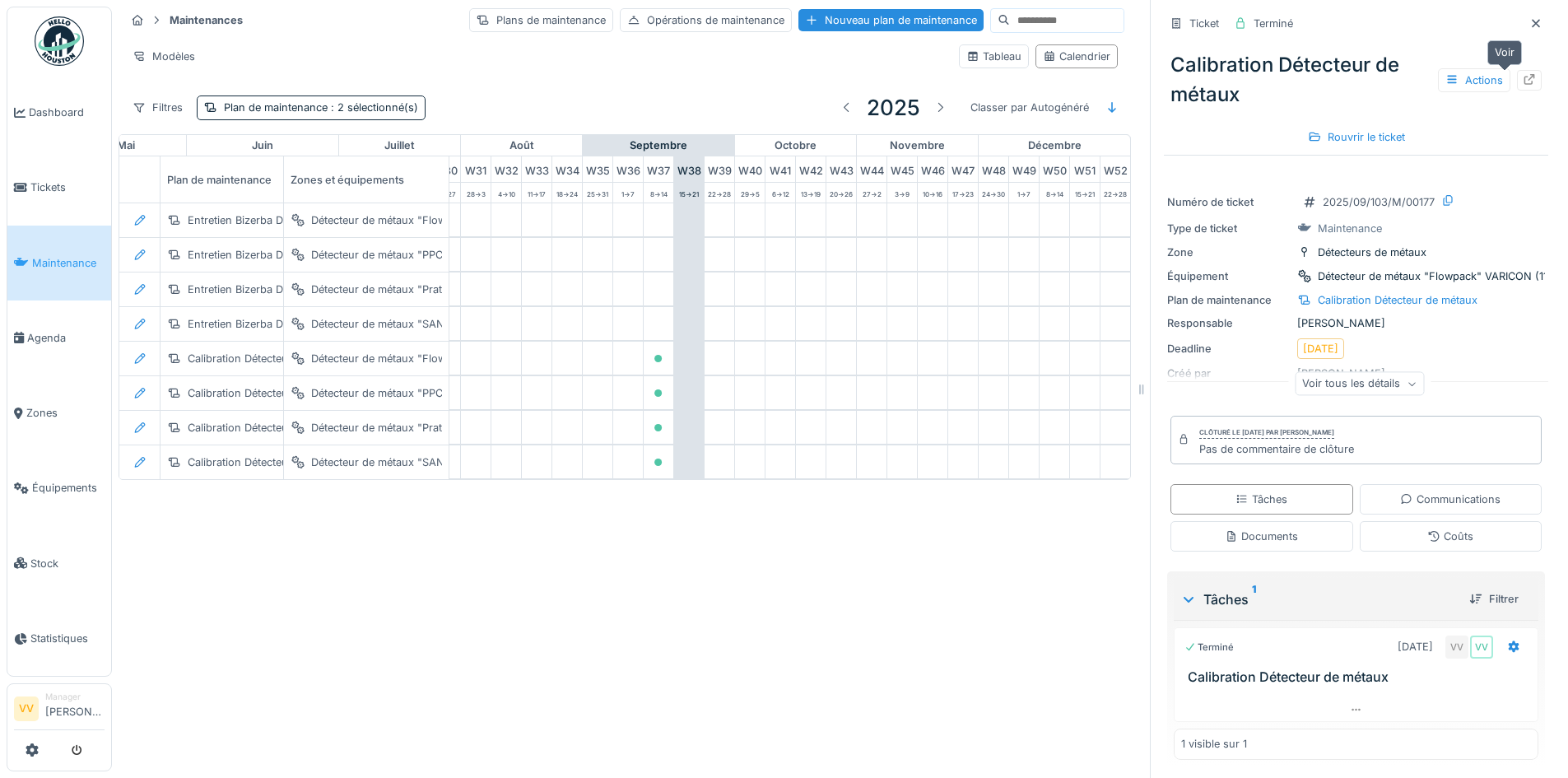
click at [1523, 82] on icon at bounding box center [1529, 80] width 13 height 11
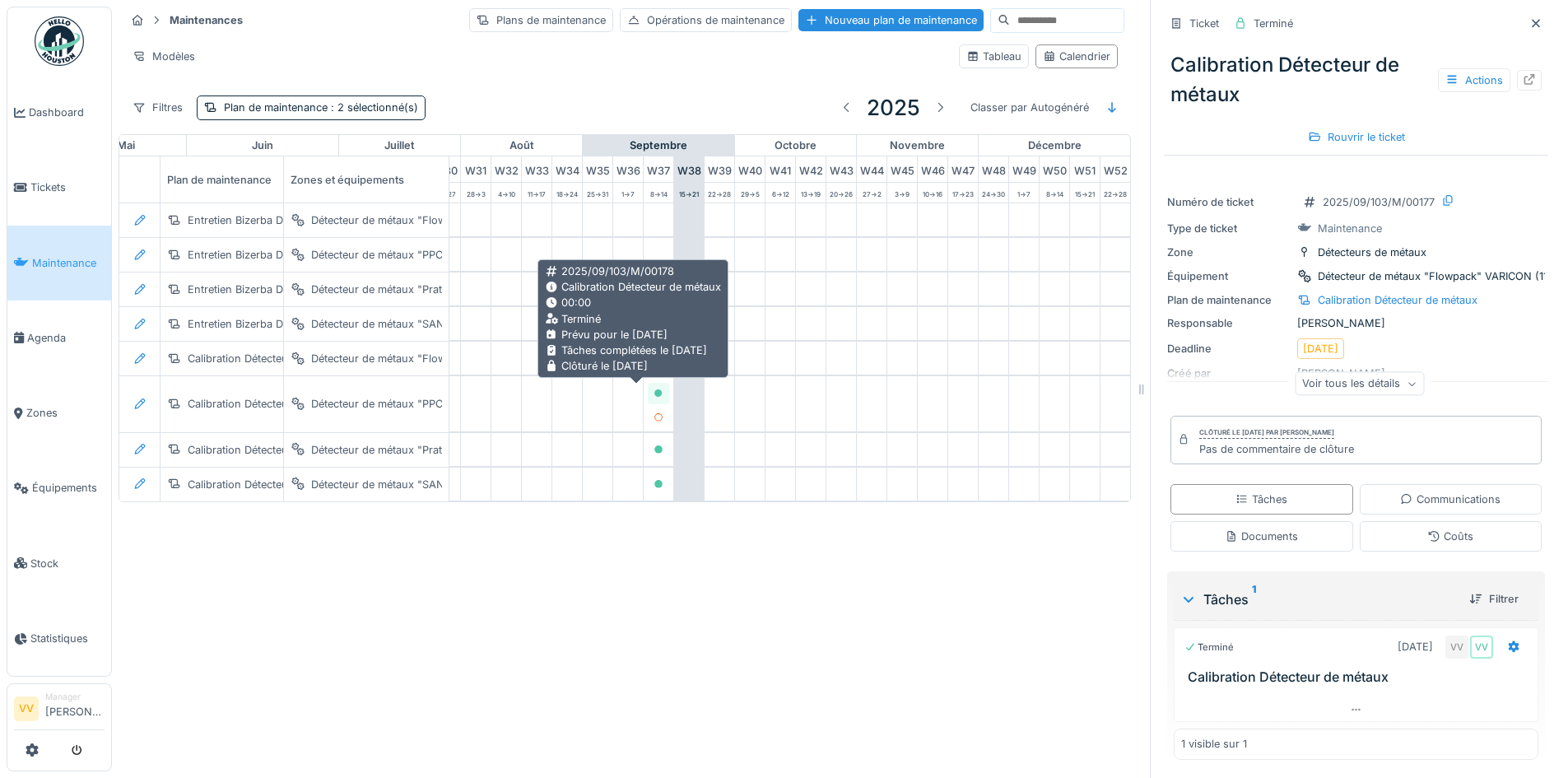
click at [654, 393] on icon at bounding box center [659, 394] width 10 height 8
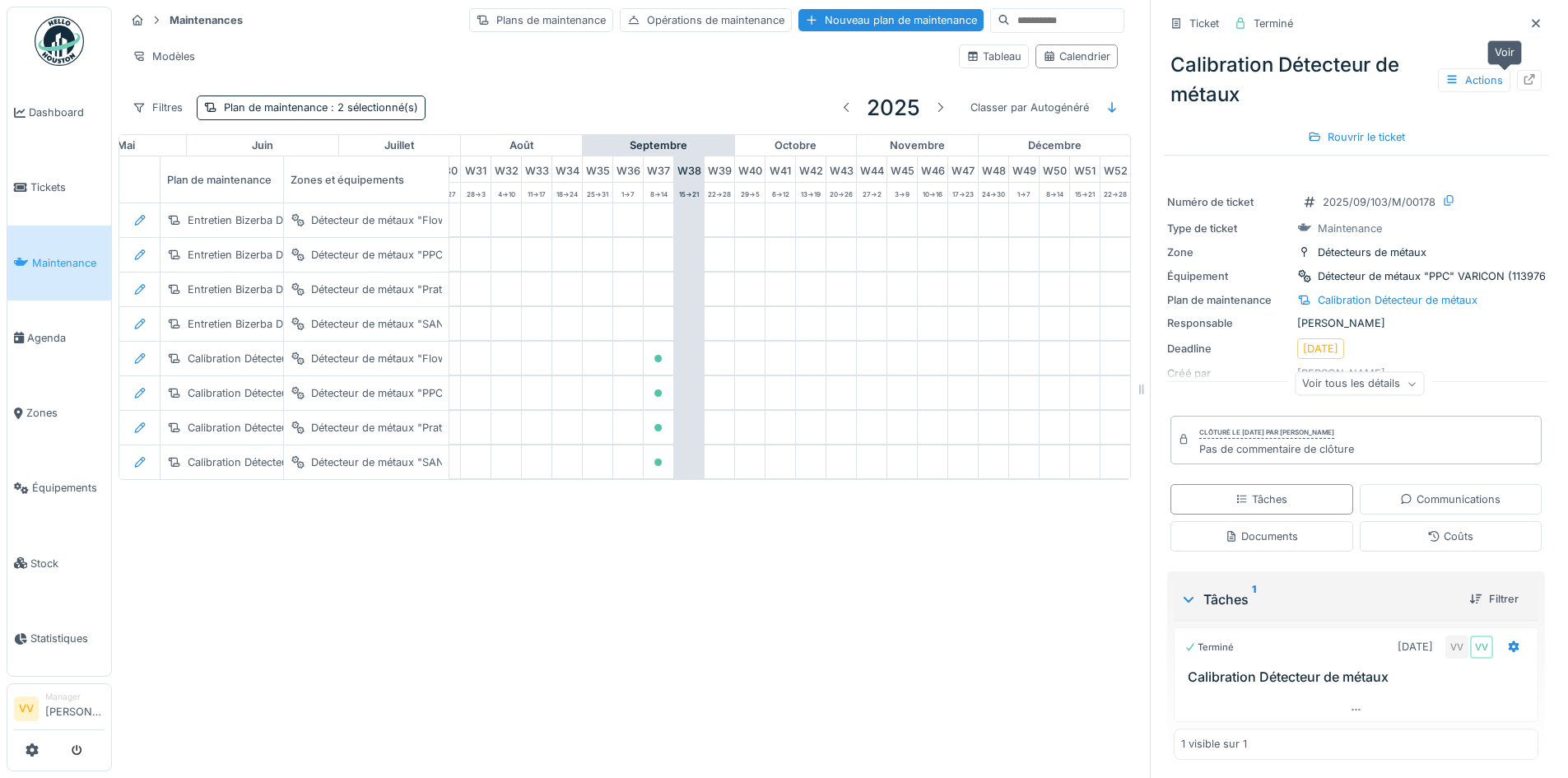
click at [1523, 79] on icon at bounding box center [1529, 80] width 13 height 11
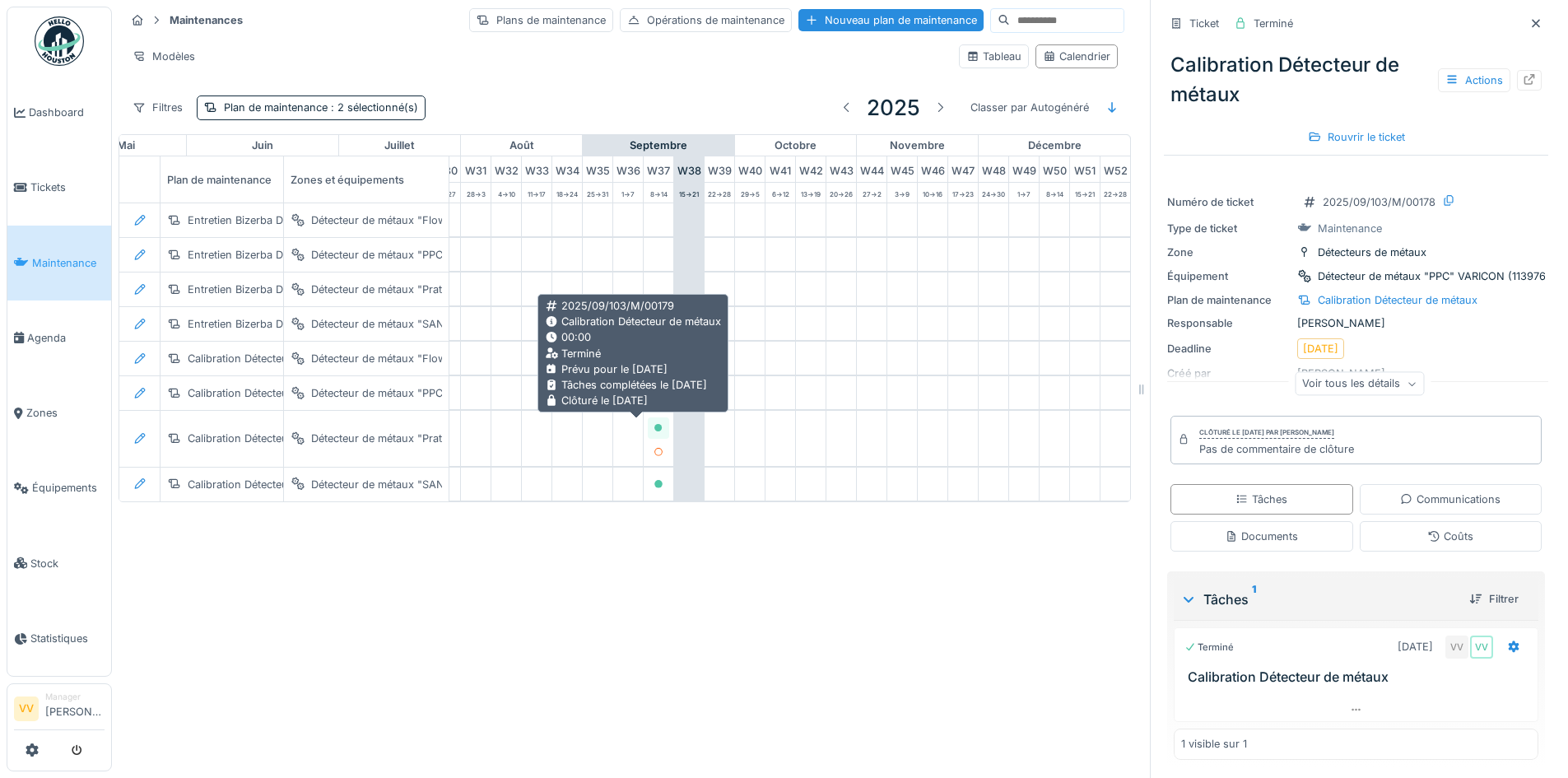
click at [655, 427] on icon at bounding box center [659, 428] width 8 height 8
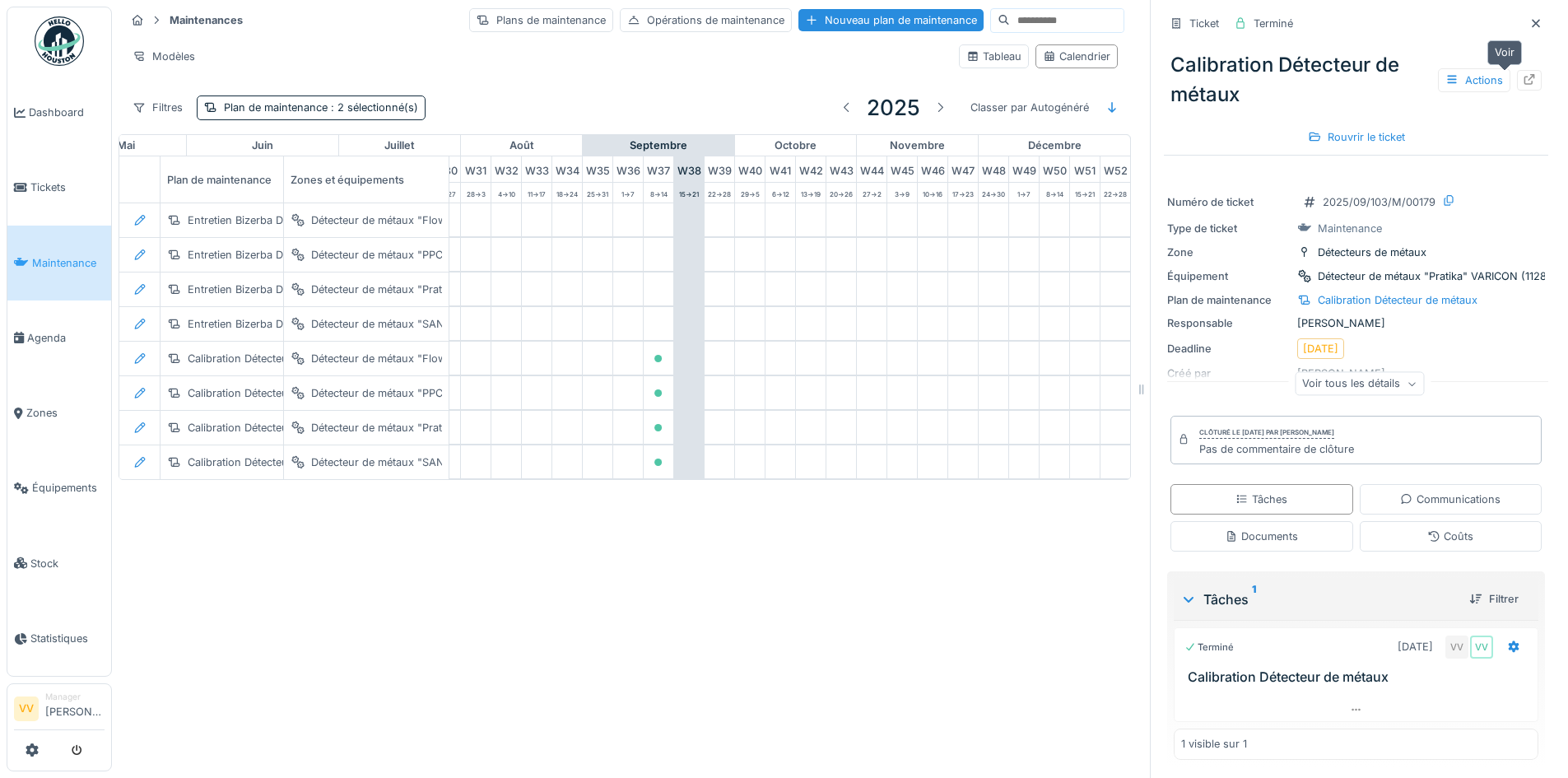
click at [1517, 80] on div at bounding box center [1529, 80] width 25 height 21
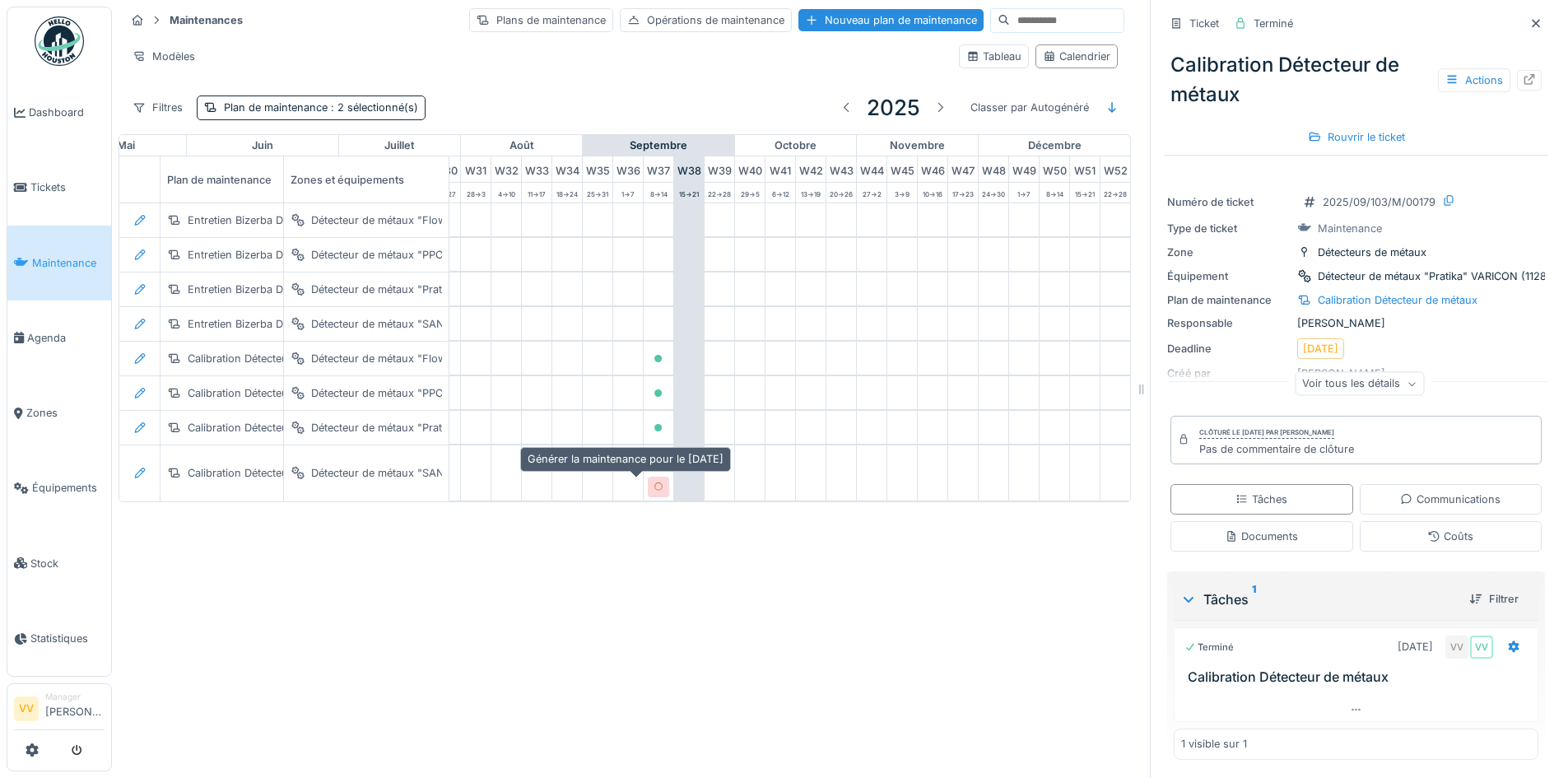
click at [654, 481] on div at bounding box center [659, 487] width 10 height 16
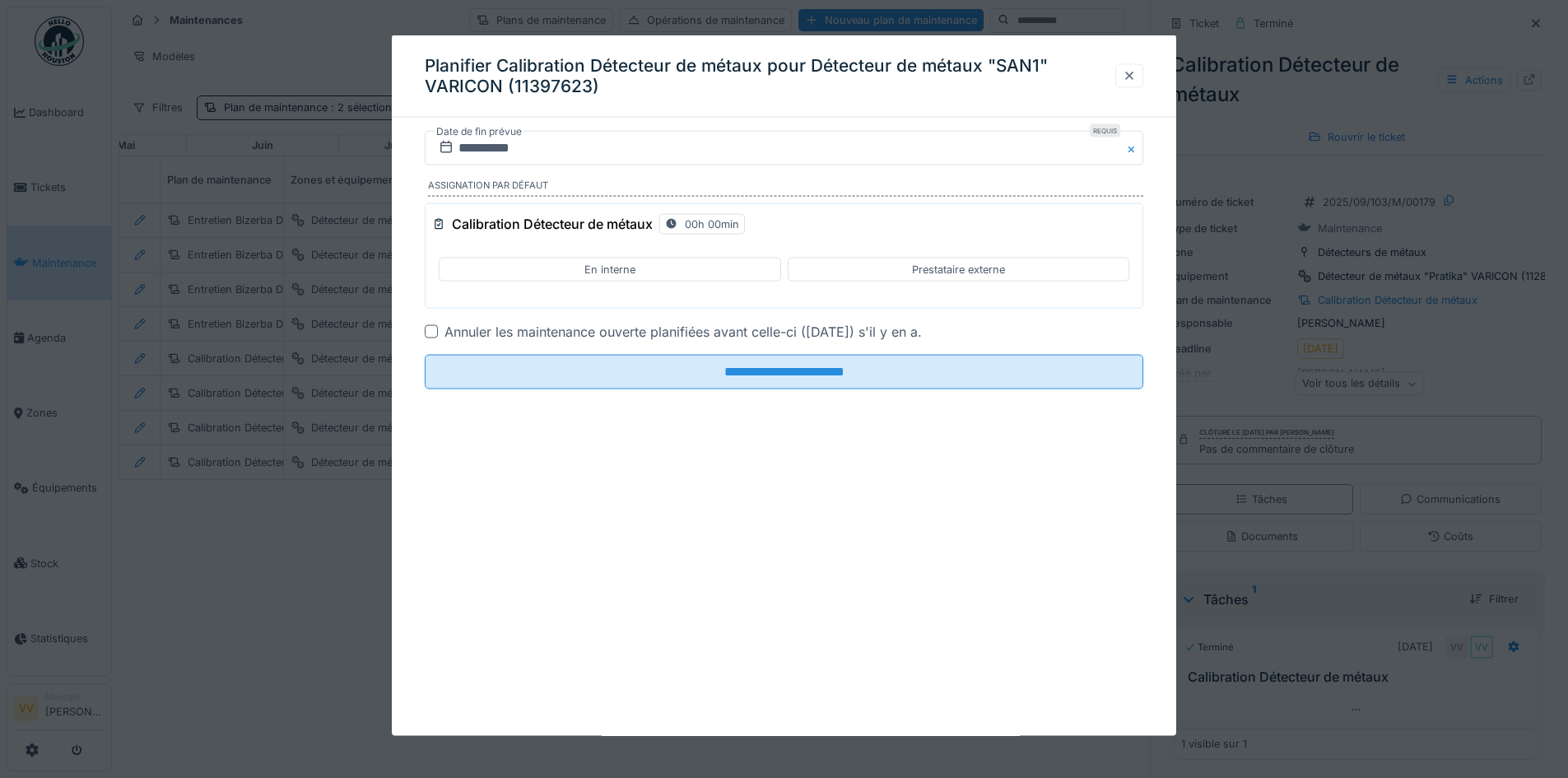
click at [1143, 75] on div at bounding box center [1128, 75] width 28 height 24
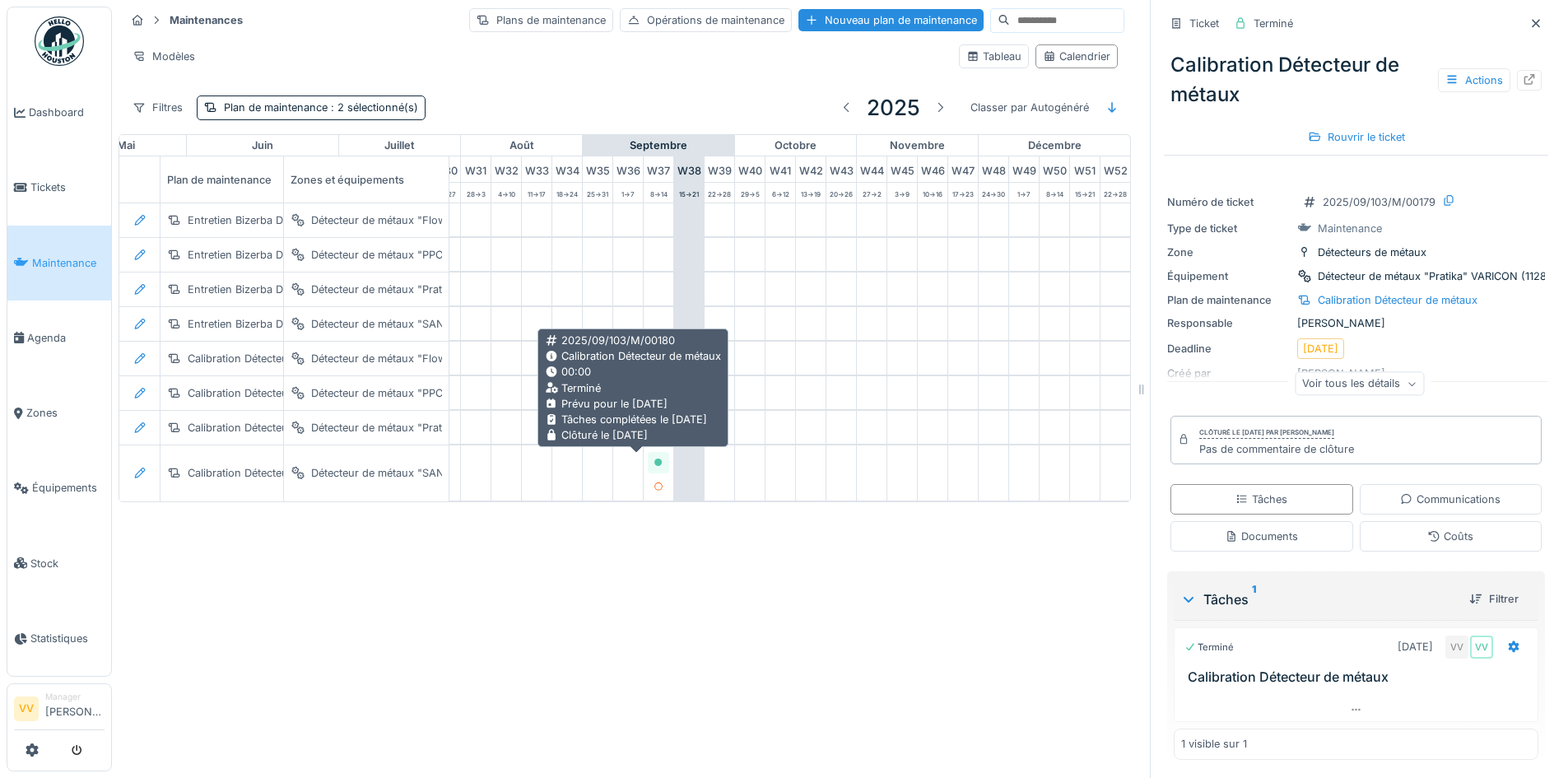
click at [654, 457] on div at bounding box center [659, 462] width 10 height 16
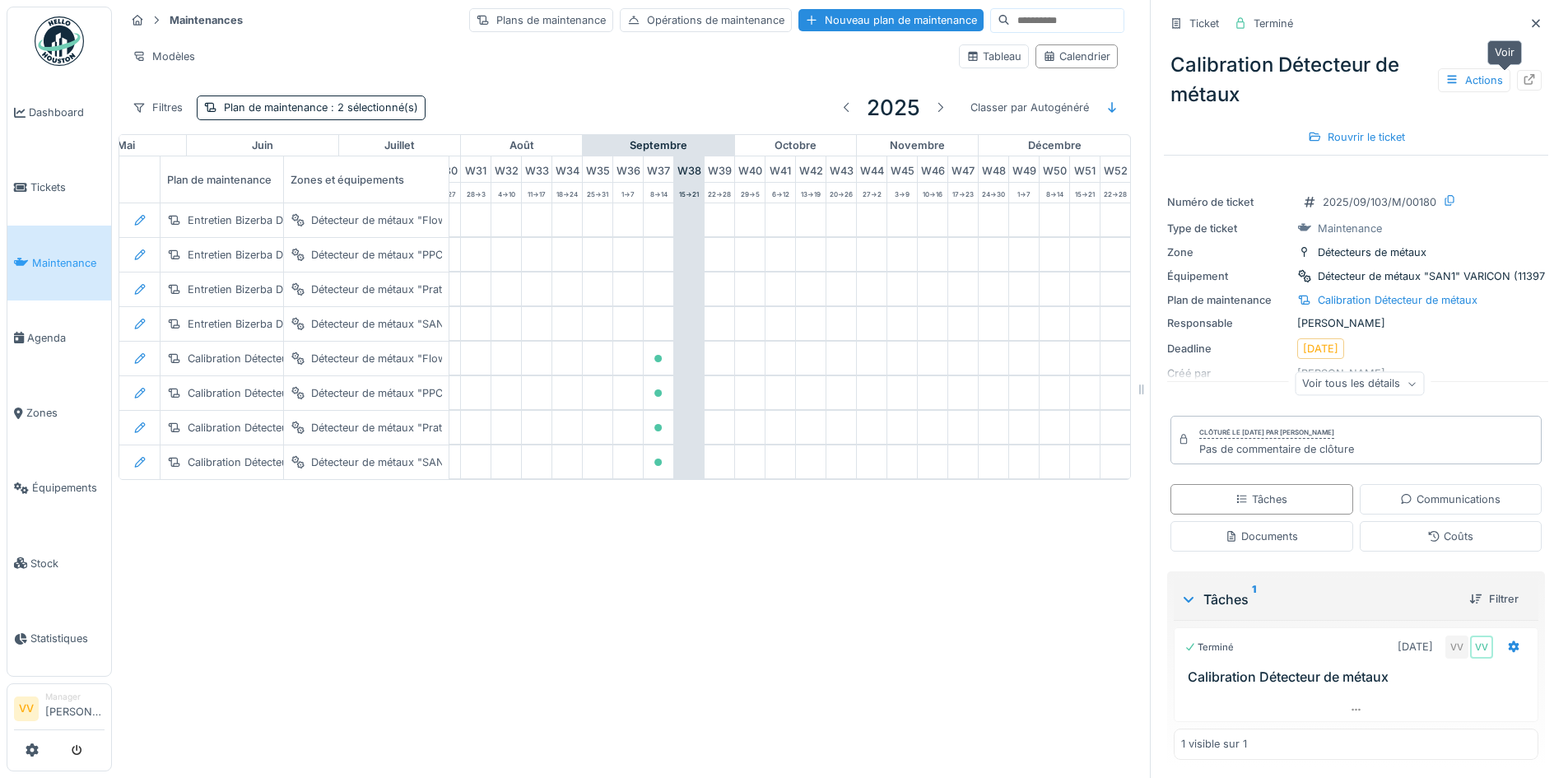
click at [1523, 80] on icon at bounding box center [1529, 80] width 13 height 11
click at [40, 96] on link "Dashboard" at bounding box center [59, 111] width 104 height 75
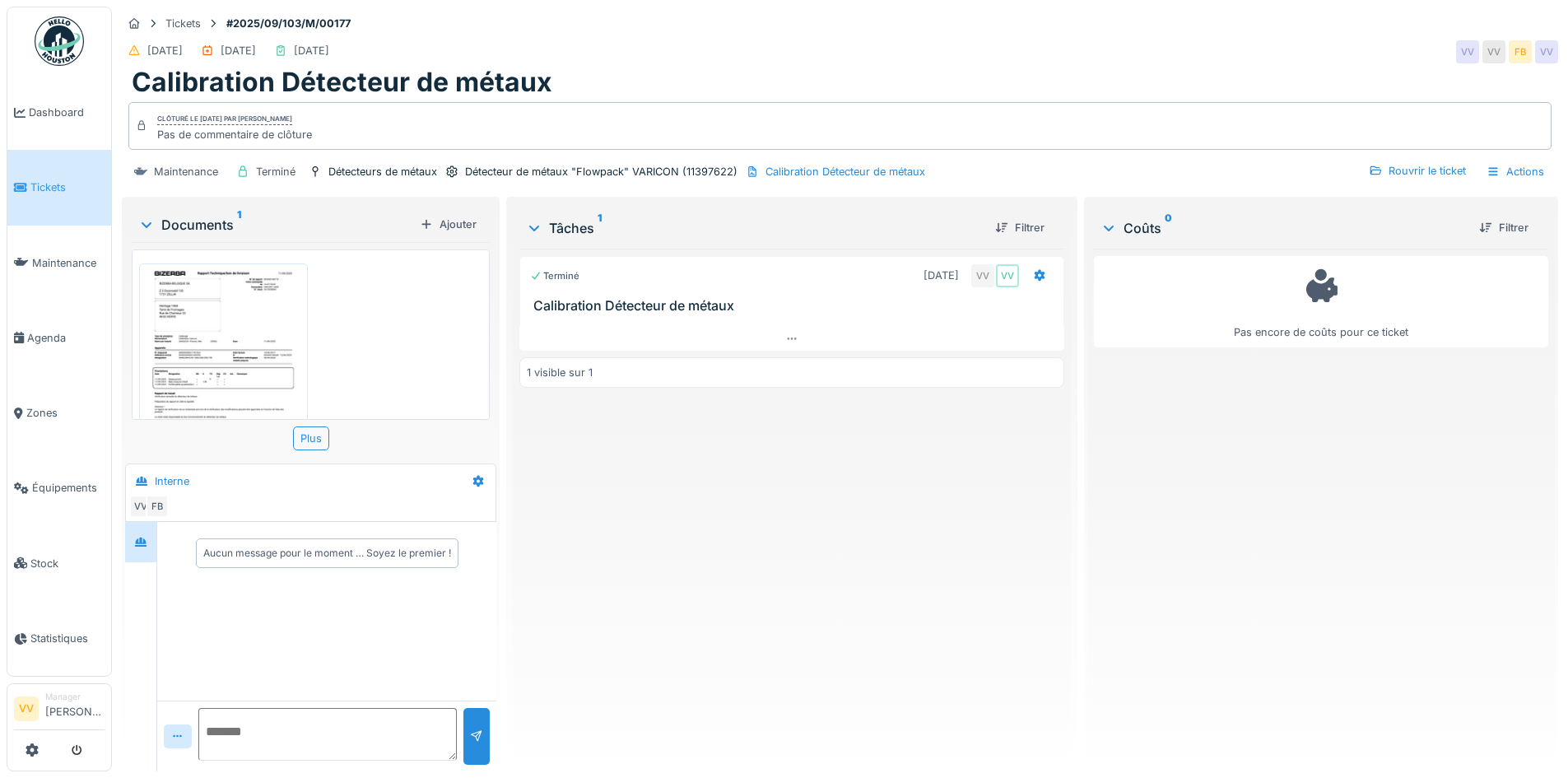
click at [262, 300] on img at bounding box center [224, 381] width 161 height 226
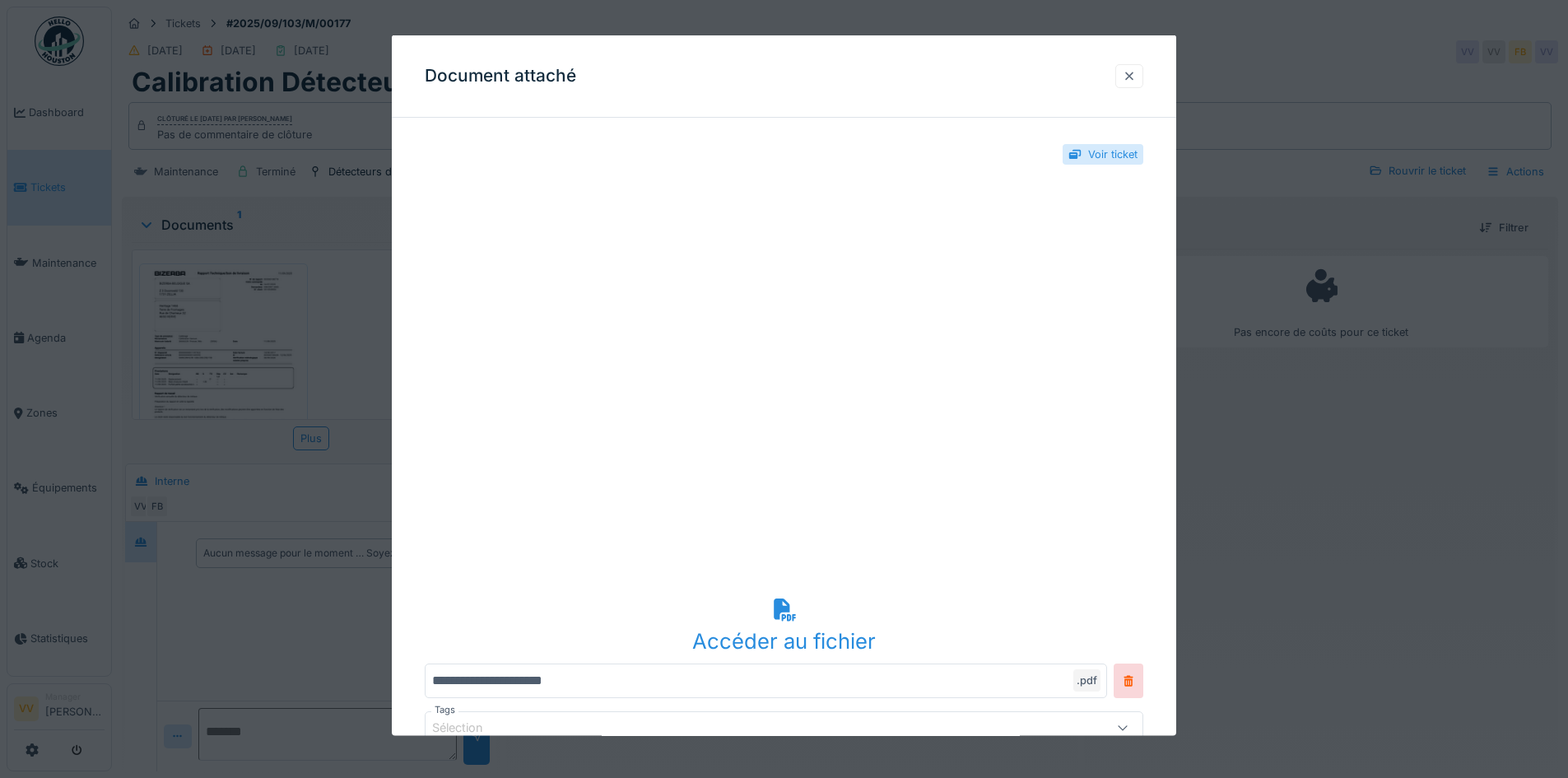
click at [1135, 71] on div at bounding box center [1129, 75] width 13 height 16
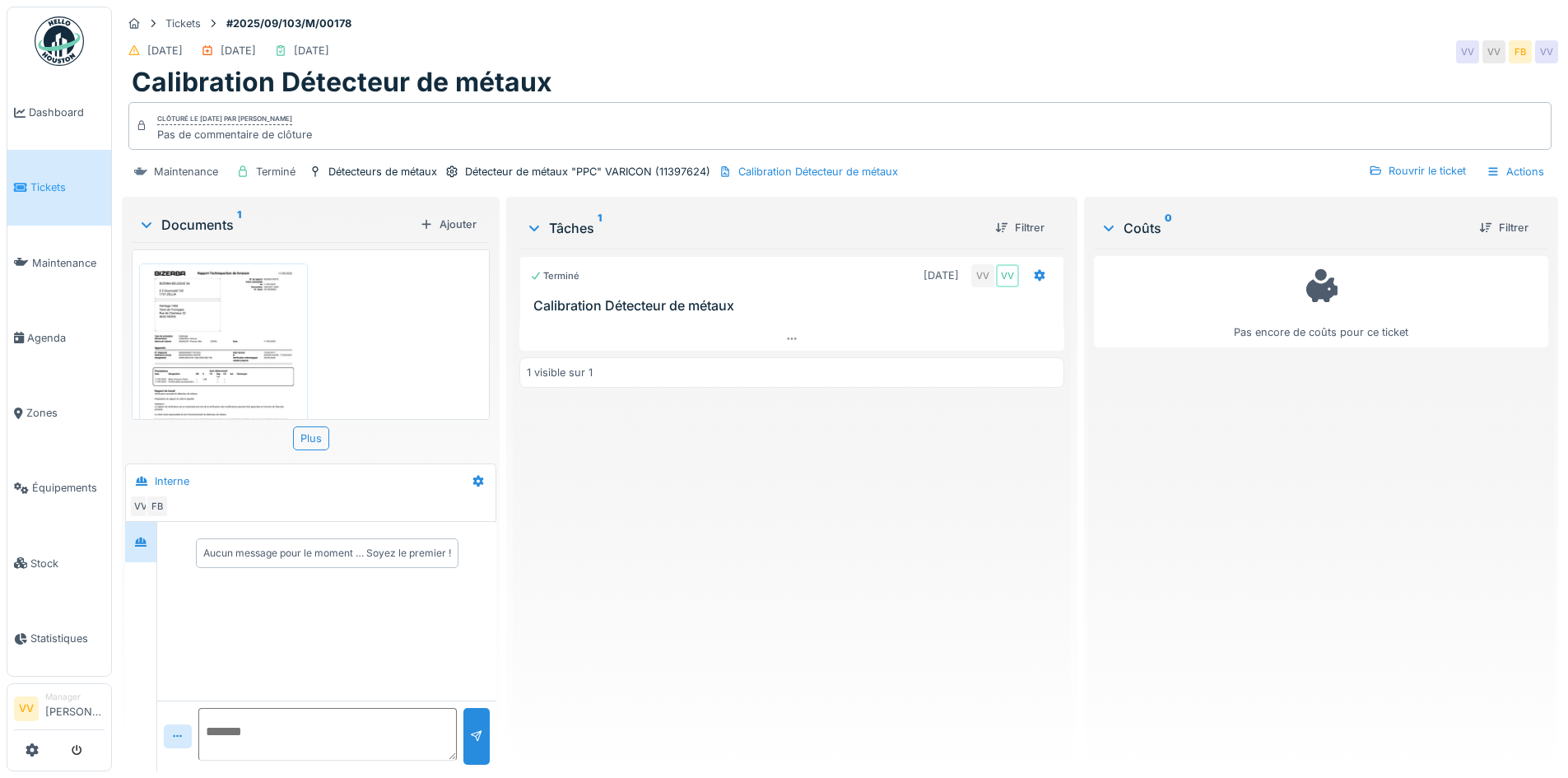
click at [237, 322] on img at bounding box center [224, 381] width 161 height 226
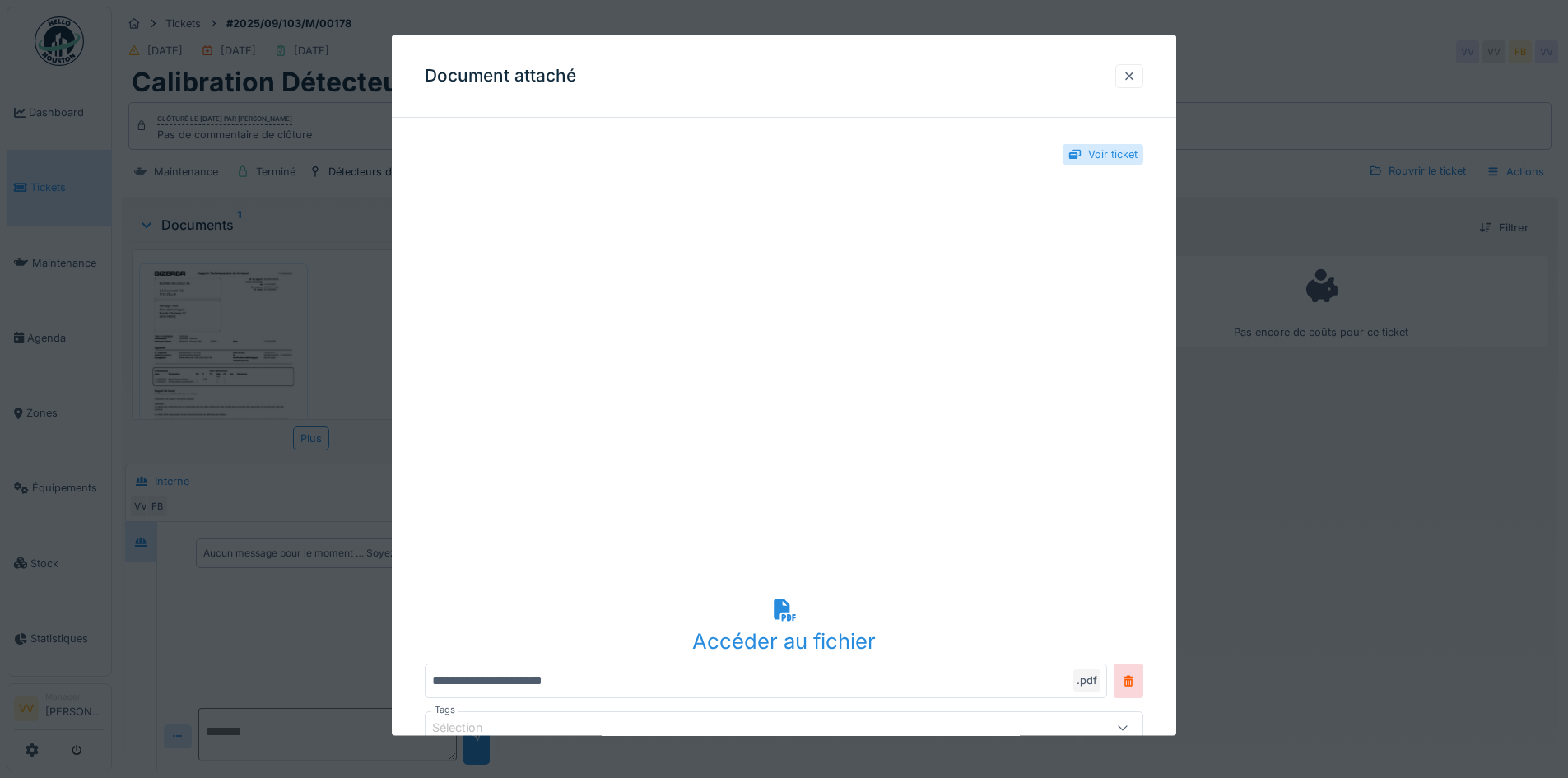
click at [1124, 70] on div at bounding box center [1128, 75] width 28 height 24
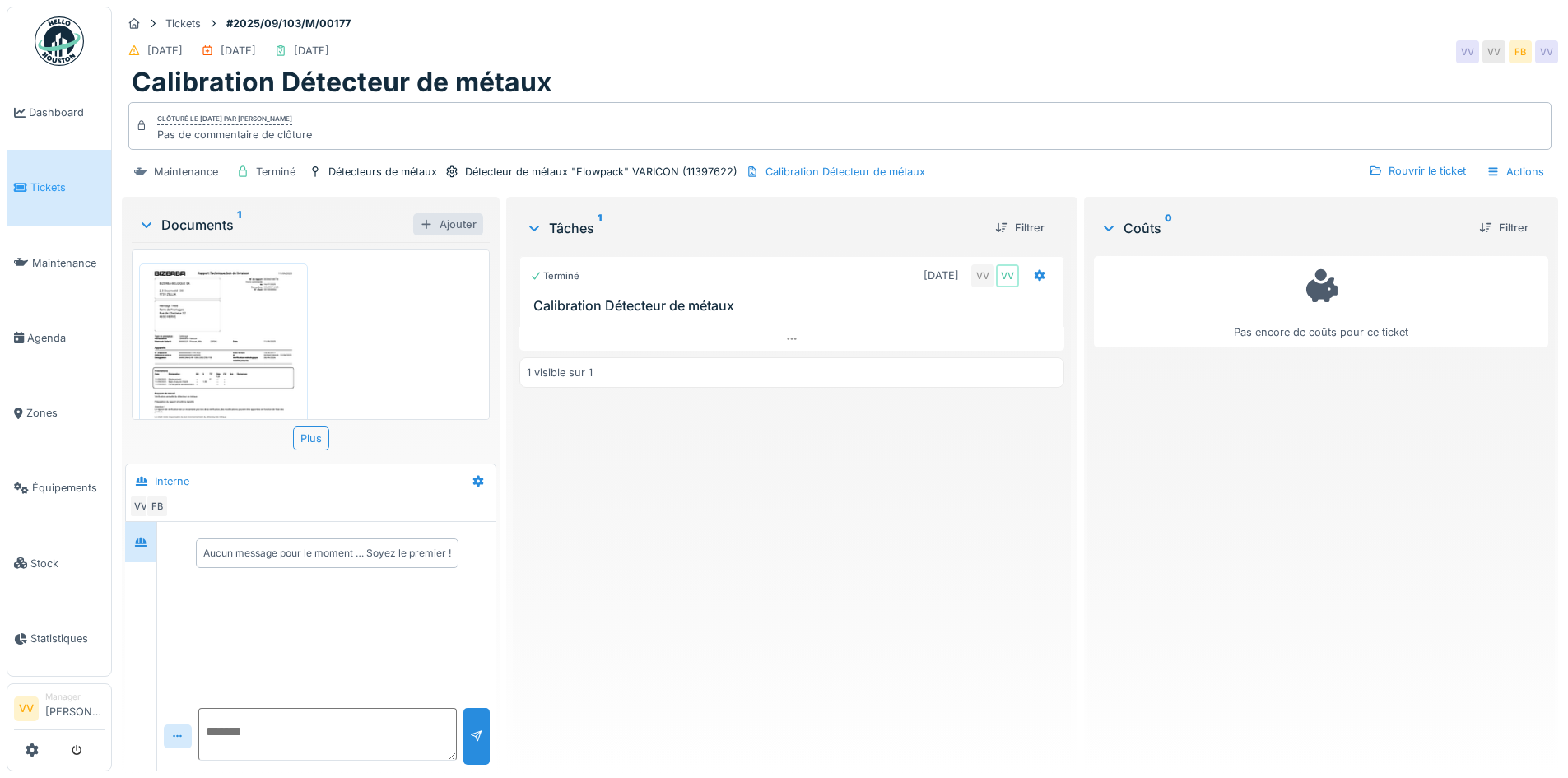
click at [446, 227] on div "Ajouter" at bounding box center [449, 224] width 70 height 23
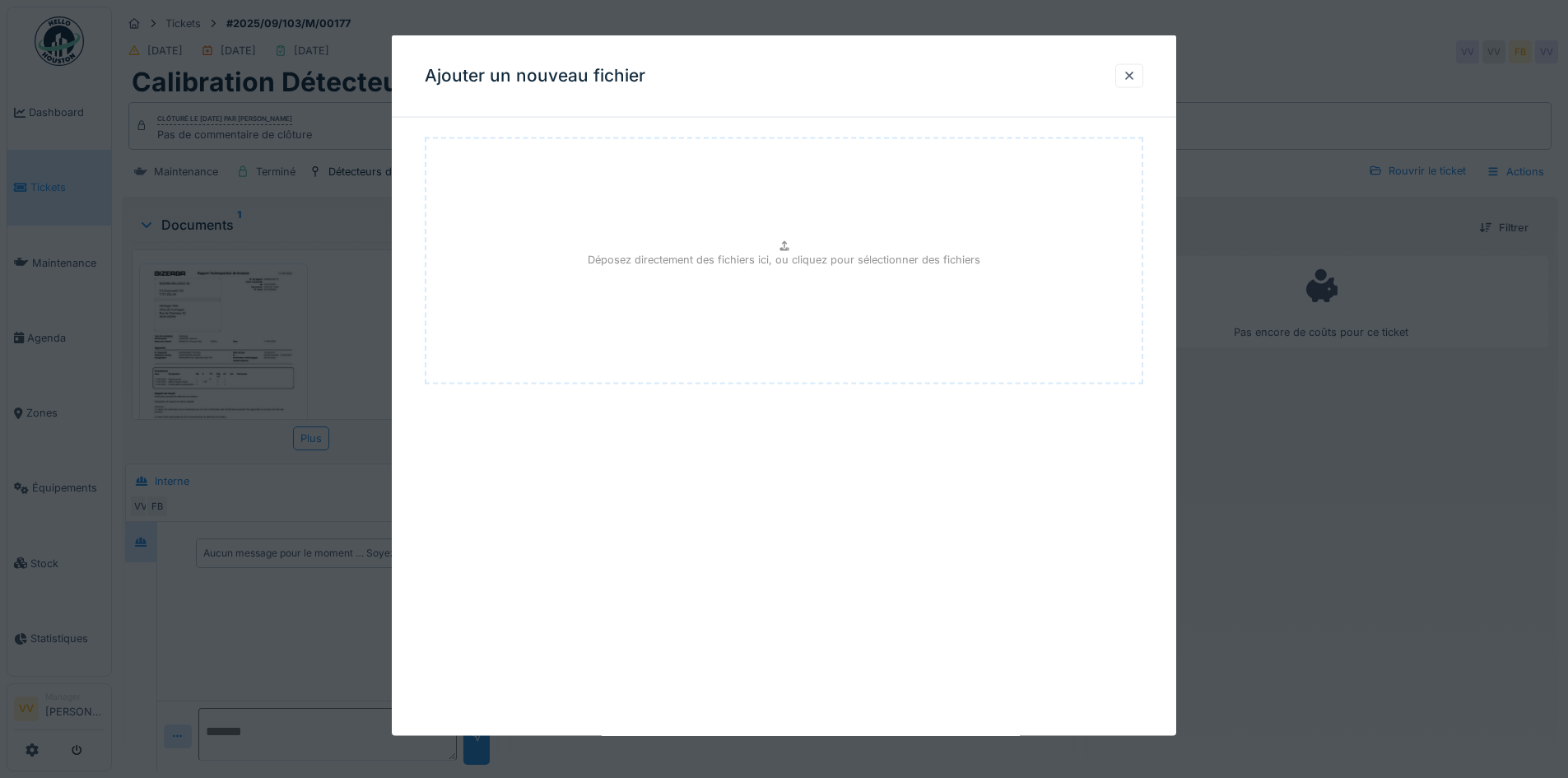
click at [1120, 77] on div "Ajouter un nouveau fichier" at bounding box center [784, 76] width 784 height 82
click at [1136, 81] on div at bounding box center [1129, 75] width 13 height 16
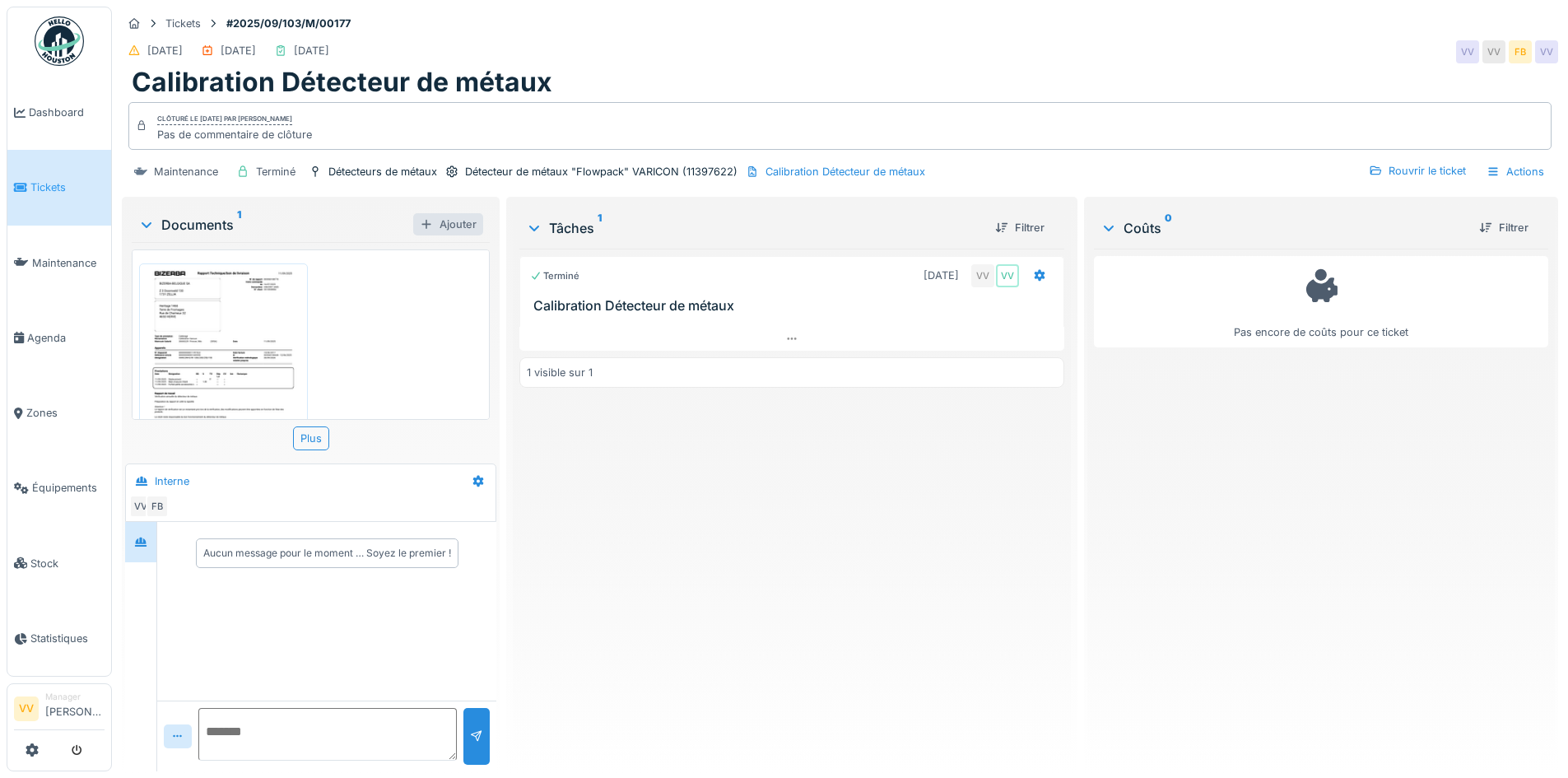
click at [432, 226] on div "Ajouter" at bounding box center [449, 224] width 70 height 23
click at [449, 224] on div "Ajouter" at bounding box center [449, 224] width 70 height 23
click at [450, 221] on div "Ajouter" at bounding box center [449, 224] width 70 height 23
click at [455, 227] on div "Ajouter" at bounding box center [449, 224] width 70 height 23
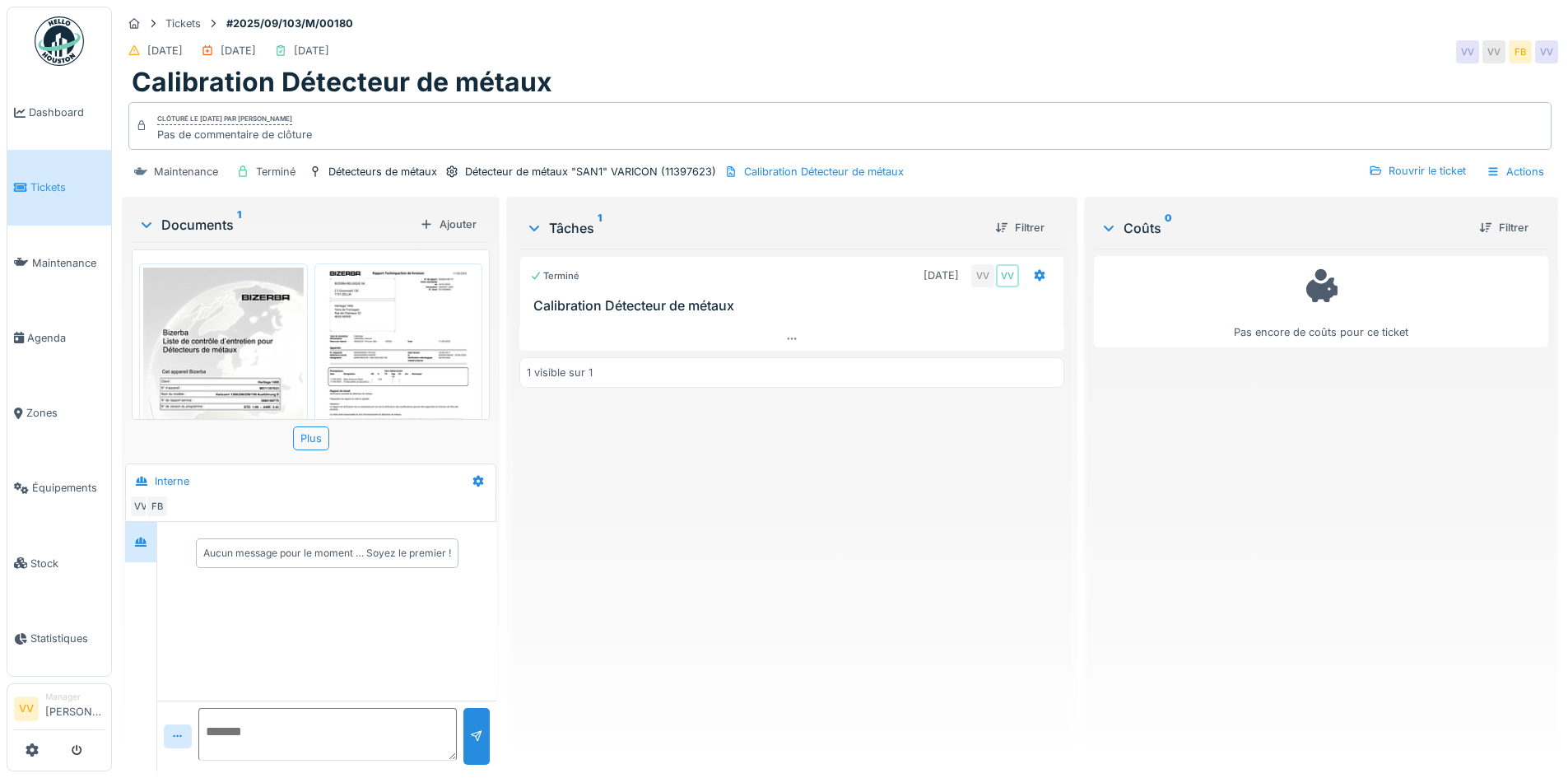
click at [815, 516] on div "Terminé 11/09/2025 VV VV Calibration Détecteur de métaux 1 visible sur 1" at bounding box center [792, 503] width 544 height 510
click at [35, 181] on span "Tickets" at bounding box center [67, 187] width 75 height 16
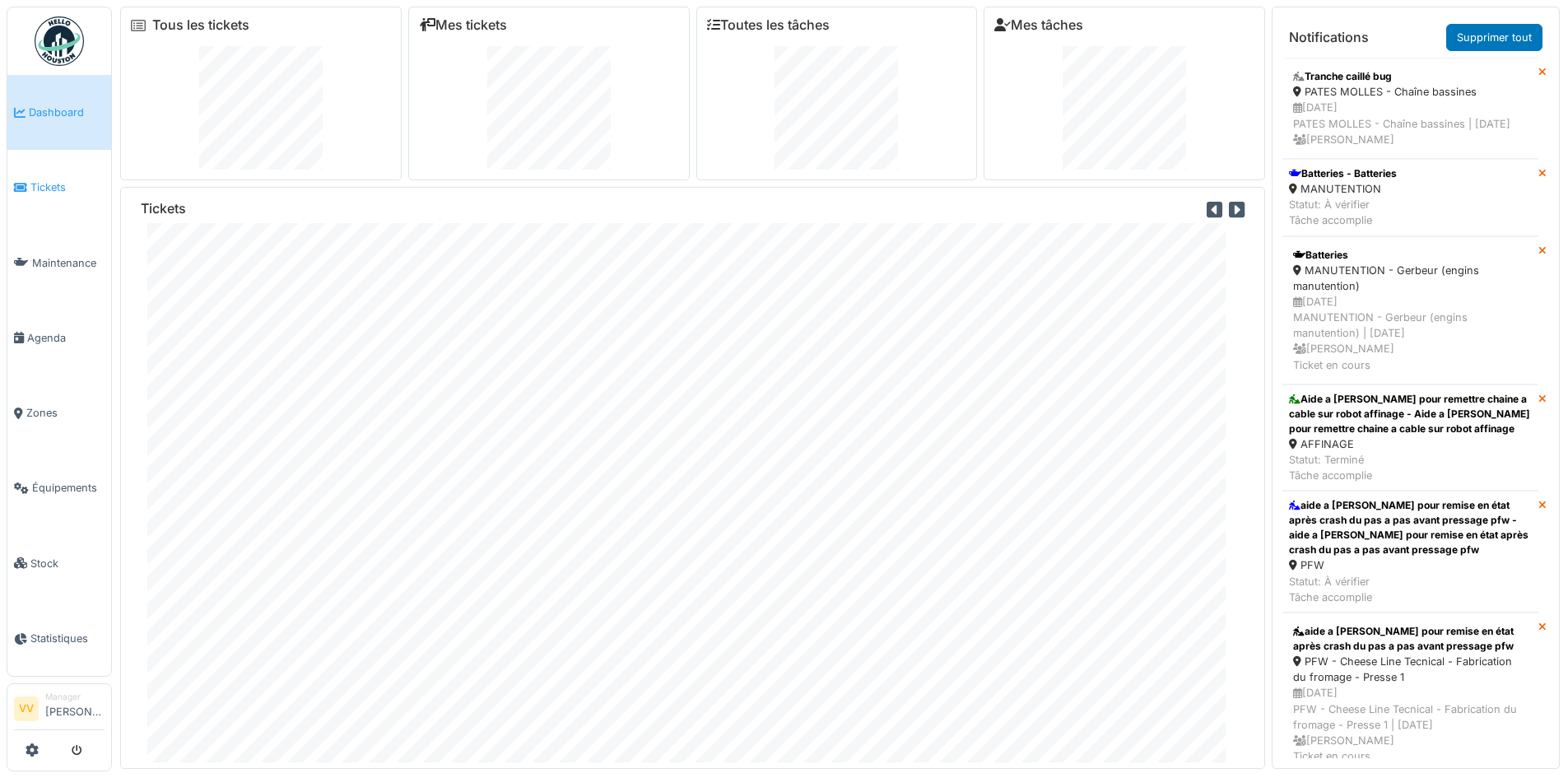
click at [47, 187] on span "Tickets" at bounding box center [67, 187] width 75 height 16
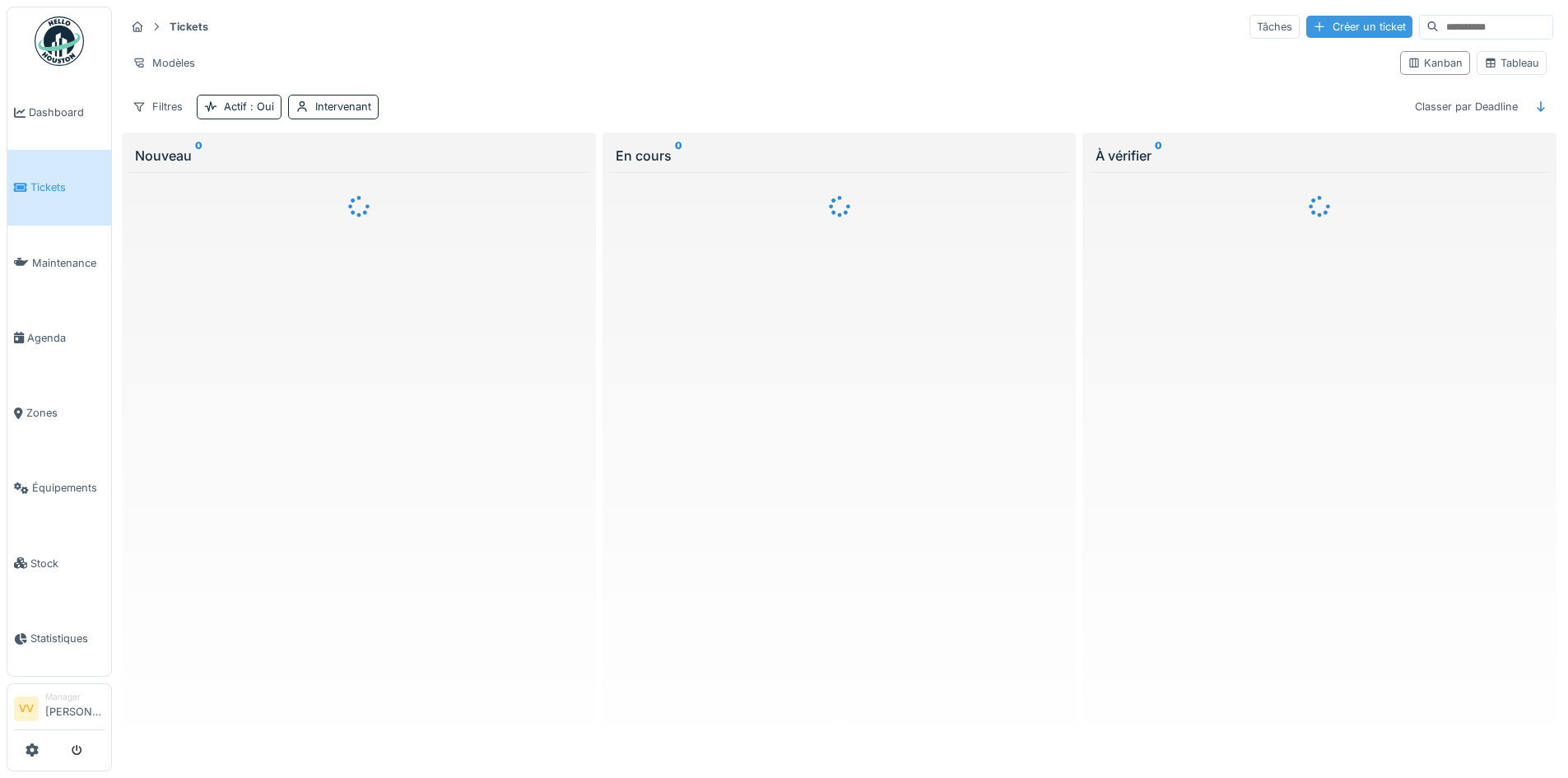
click at [1307, 30] on div "Créer un ticket" at bounding box center [1360, 27] width 106 height 23
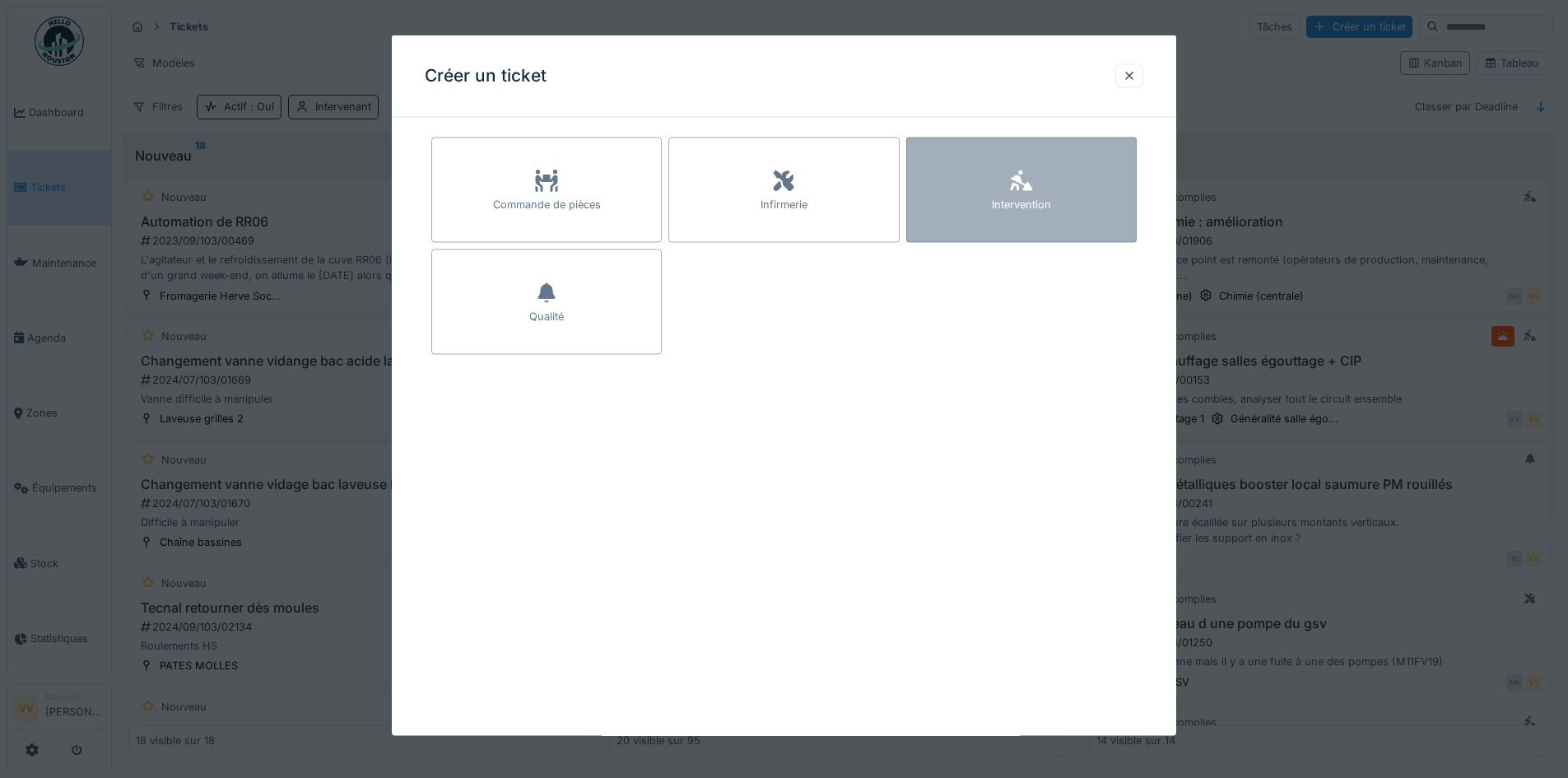
click at [1057, 183] on div "Intervention" at bounding box center [1021, 190] width 230 height 106
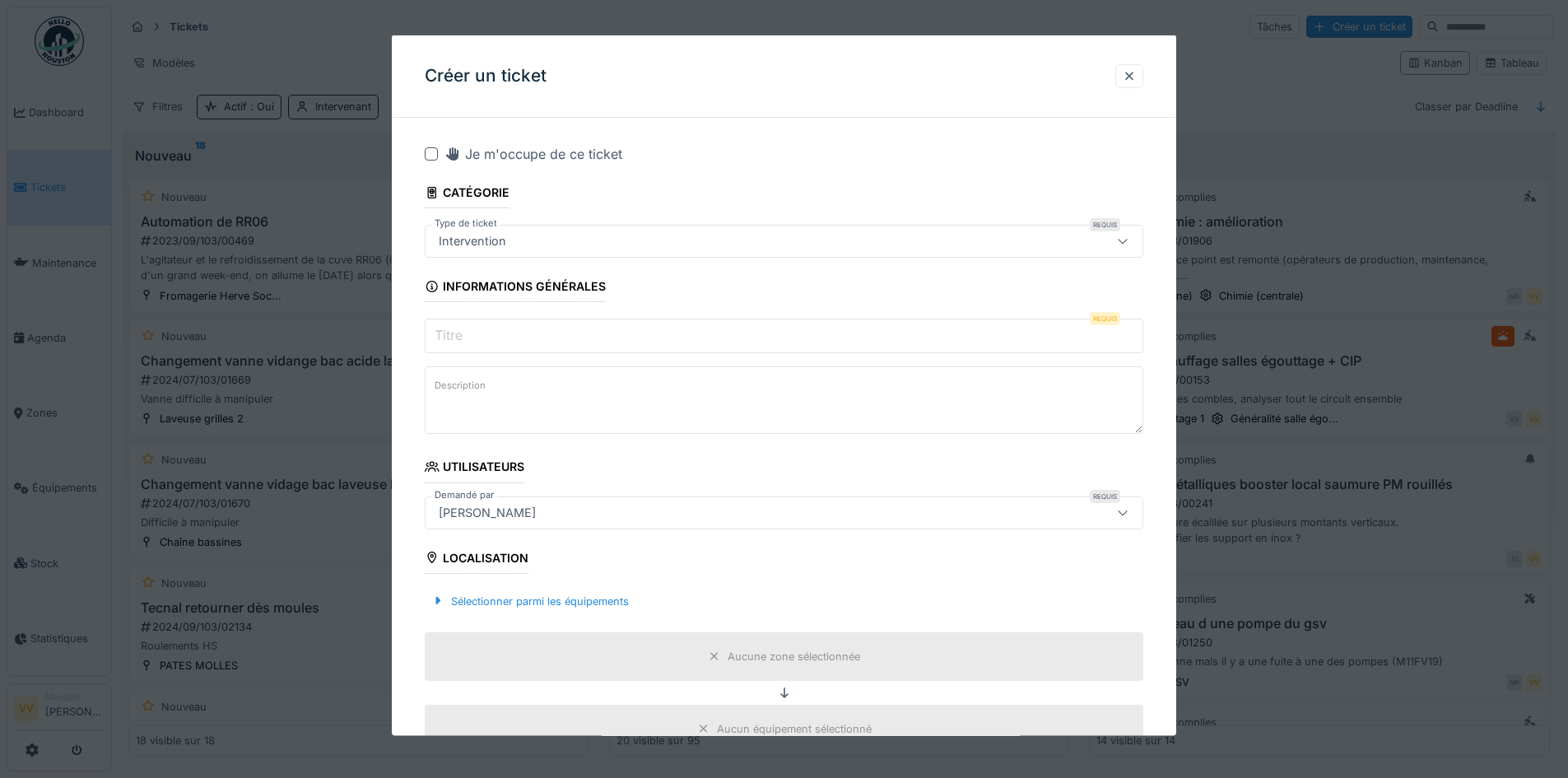
click at [599, 325] on input "Titre" at bounding box center [784, 336] width 718 height 34
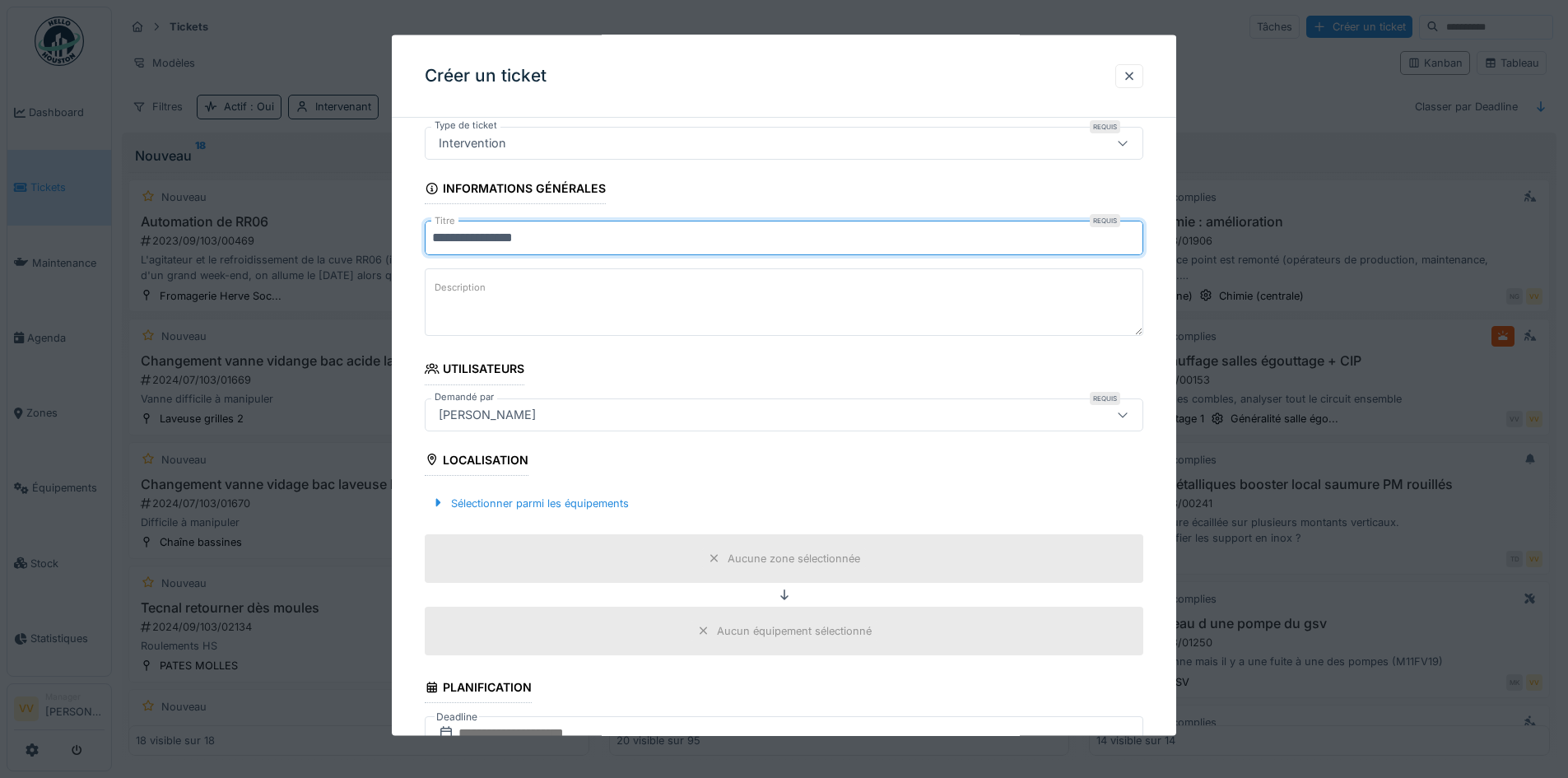
scroll to position [247, 0]
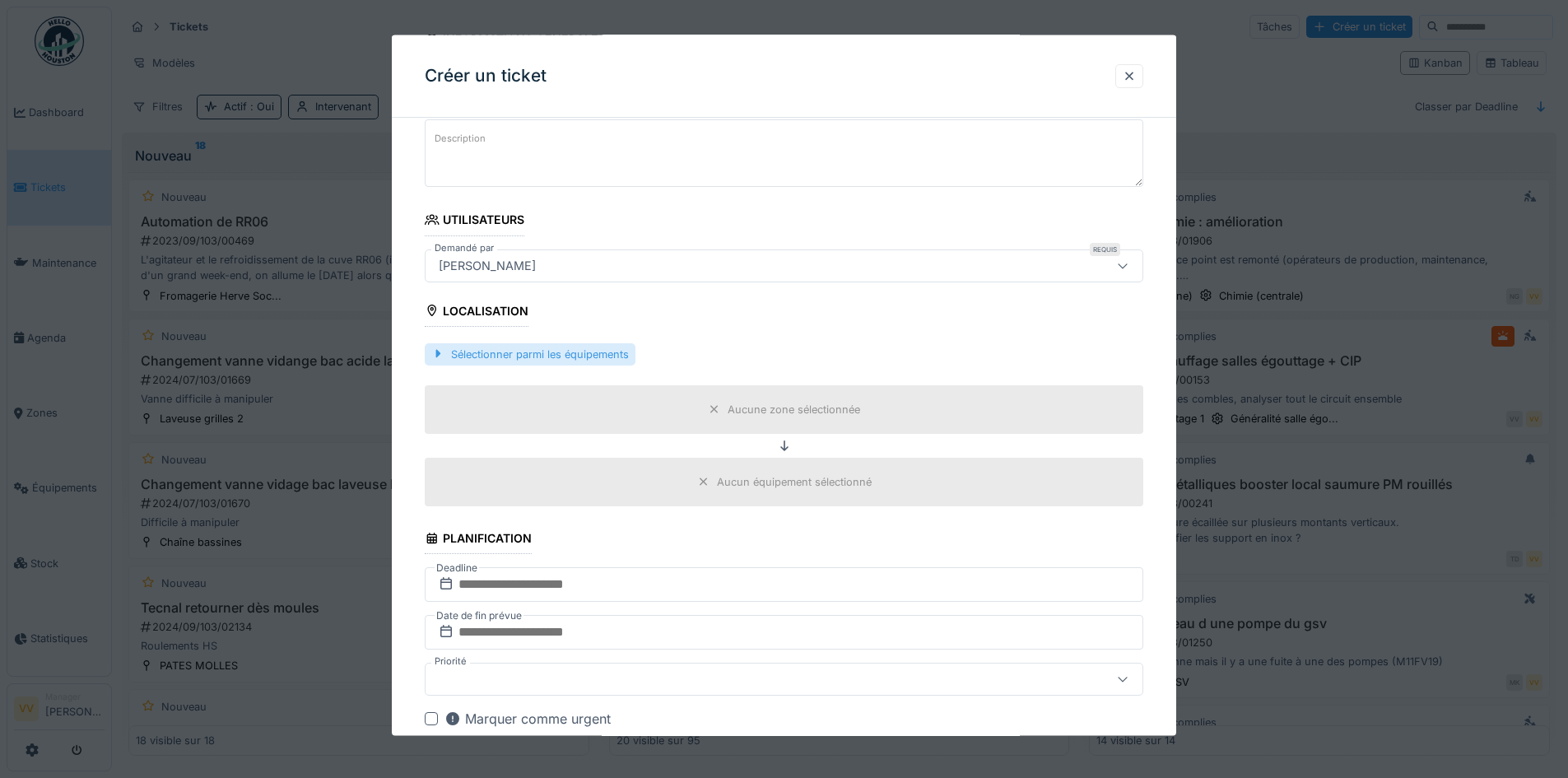
type input "**********"
click at [542, 354] on div "Sélectionner parmi les équipements" at bounding box center [530, 353] width 211 height 23
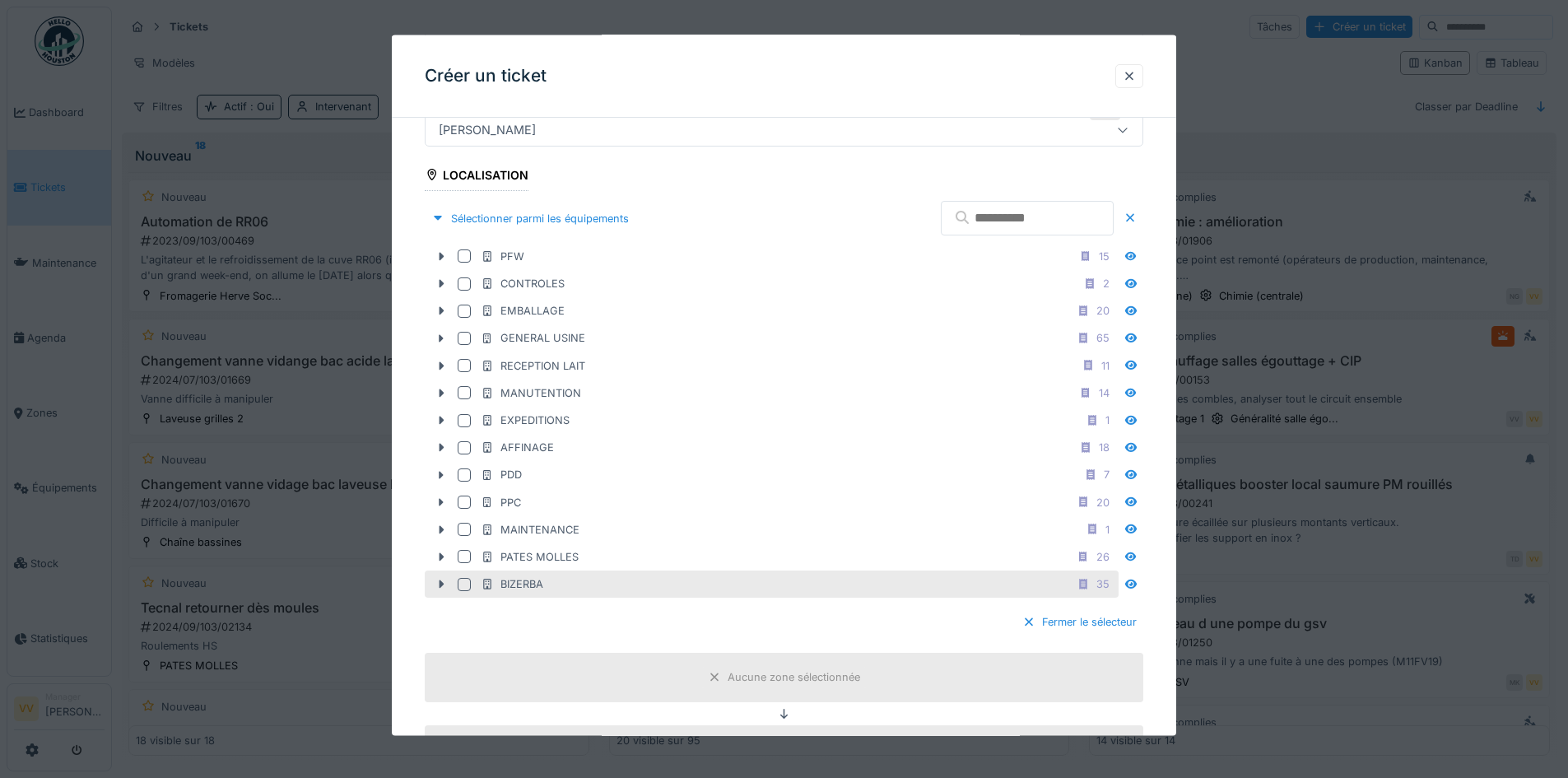
scroll to position [576, 0]
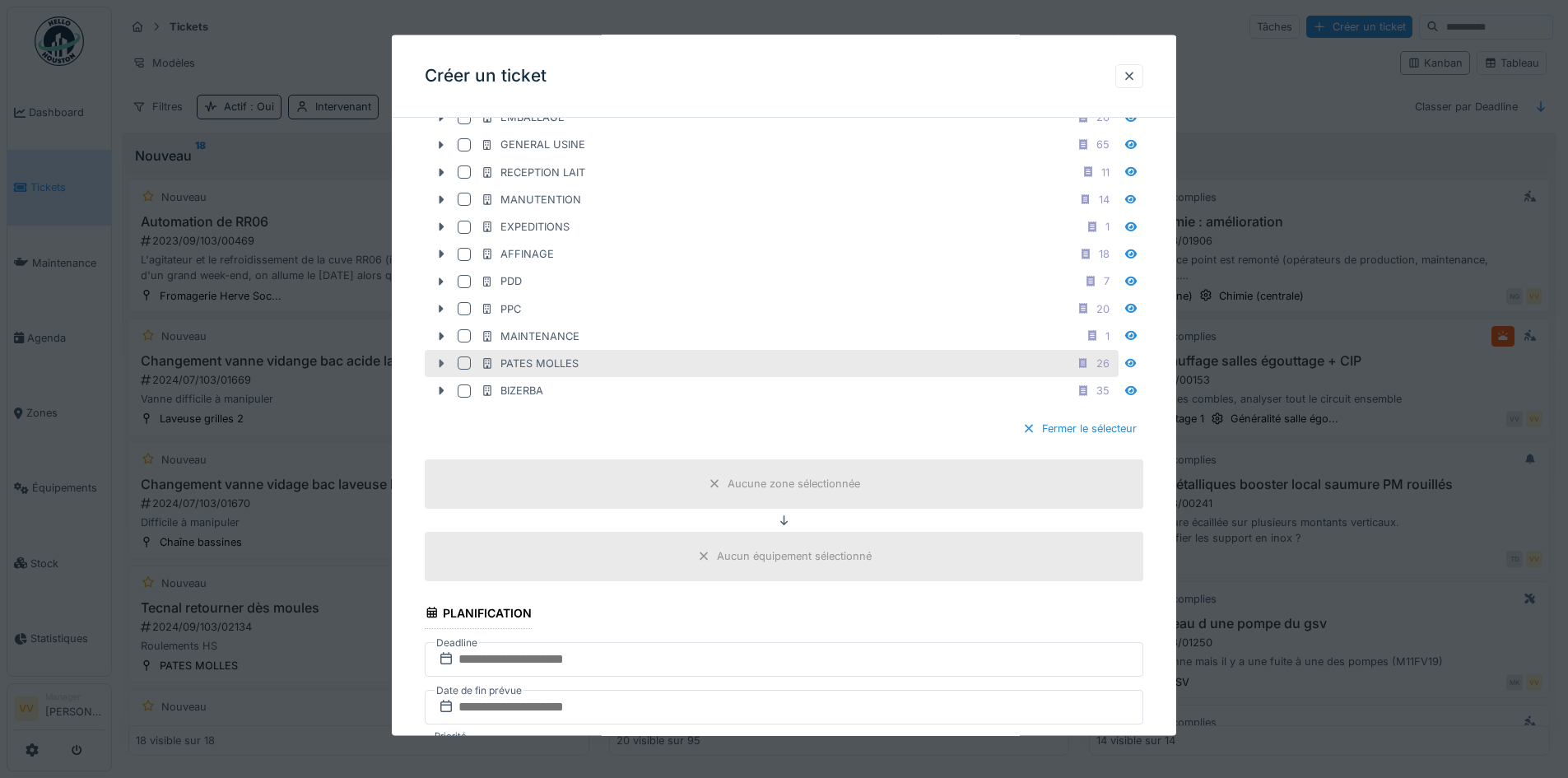
click at [444, 363] on icon at bounding box center [441, 363] width 13 height 11
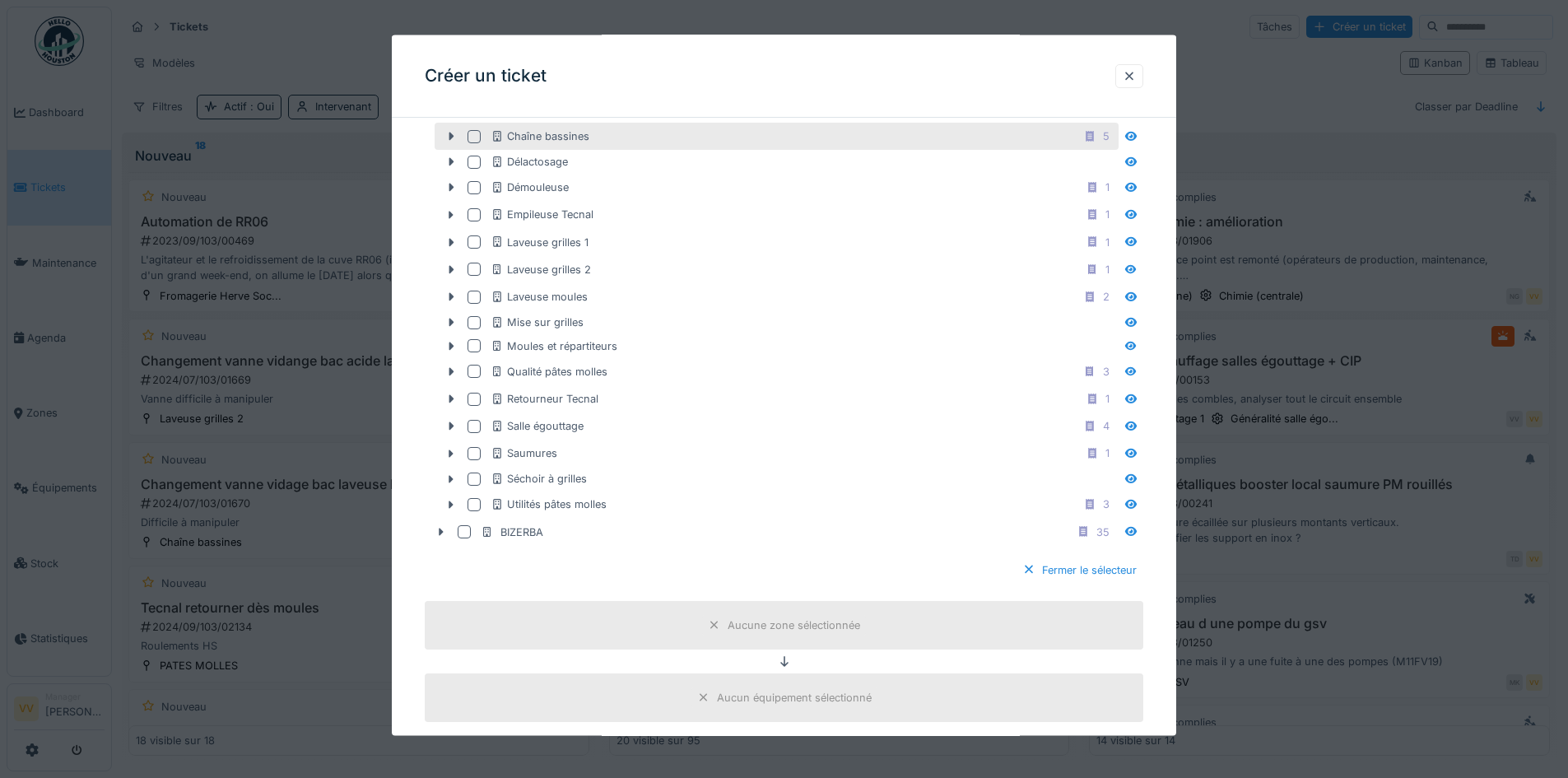
scroll to position [906, 0]
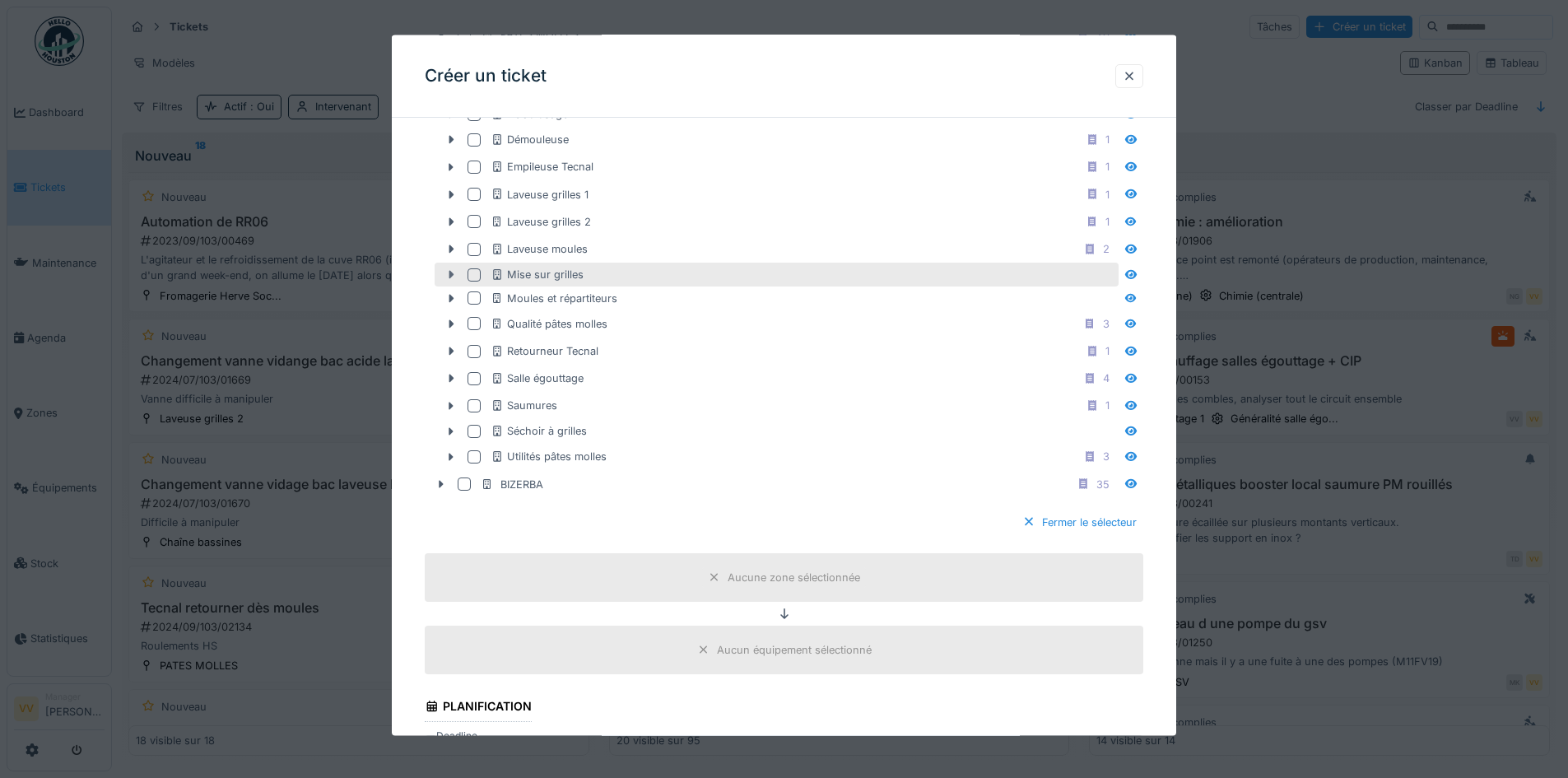
click at [455, 273] on icon at bounding box center [451, 275] width 13 height 11
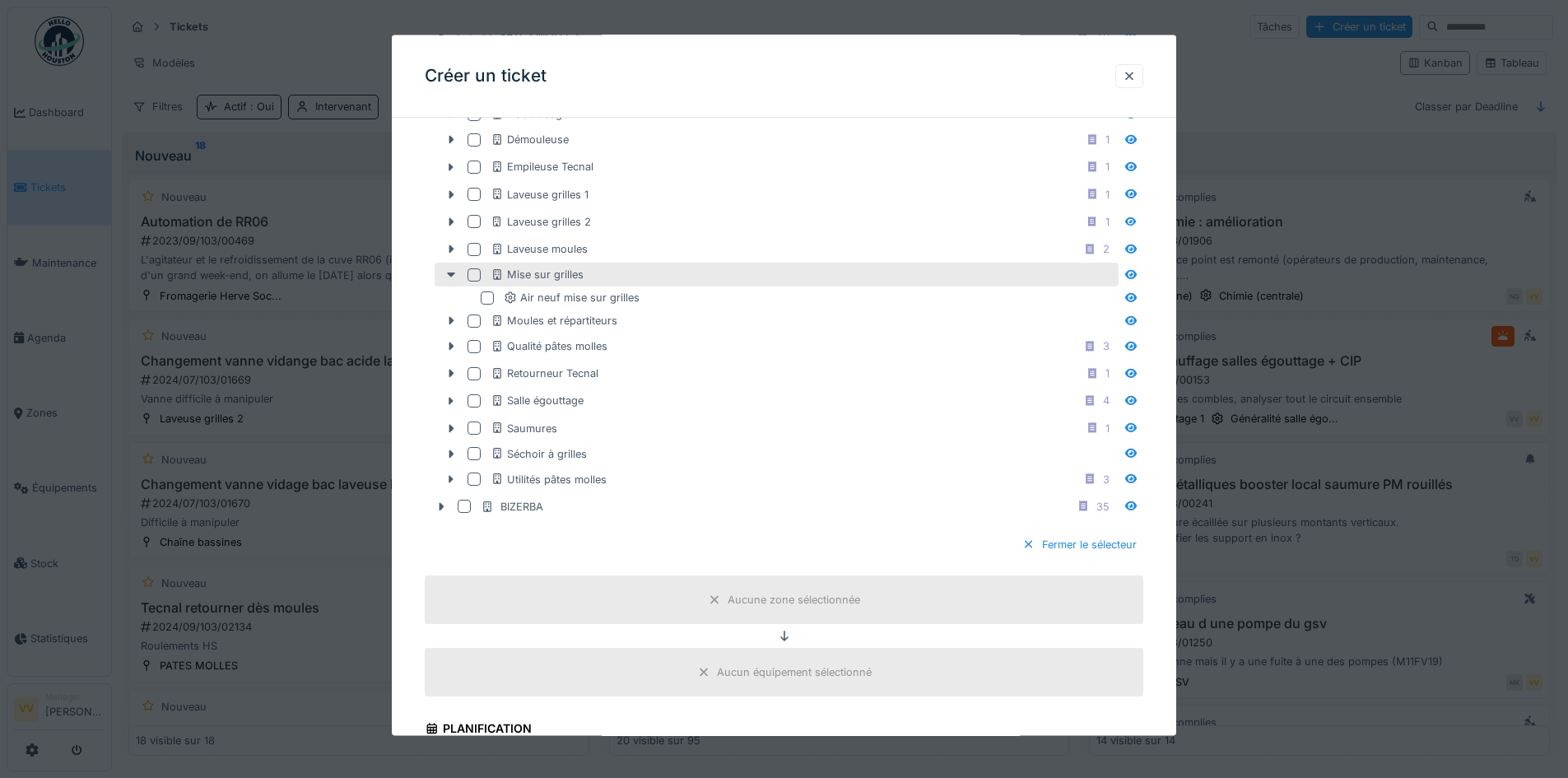
click at [477, 280] on div at bounding box center [475, 275] width 13 height 13
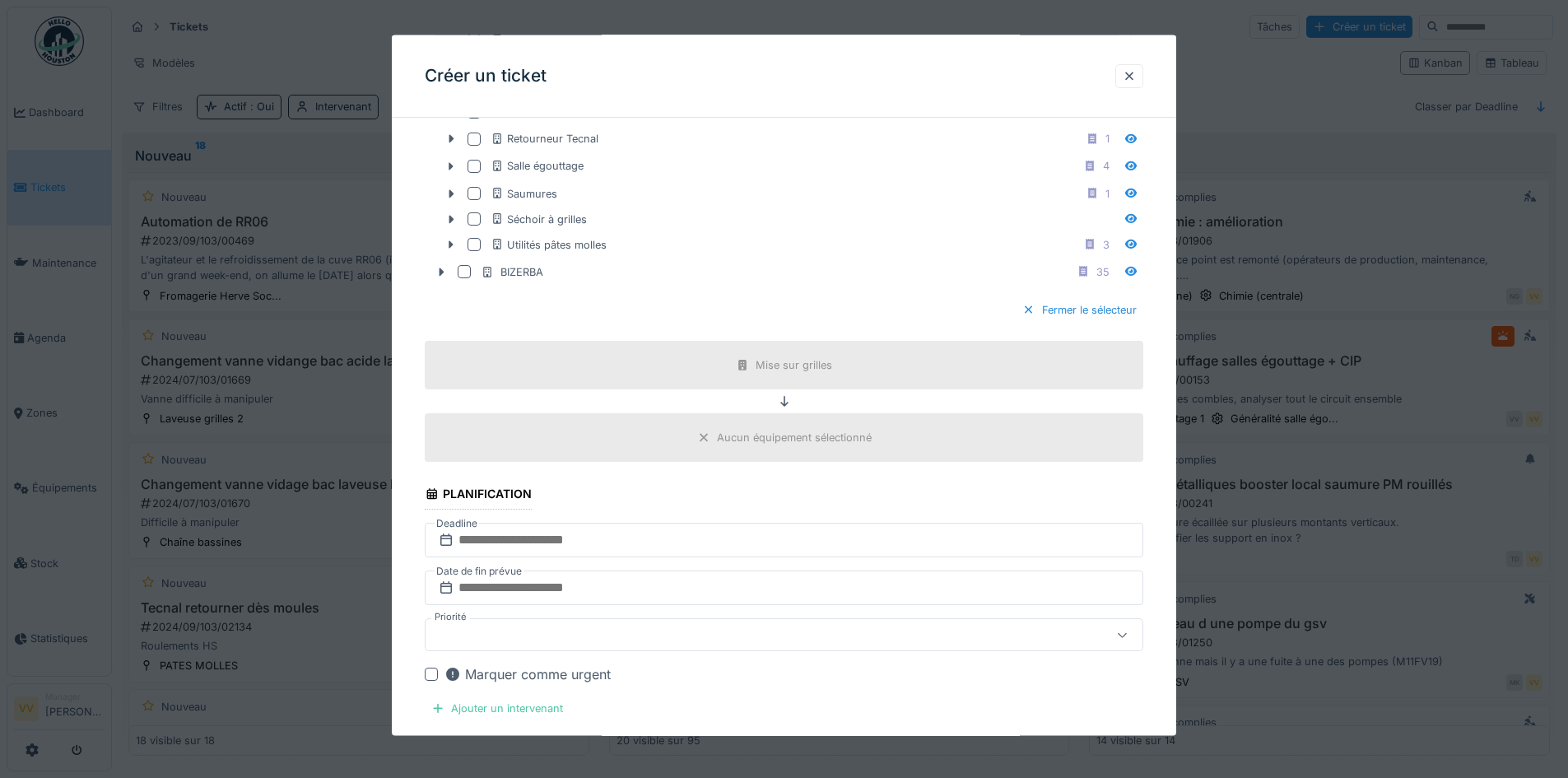
scroll to position [1400, 0]
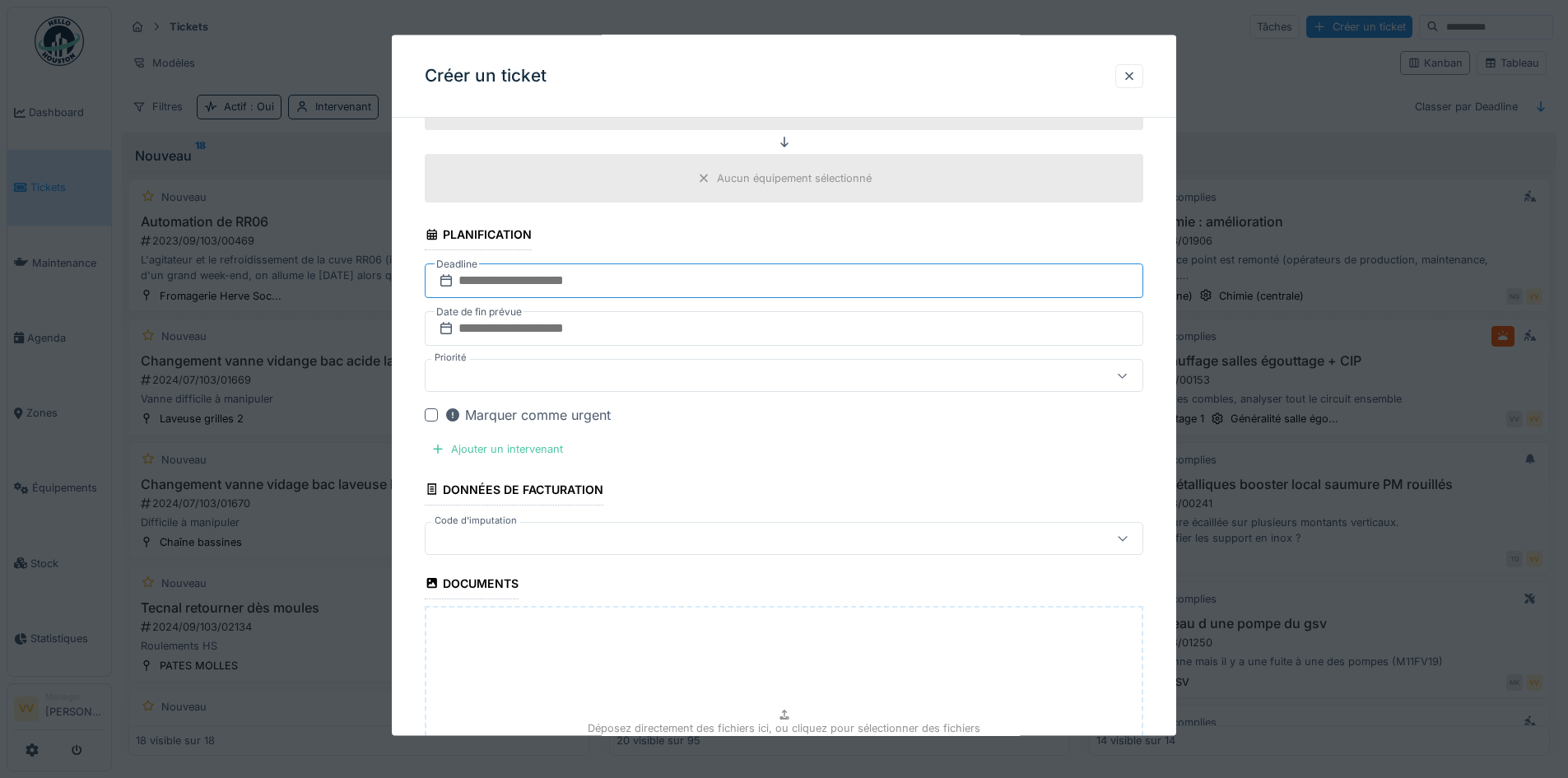
click at [536, 276] on input "text" at bounding box center [784, 281] width 718 height 34
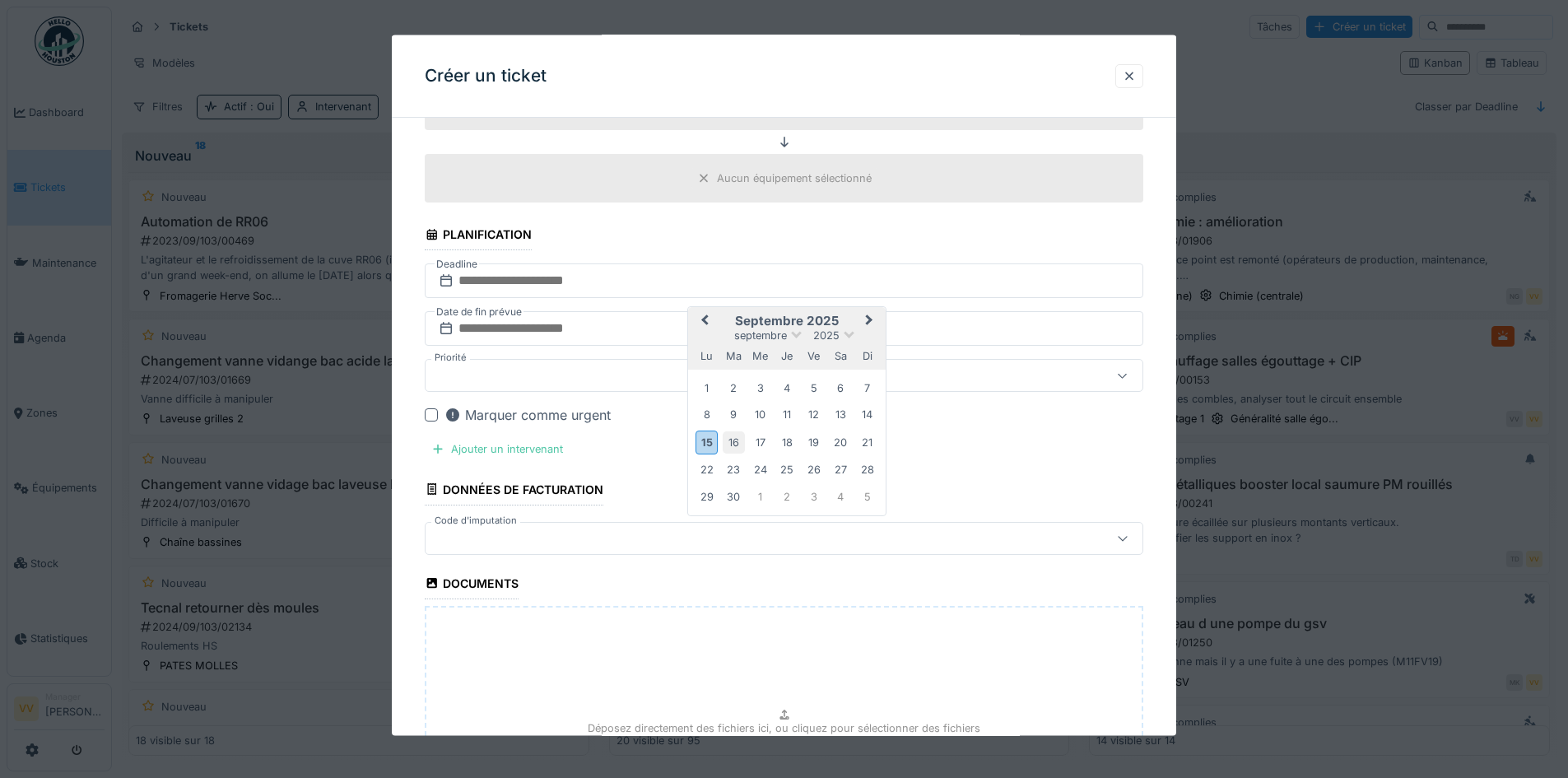
click at [729, 445] on div "16" at bounding box center [733, 441] width 23 height 23
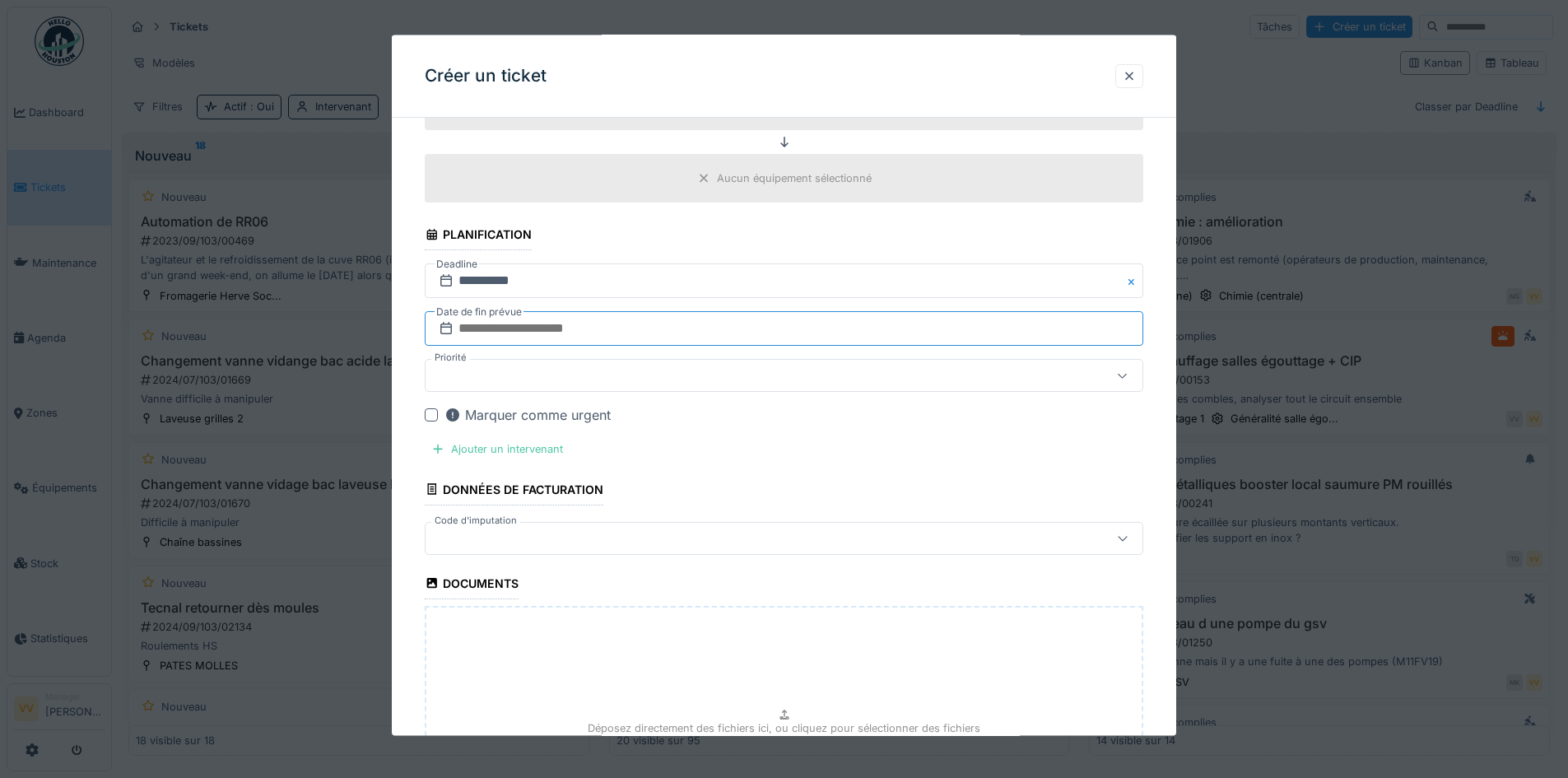
click at [635, 325] on input "text" at bounding box center [784, 328] width 718 height 34
click at [737, 488] on div "16" at bounding box center [733, 489] width 23 height 23
click at [513, 411] on div "Marquer comme urgent" at bounding box center [527, 415] width 167 height 20
click at [483, 445] on div "Ajouter un intervenant" at bounding box center [496, 449] width 145 height 23
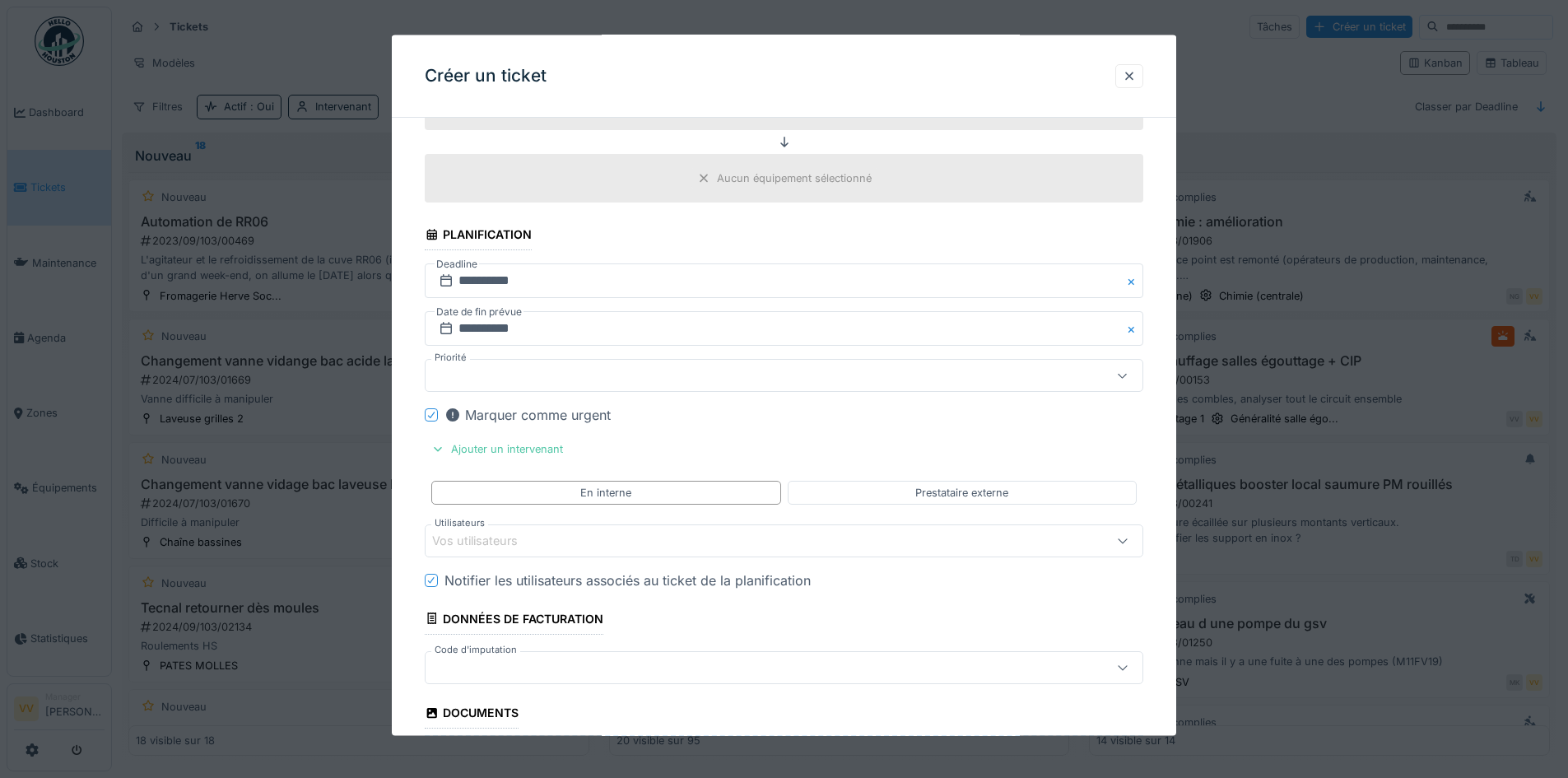
click at [619, 536] on div "Vos utilisateurs" at bounding box center [742, 540] width 619 height 18
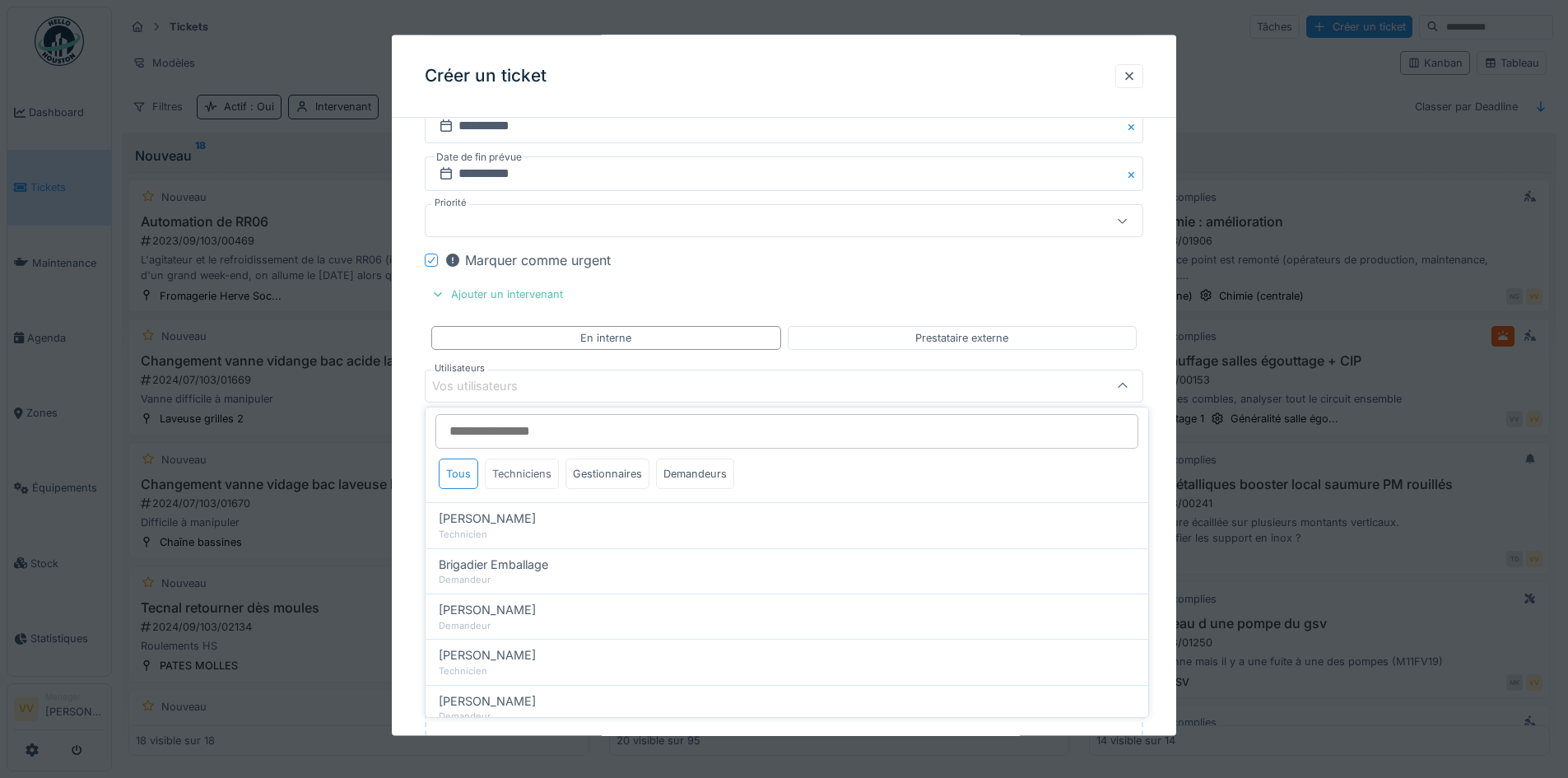
scroll to position [0, 0]
click at [525, 470] on div "Techniciens" at bounding box center [522, 477] width 75 height 30
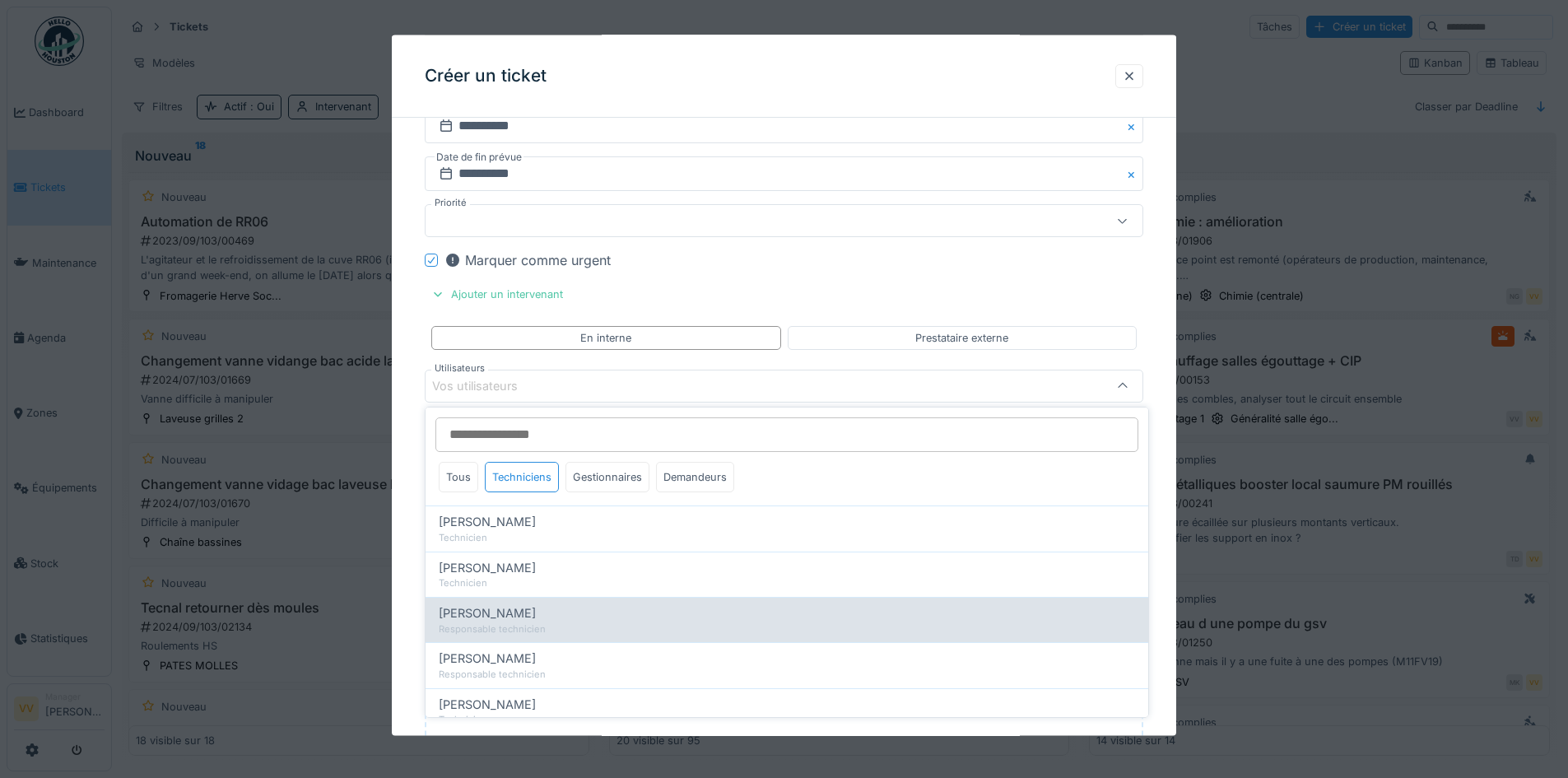
click at [524, 607] on span "[PERSON_NAME]" at bounding box center [487, 614] width 97 height 18
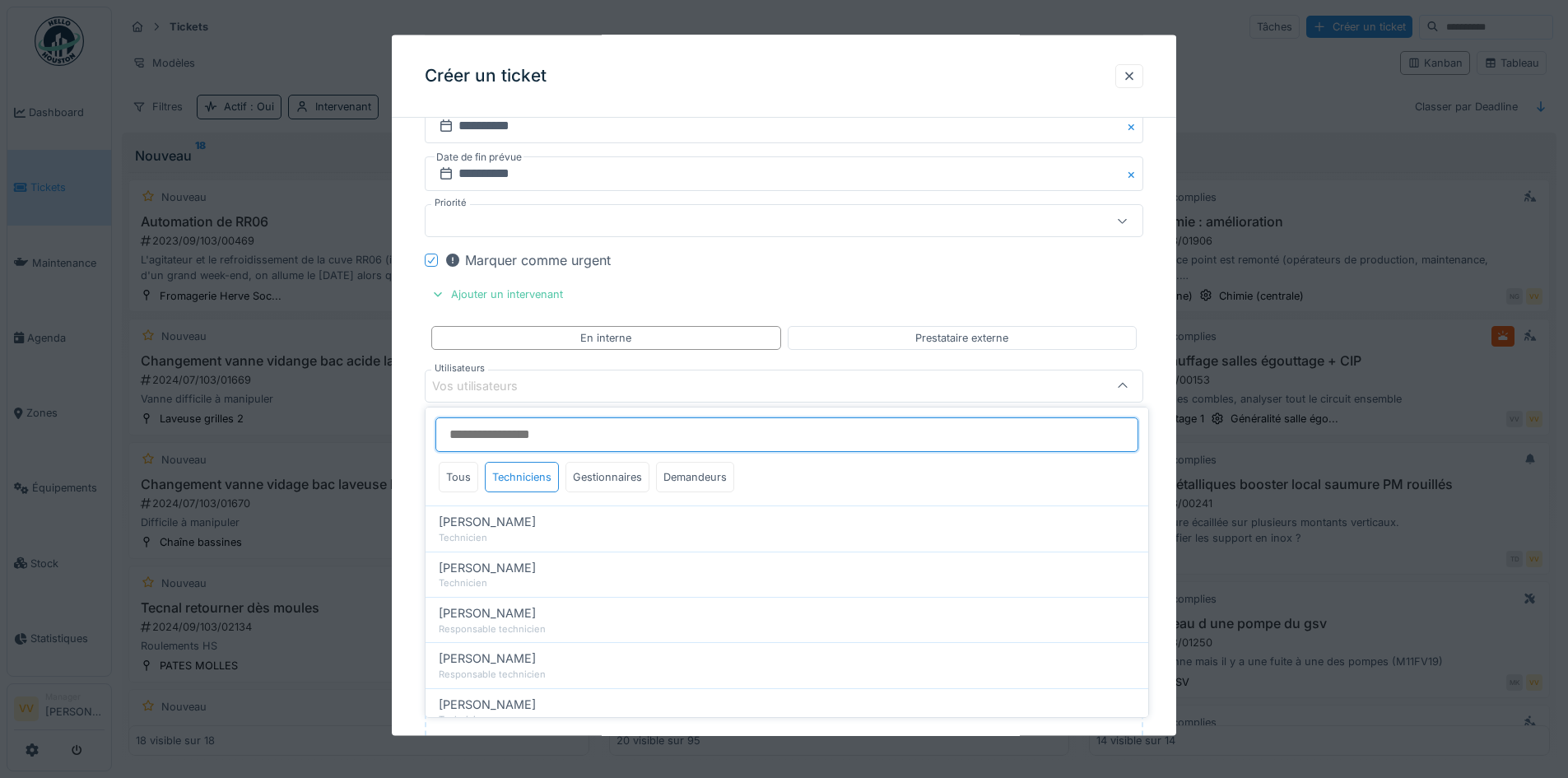
type input "****"
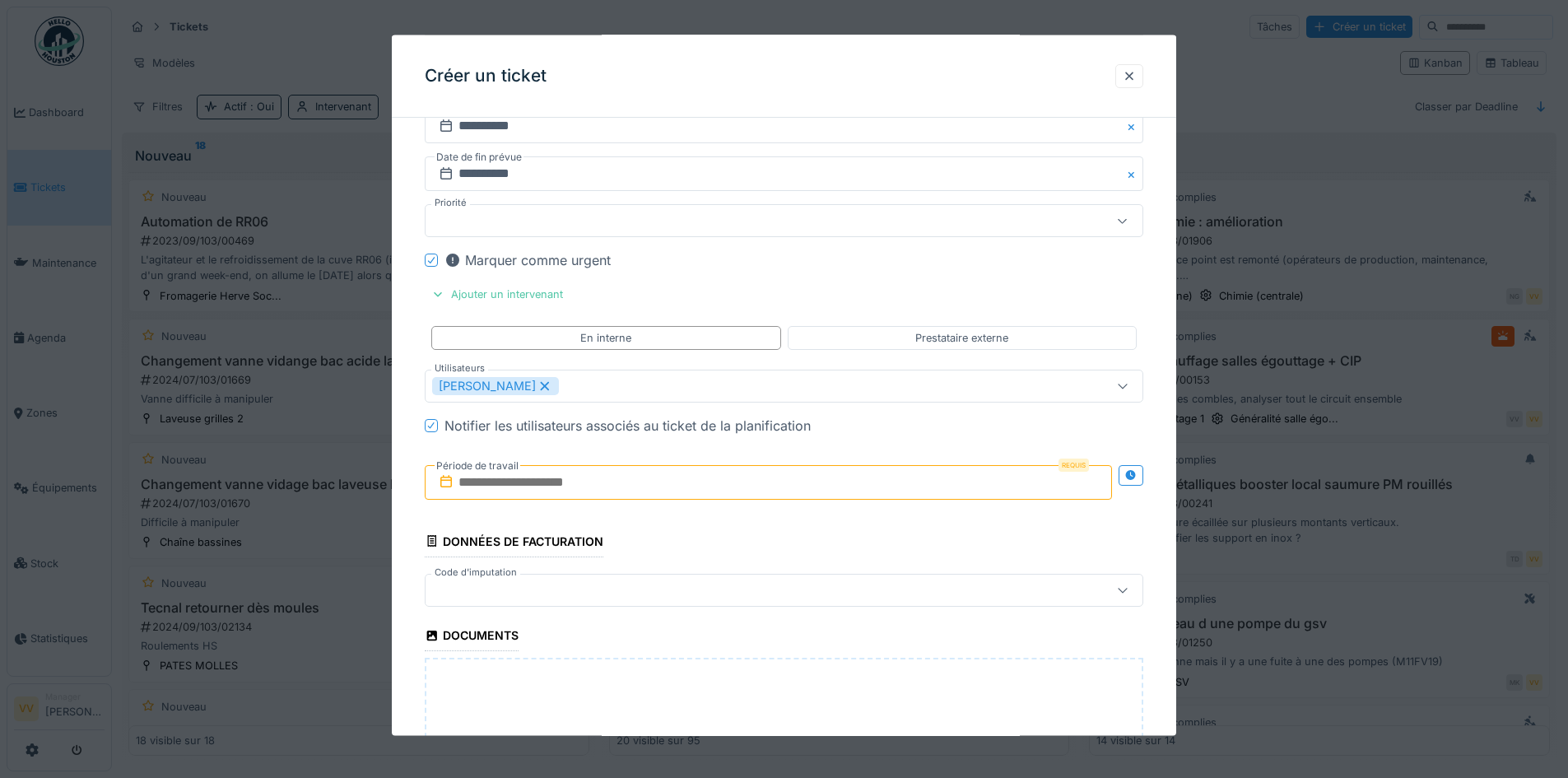
click at [542, 481] on input "text" at bounding box center [768, 482] width 687 height 34
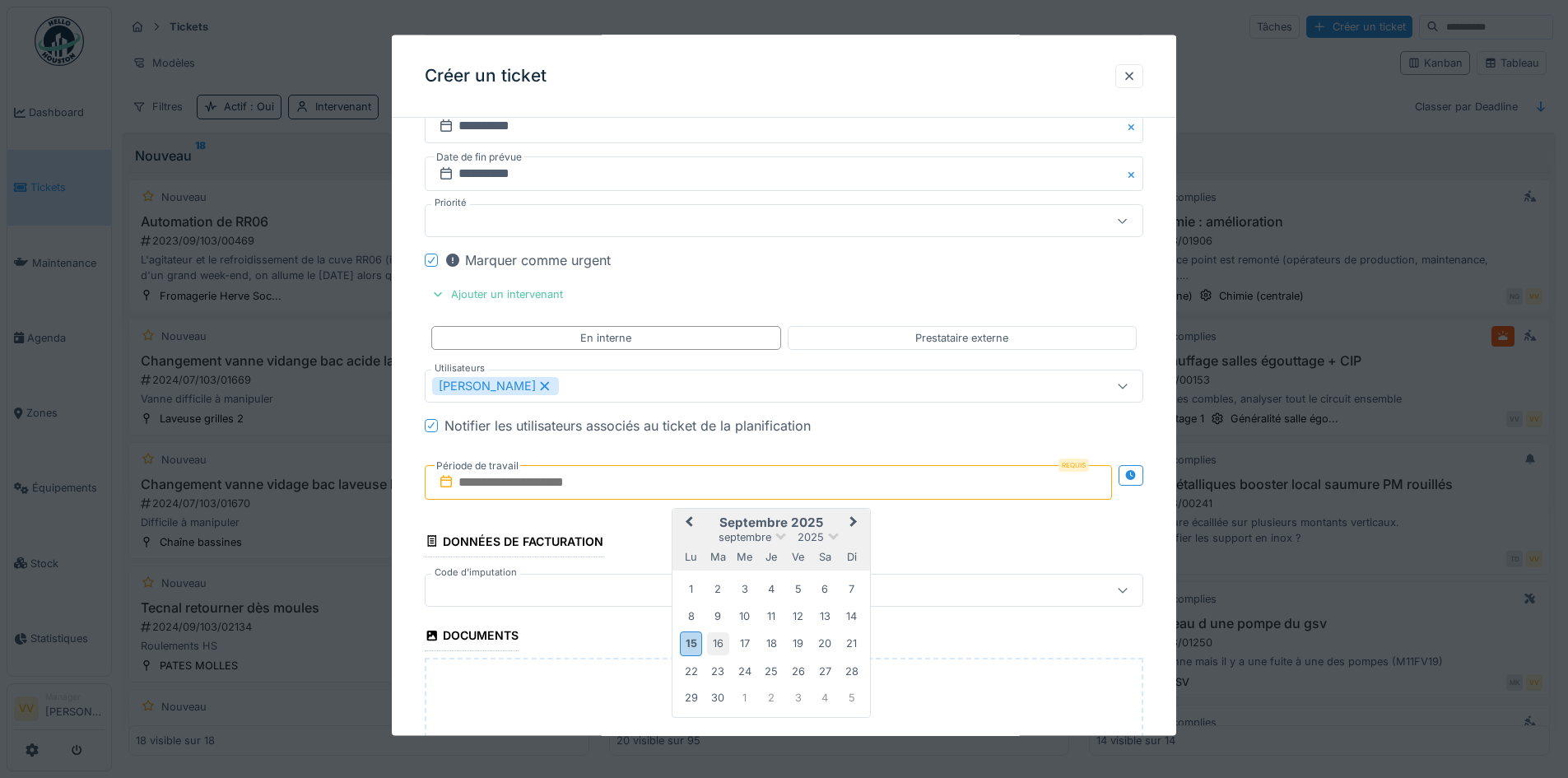
click at [720, 647] on div "16" at bounding box center [718, 643] width 23 height 23
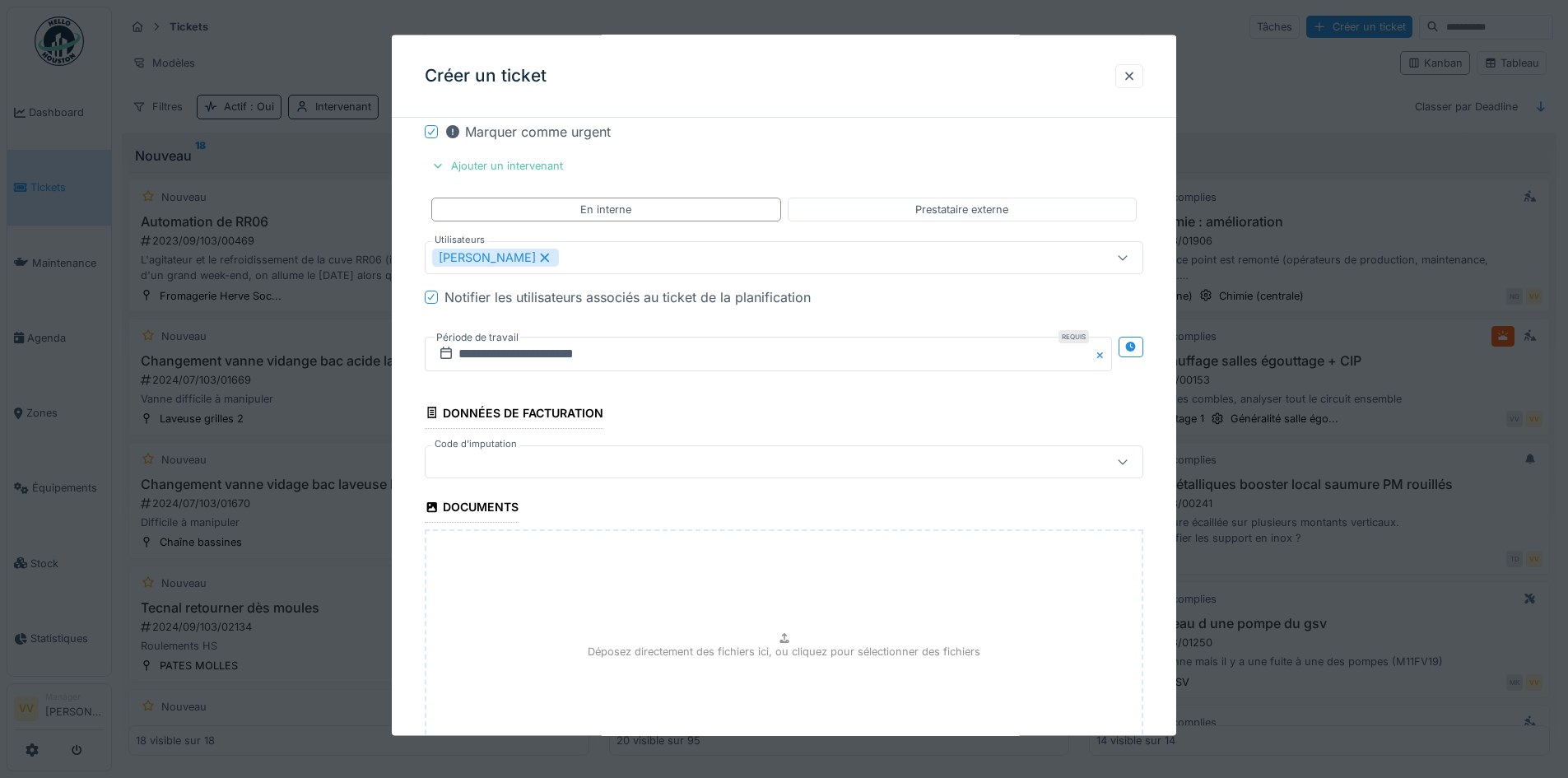
scroll to position [1831, 0]
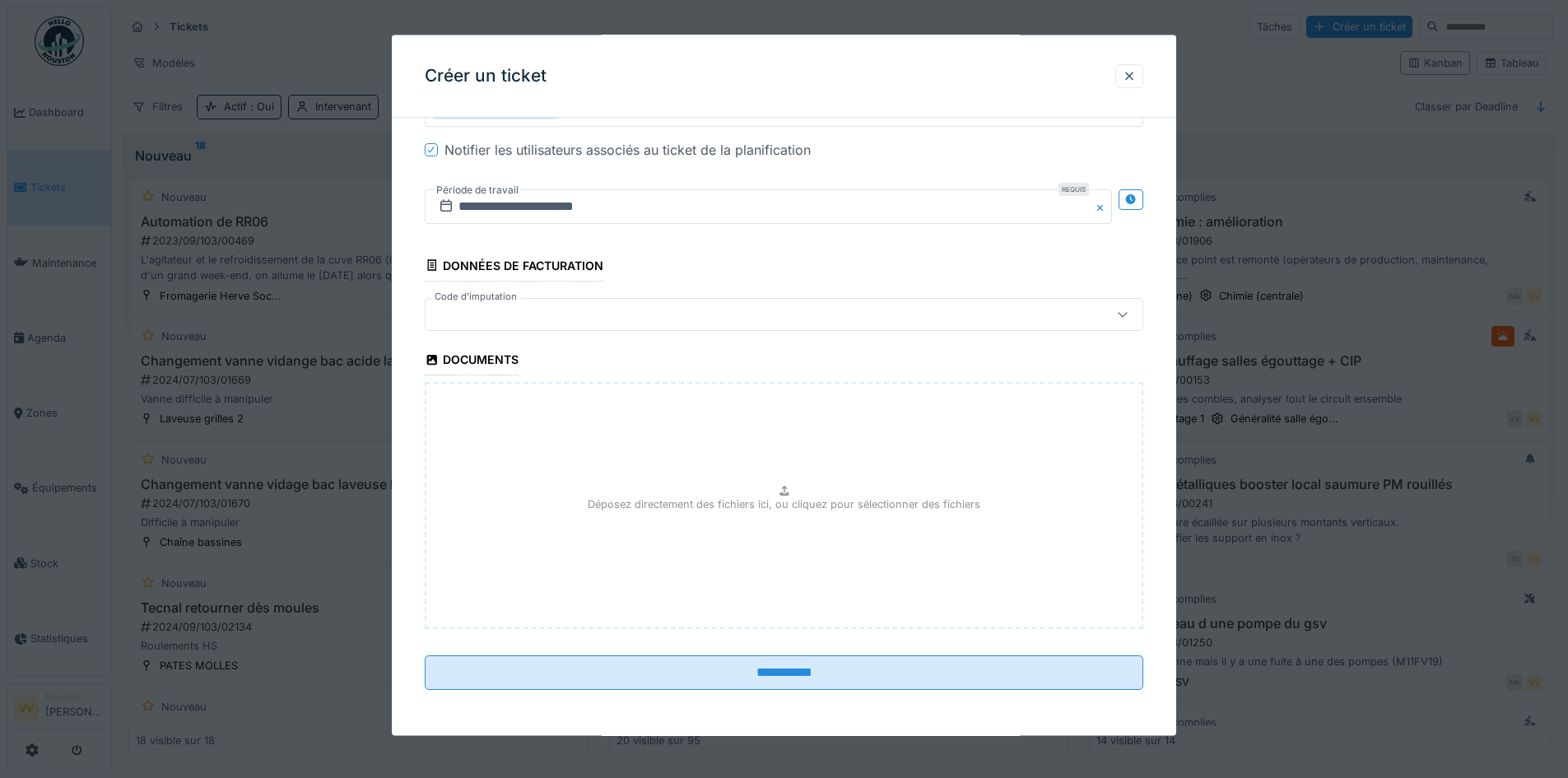
click at [774, 510] on p "Déposez directement des fichiers ici, ou cliquez pour sélectionner des fichiers" at bounding box center [784, 503] width 393 height 16
type input "**********"
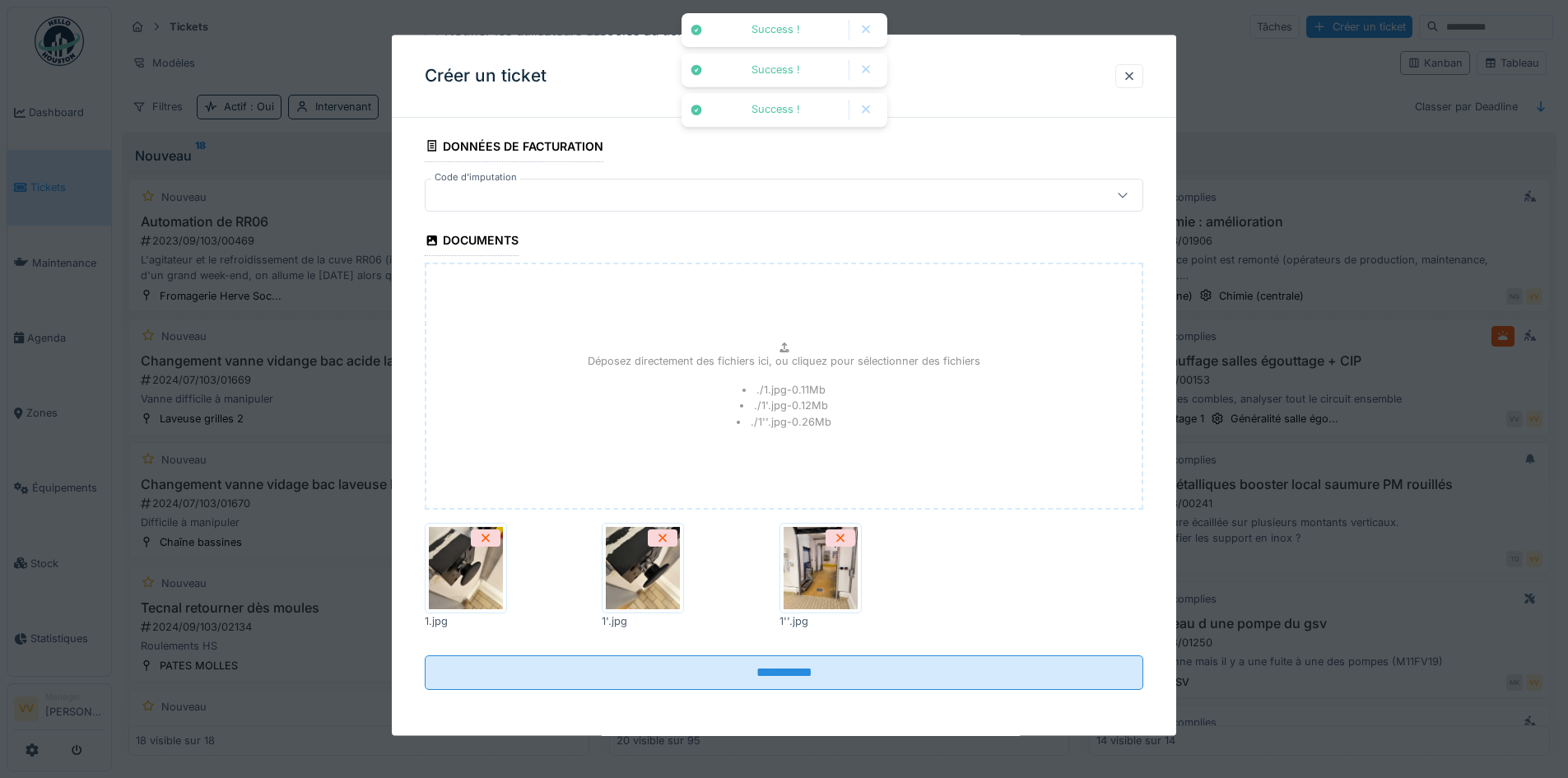
scroll to position [10, 0]
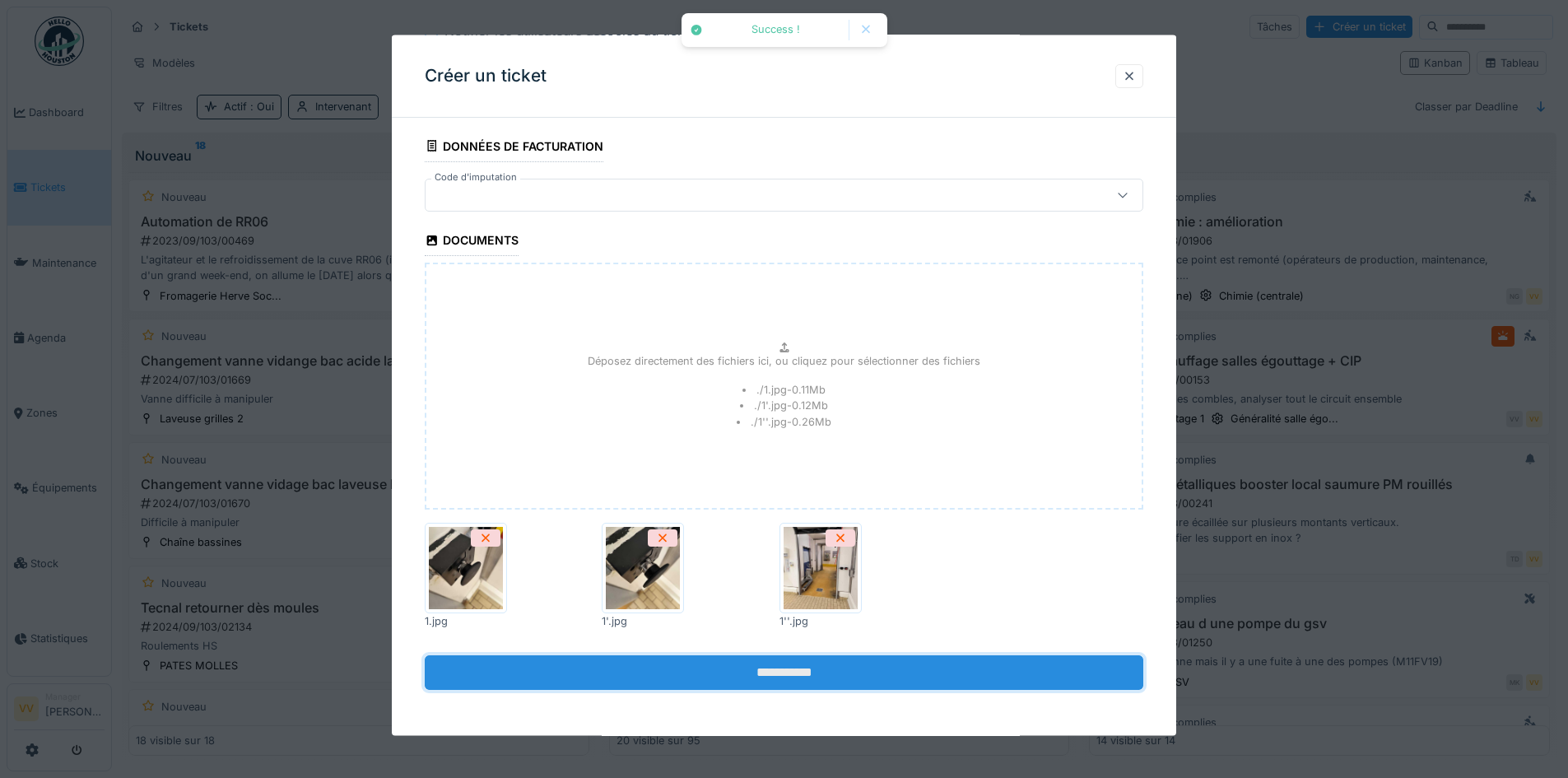
click at [860, 670] on input "**********" at bounding box center [784, 672] width 718 height 34
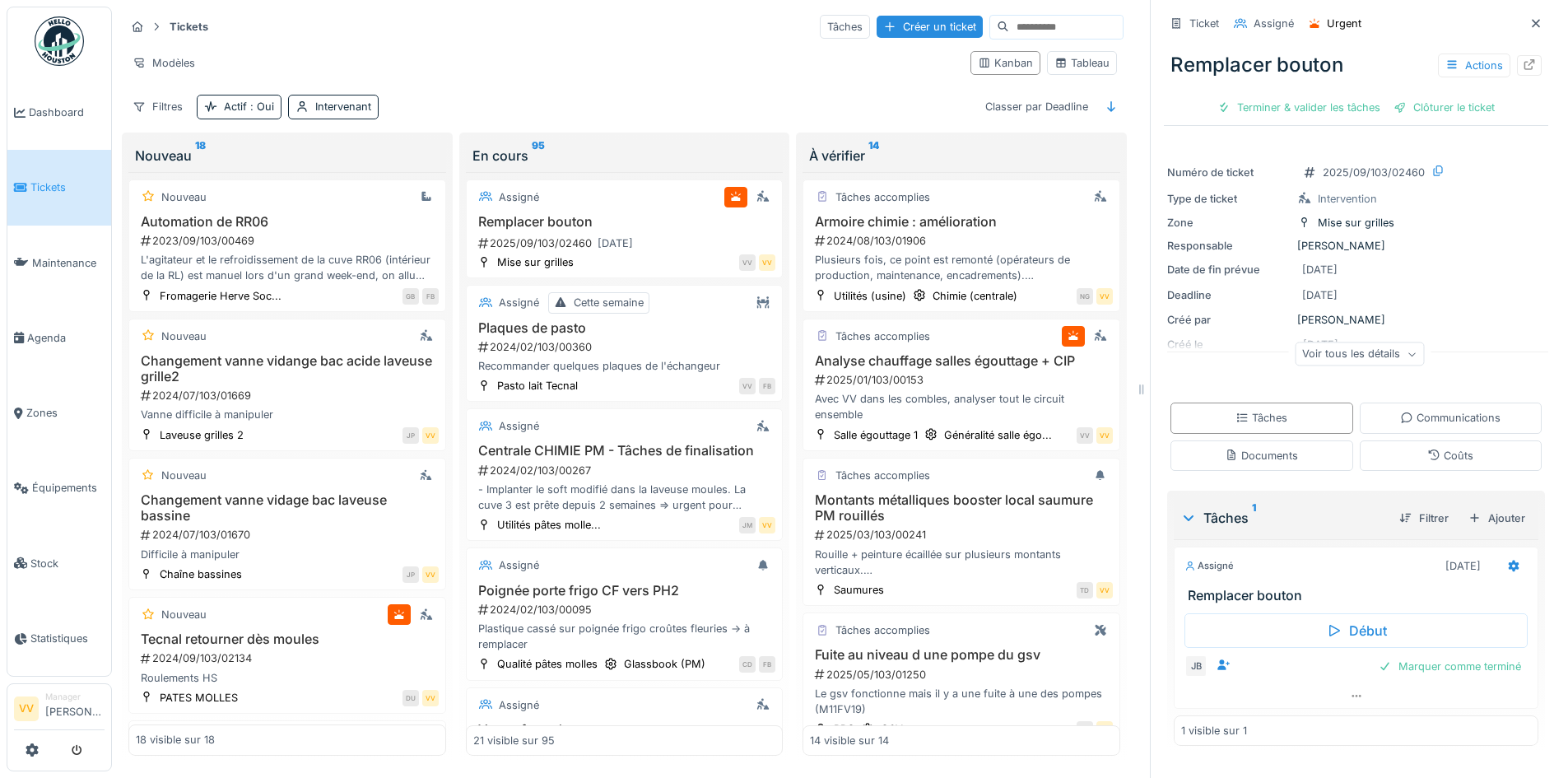
click at [39, 195] on link "Tickets" at bounding box center [59, 187] width 104 height 75
